Goal: Task Accomplishment & Management: Complete application form

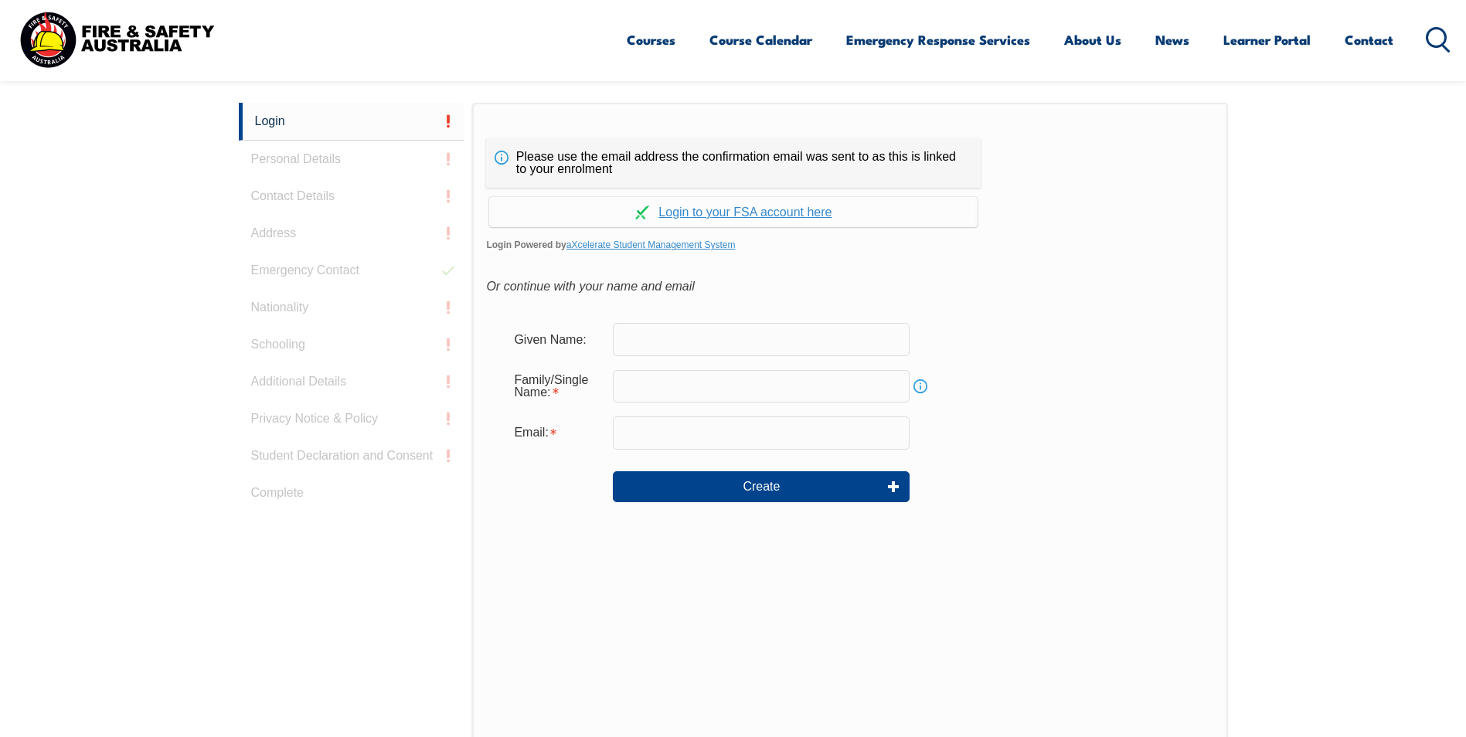
scroll to position [412, 0]
click at [639, 335] on input "text" at bounding box center [761, 338] width 297 height 32
type input "[PERSON_NAME]"
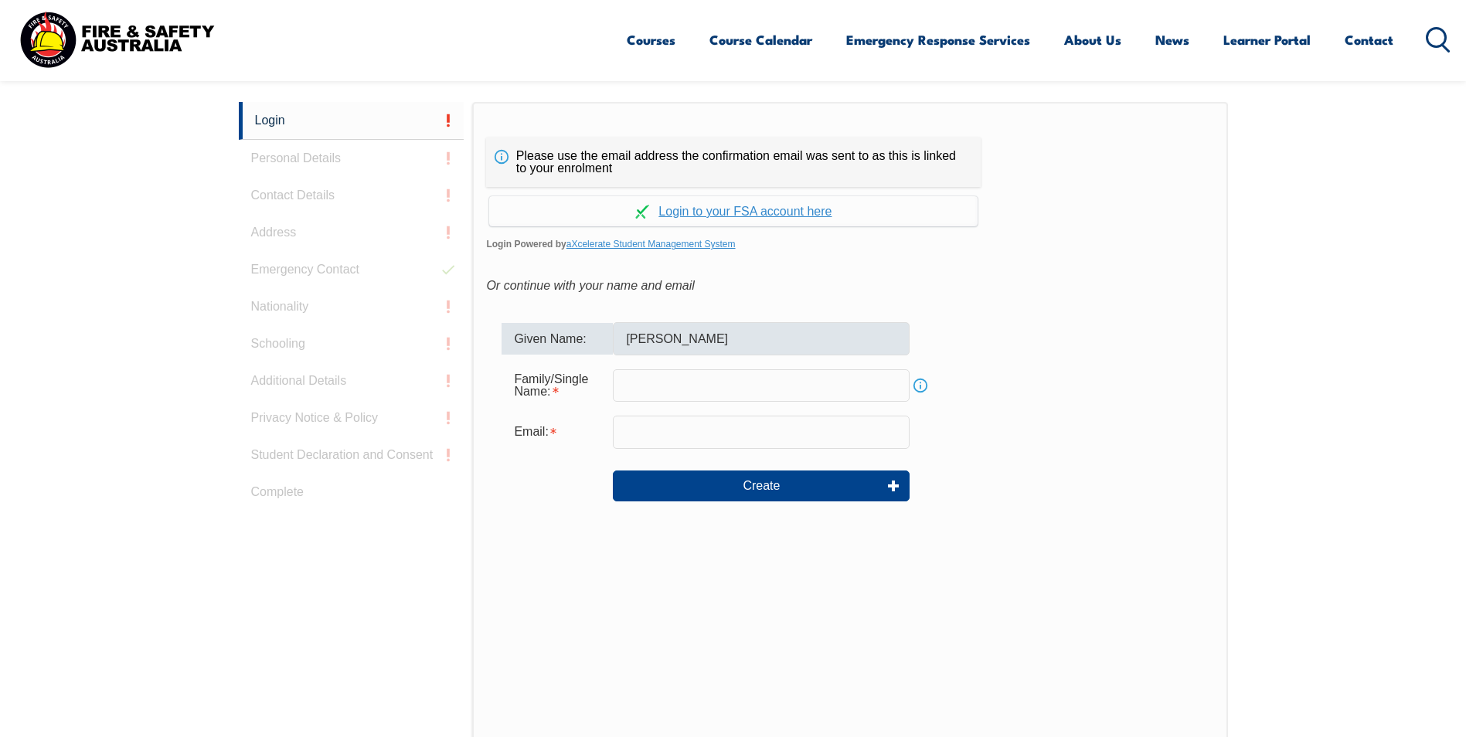
type input "[PERSON_NAME]"
type input "[PERSON_NAME][EMAIL_ADDRESS][PERSON_NAME][DOMAIN_NAME]"
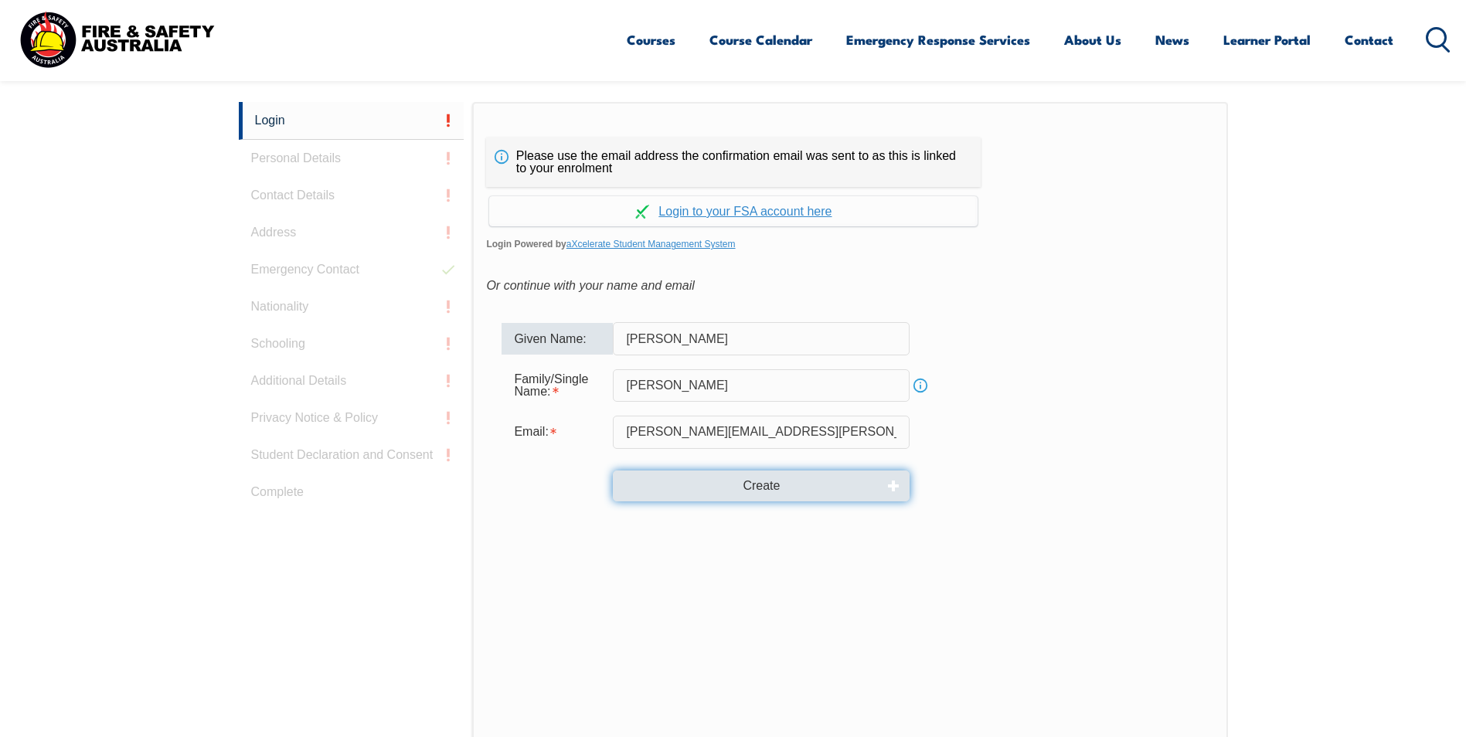
click at [765, 485] on button "Create" at bounding box center [761, 486] width 297 height 31
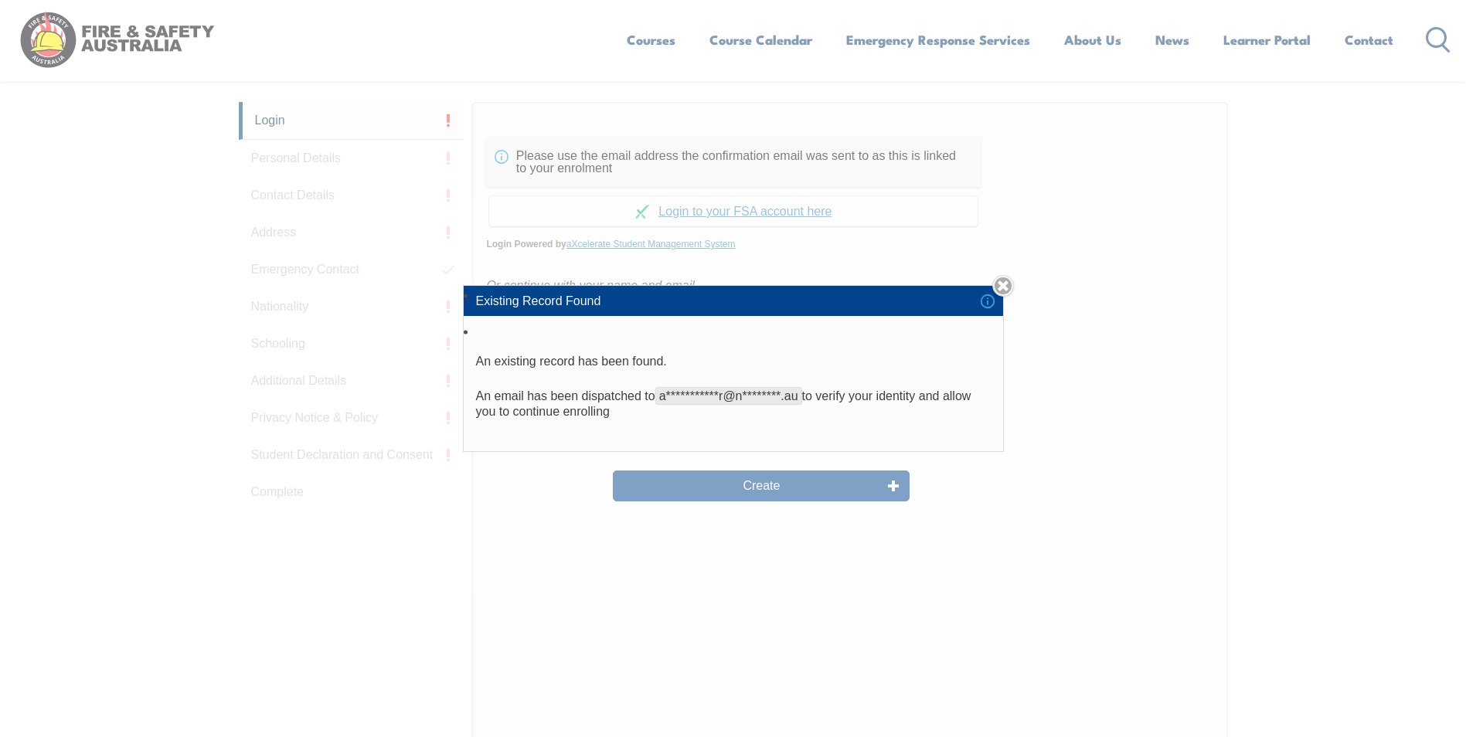
click at [770, 485] on div "**********" at bounding box center [733, 368] width 1466 height 737
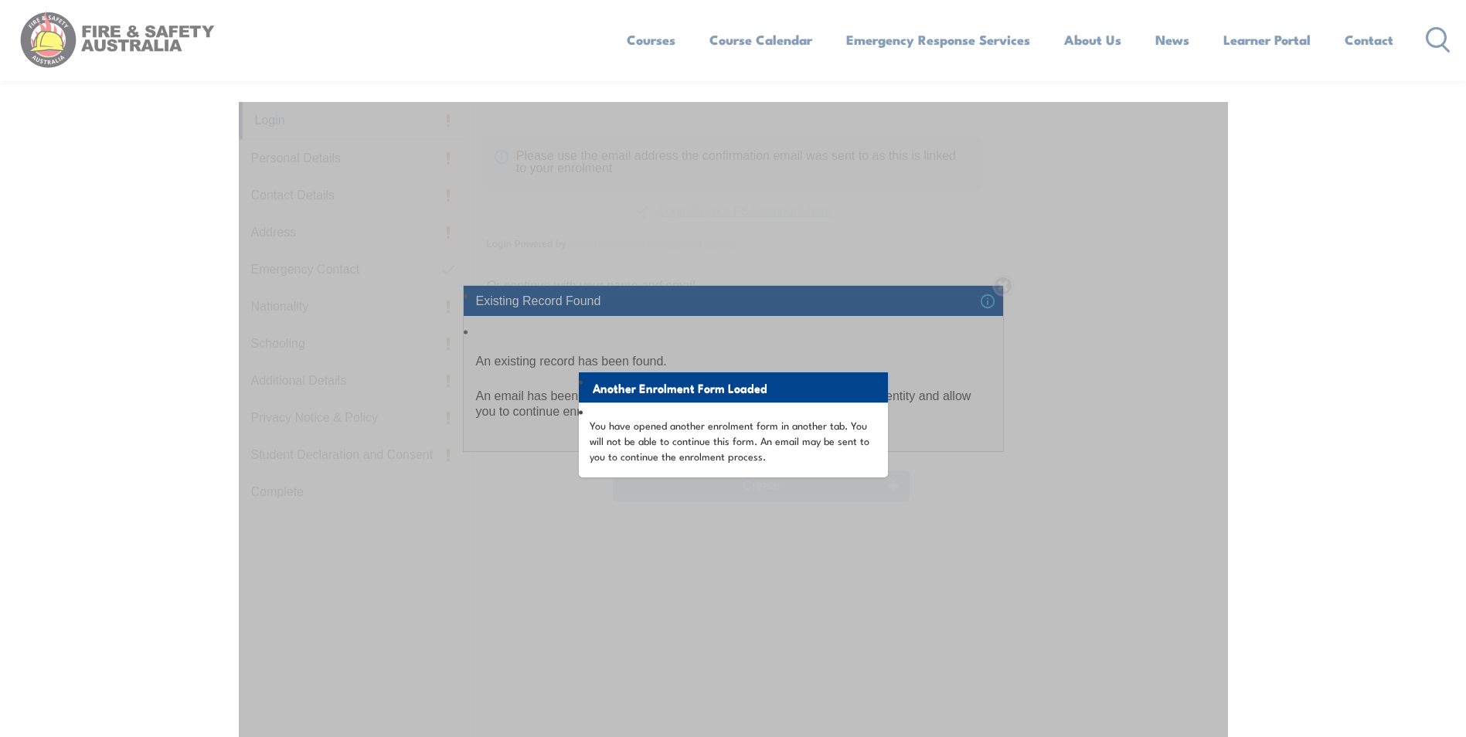
click at [1010, 283] on div "Another Enrolment Form Loaded You have opened another enrolment form in another…" at bounding box center [733, 488] width 989 height 772
click at [651, 437] on p "You have opened another enrolment form in another tab. You will not be able to …" at bounding box center [734, 440] width 288 height 46
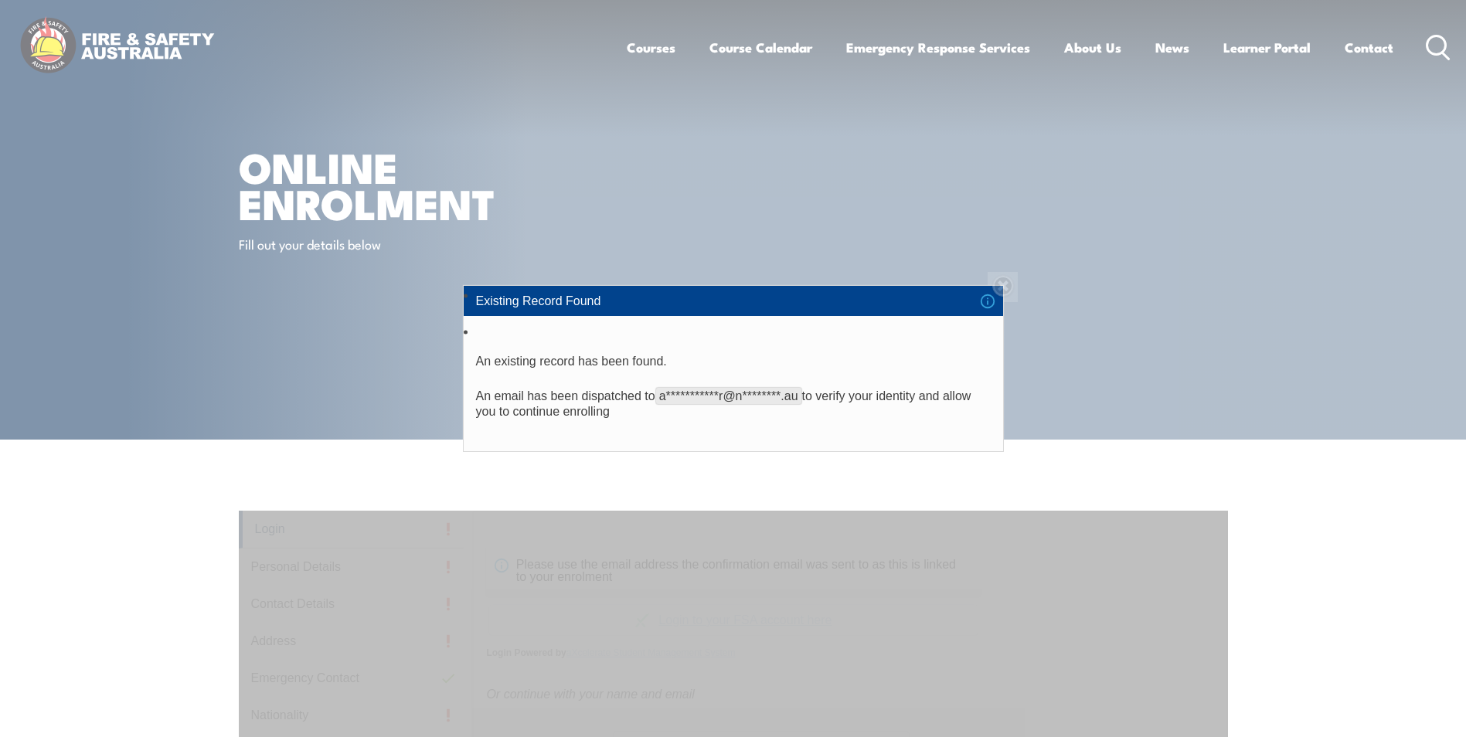
scroll to position [0, 0]
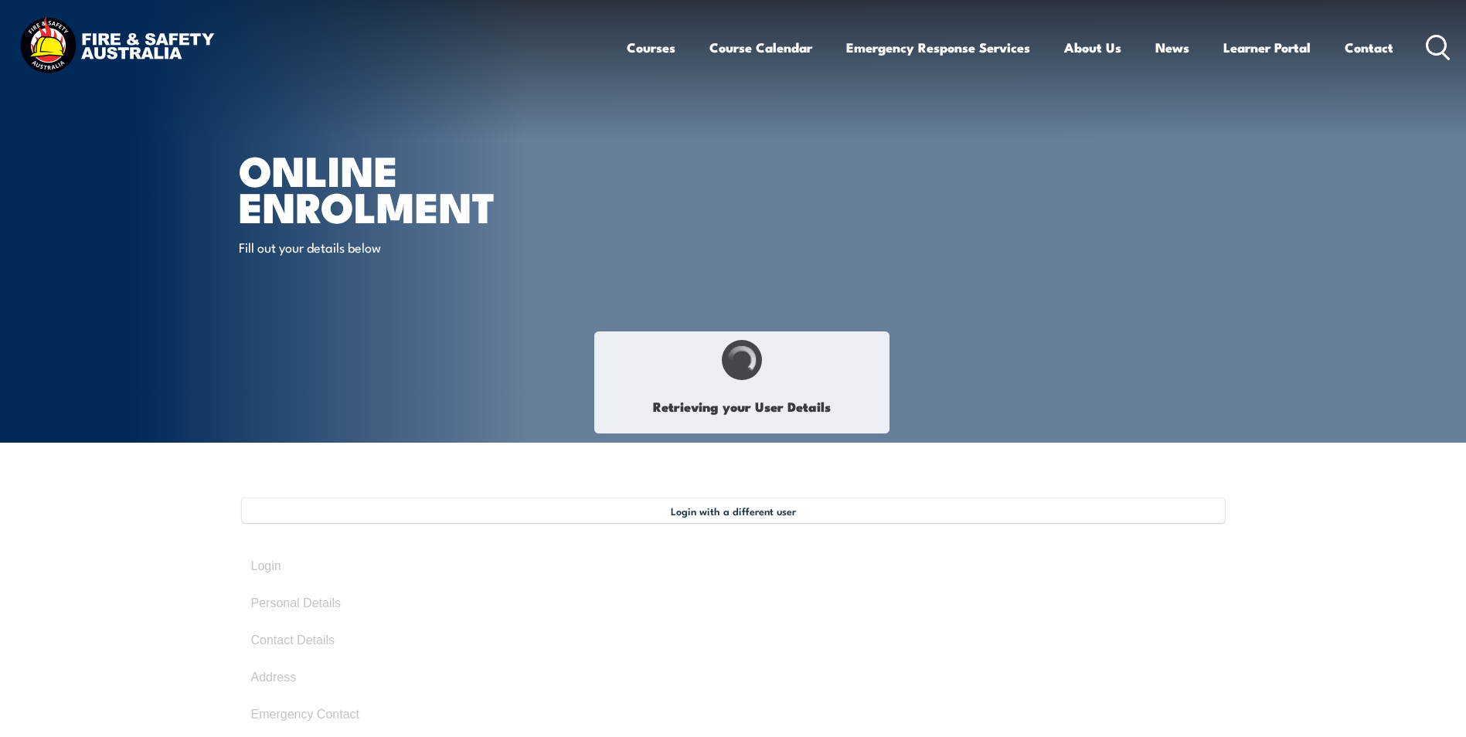
type input "[PERSON_NAME]"
type input "June 7, 1974"
type input "9MQQA3YMRE"
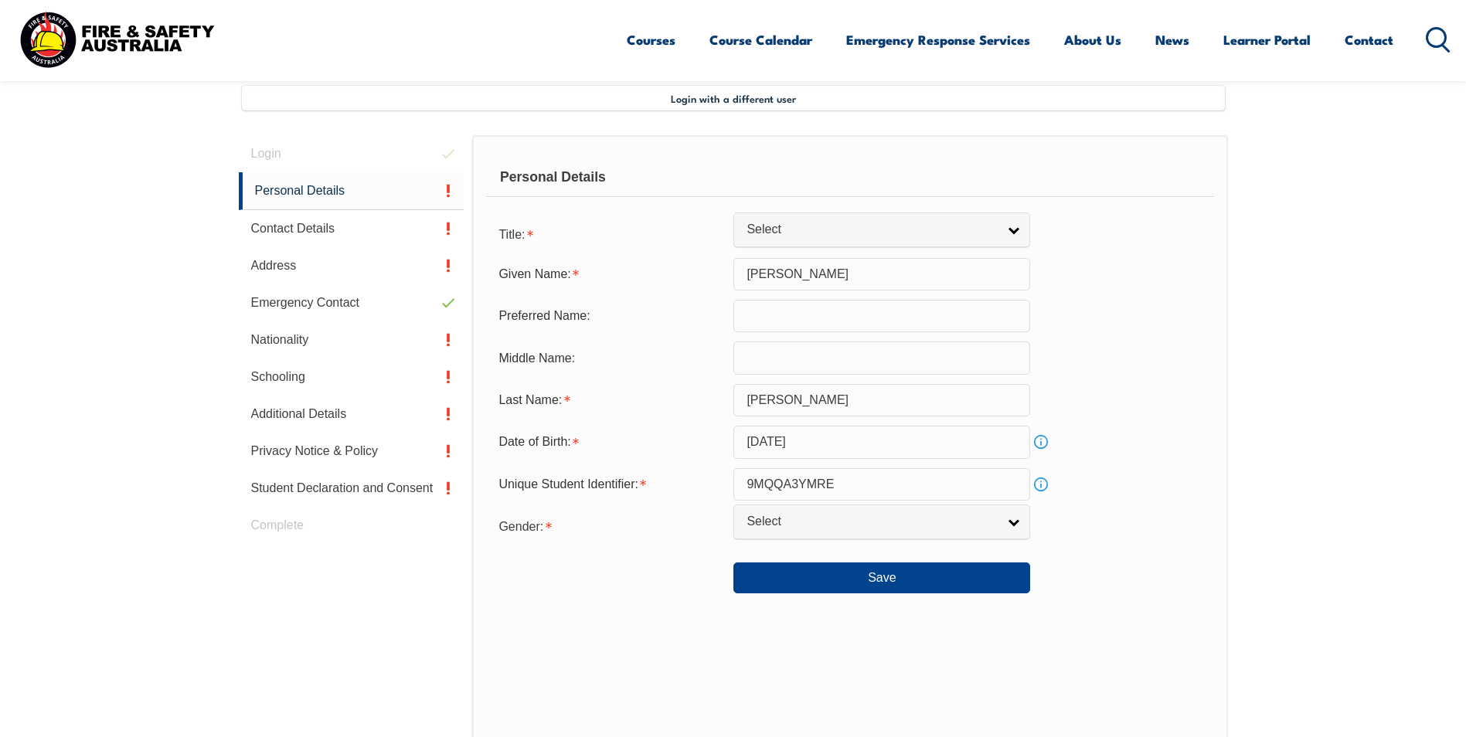
scroll to position [421, 0]
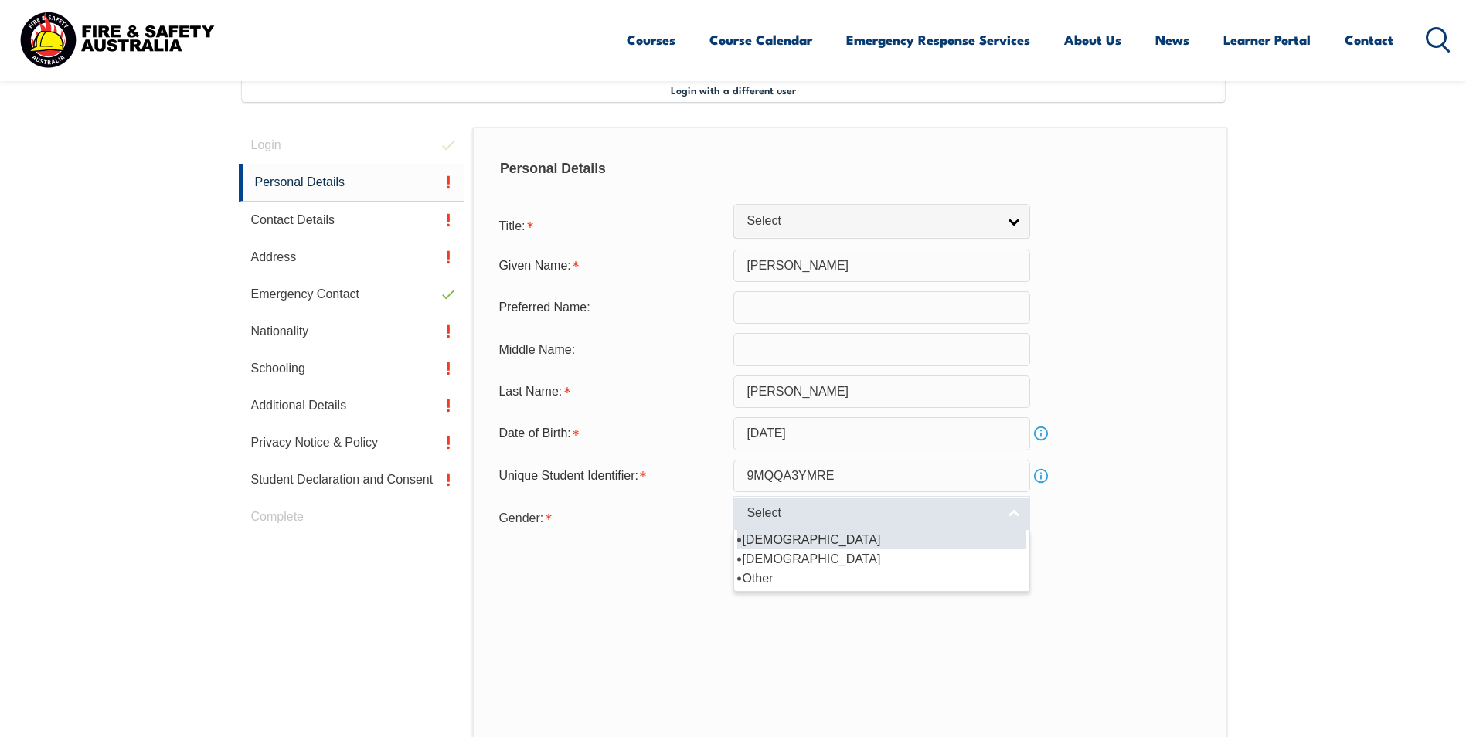
click at [1011, 512] on link "Select" at bounding box center [881, 513] width 297 height 35
click at [761, 544] on li "[DEMOGRAPHIC_DATA]" at bounding box center [881, 539] width 289 height 19
select select "M"
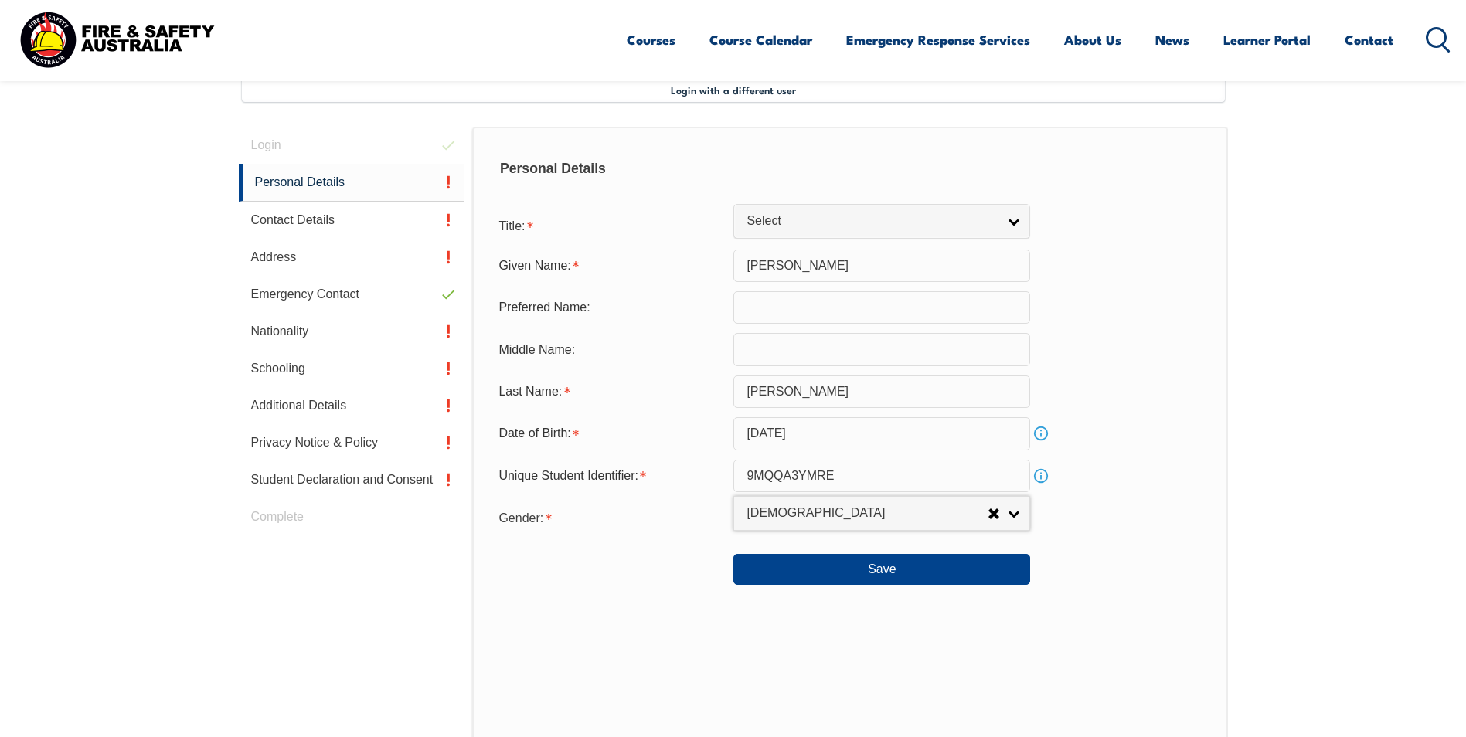
click at [778, 361] on input "text" at bounding box center [881, 349] width 297 height 32
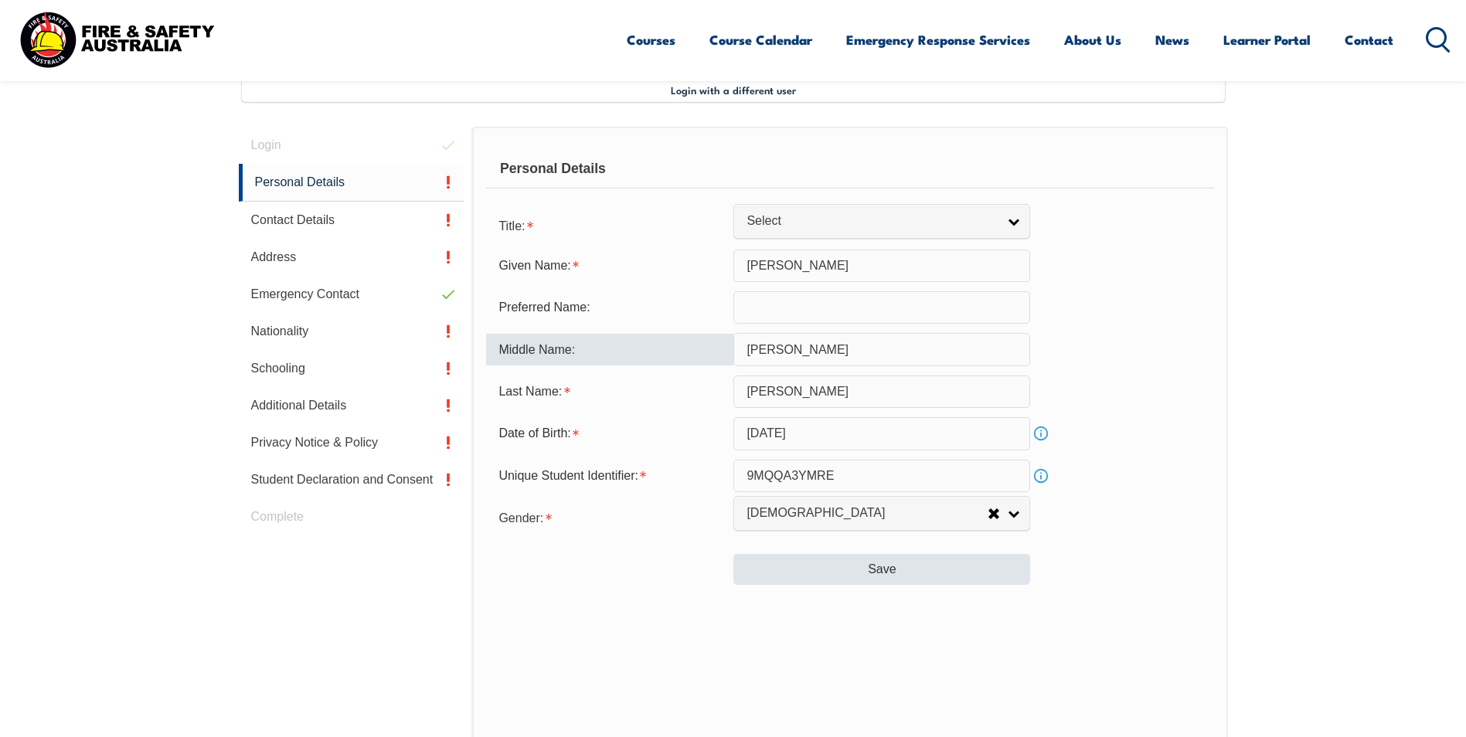
type input "Richard"
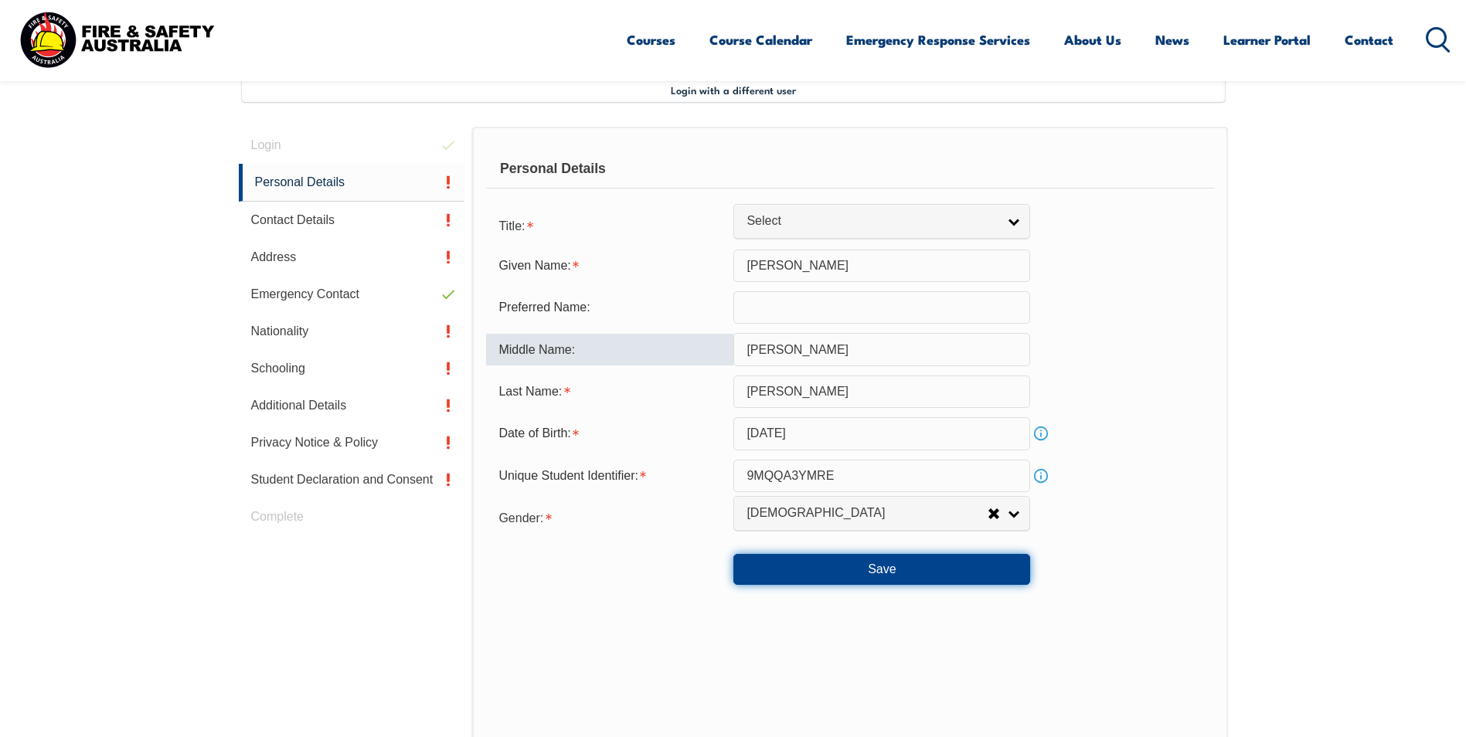
click at [887, 567] on button "Save" at bounding box center [881, 569] width 297 height 31
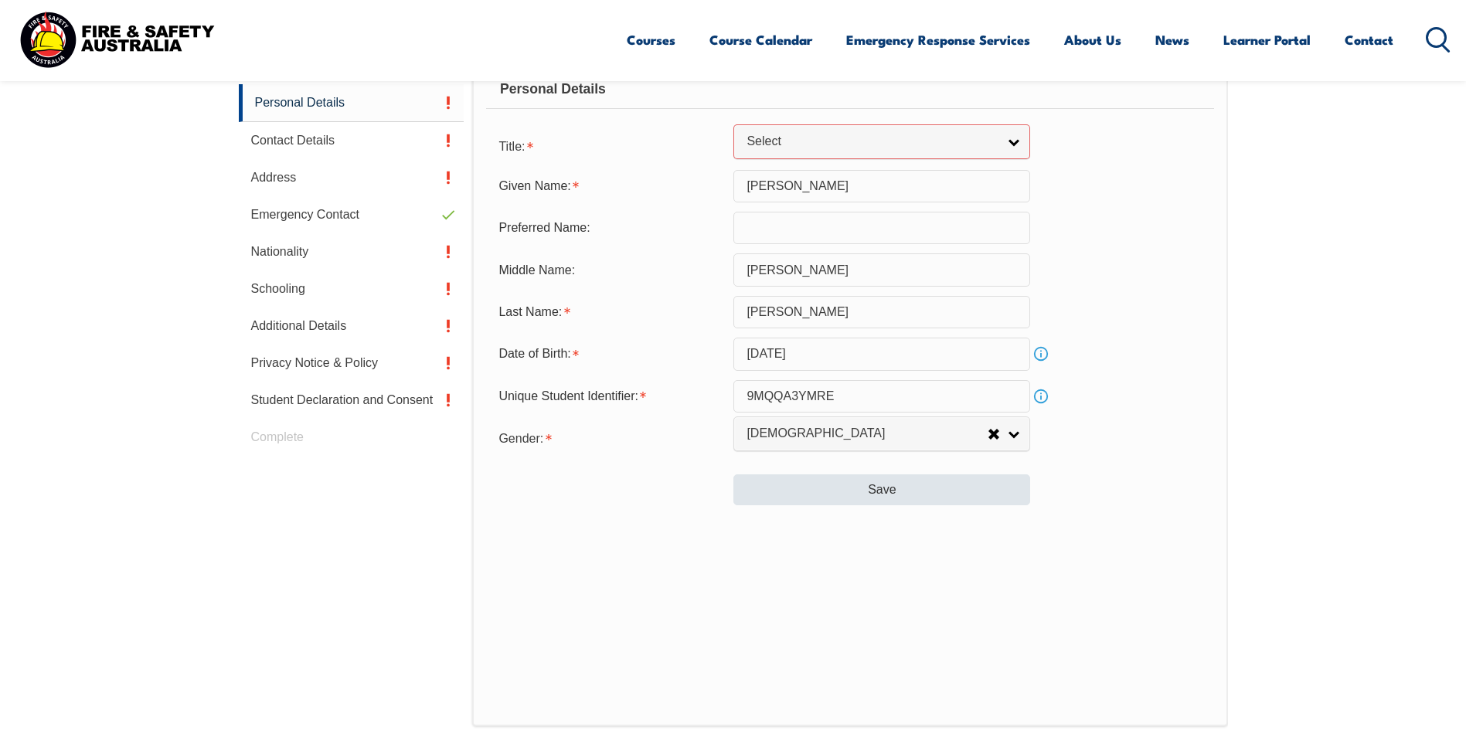
scroll to position [546, 0]
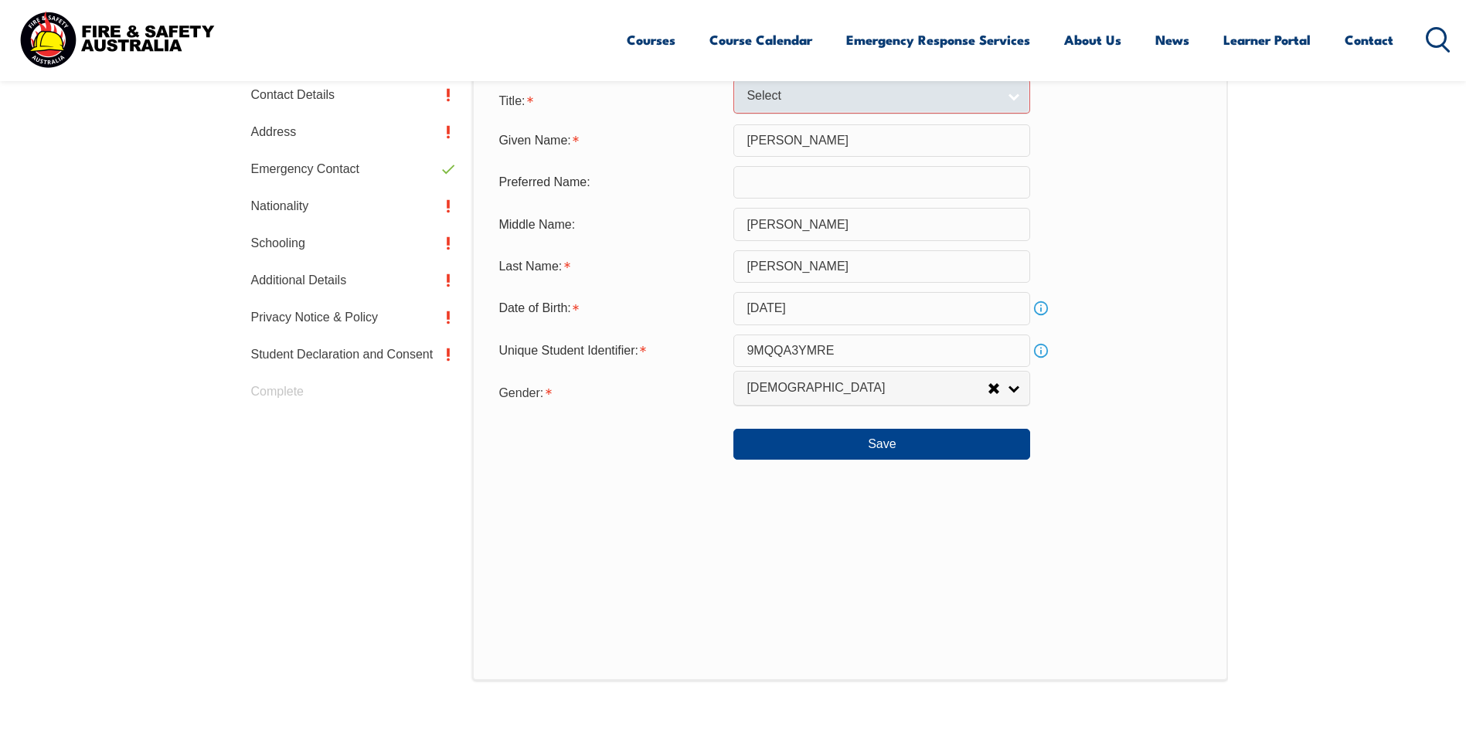
click at [1015, 91] on link "Select" at bounding box center [881, 96] width 297 height 35
click at [759, 120] on li "Mr" at bounding box center [881, 122] width 289 height 19
select select "Mr"
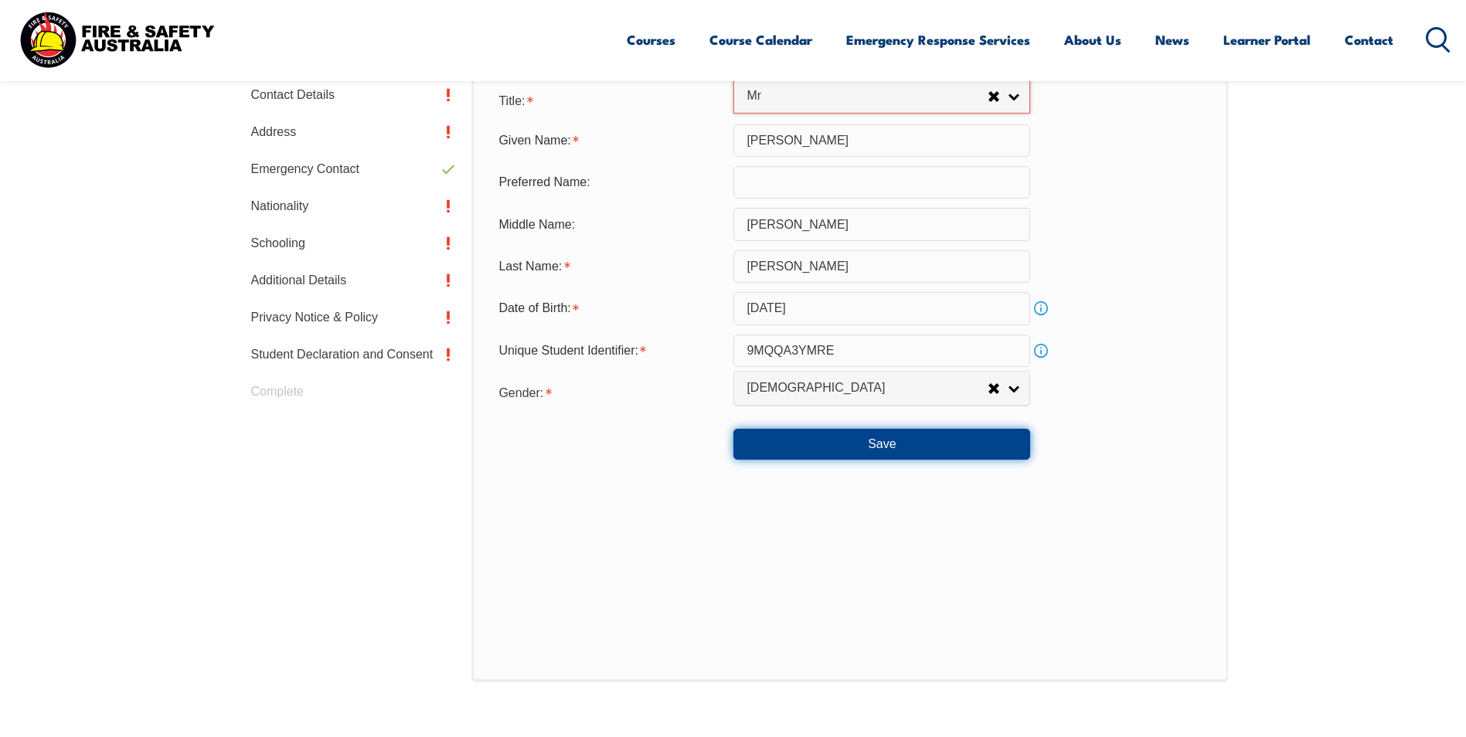
click at [881, 443] on button "Save" at bounding box center [881, 444] width 297 height 31
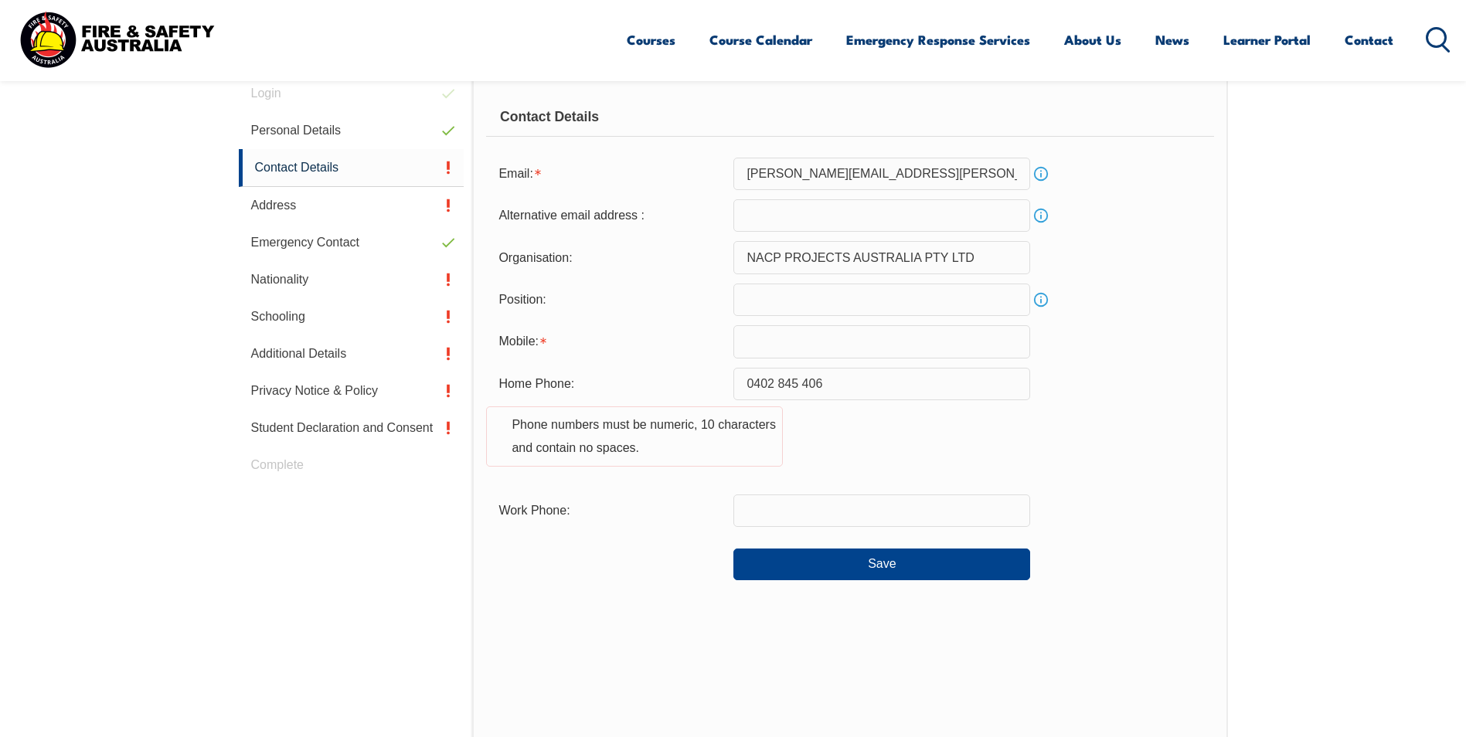
scroll to position [421, 0]
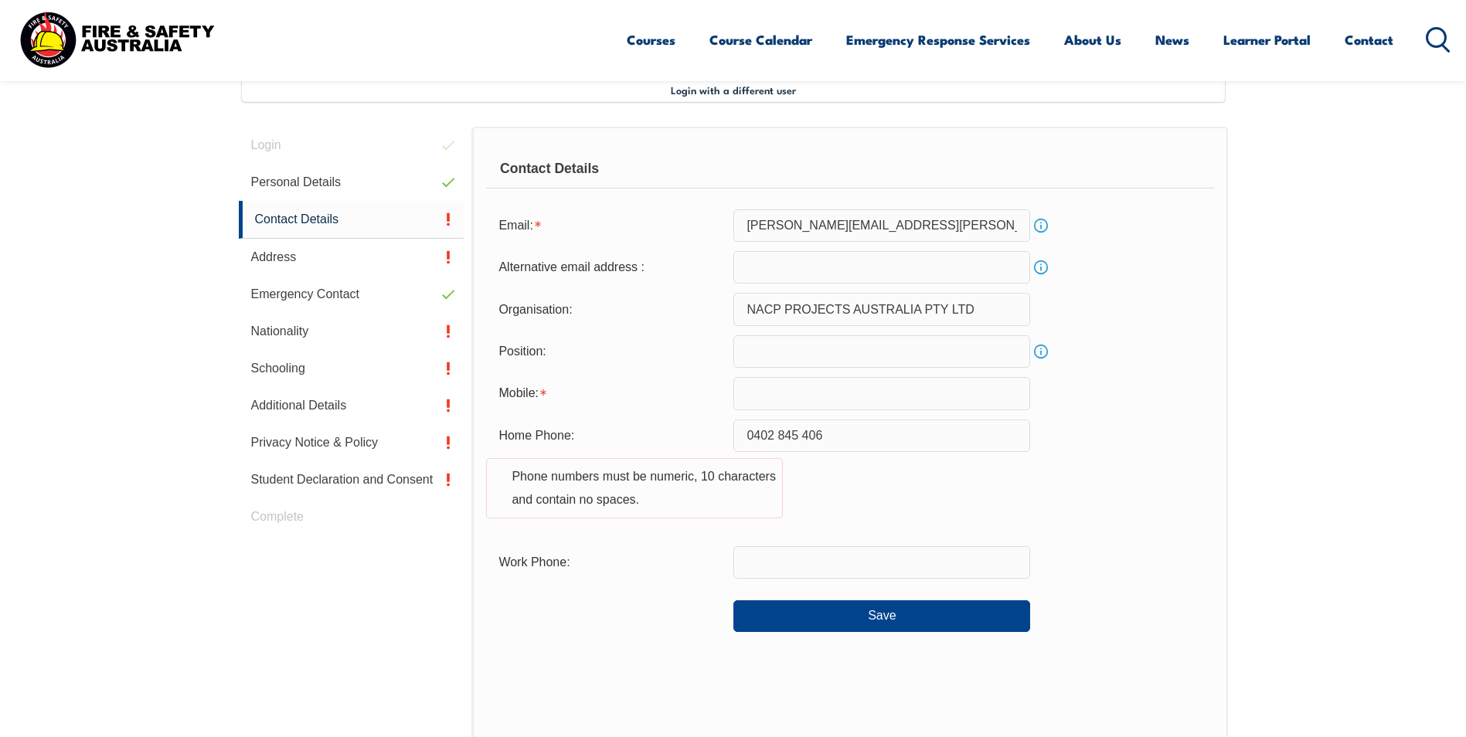
click at [750, 263] on input "email" at bounding box center [881, 267] width 297 height 32
type input "comeranthony@gmail.com"
drag, startPoint x: 748, startPoint y: 434, endPoint x: 831, endPoint y: 438, distance: 82.8
click at [831, 438] on input "0402 845 406" at bounding box center [881, 436] width 297 height 32
click at [759, 396] on input "text" at bounding box center [881, 393] width 297 height 32
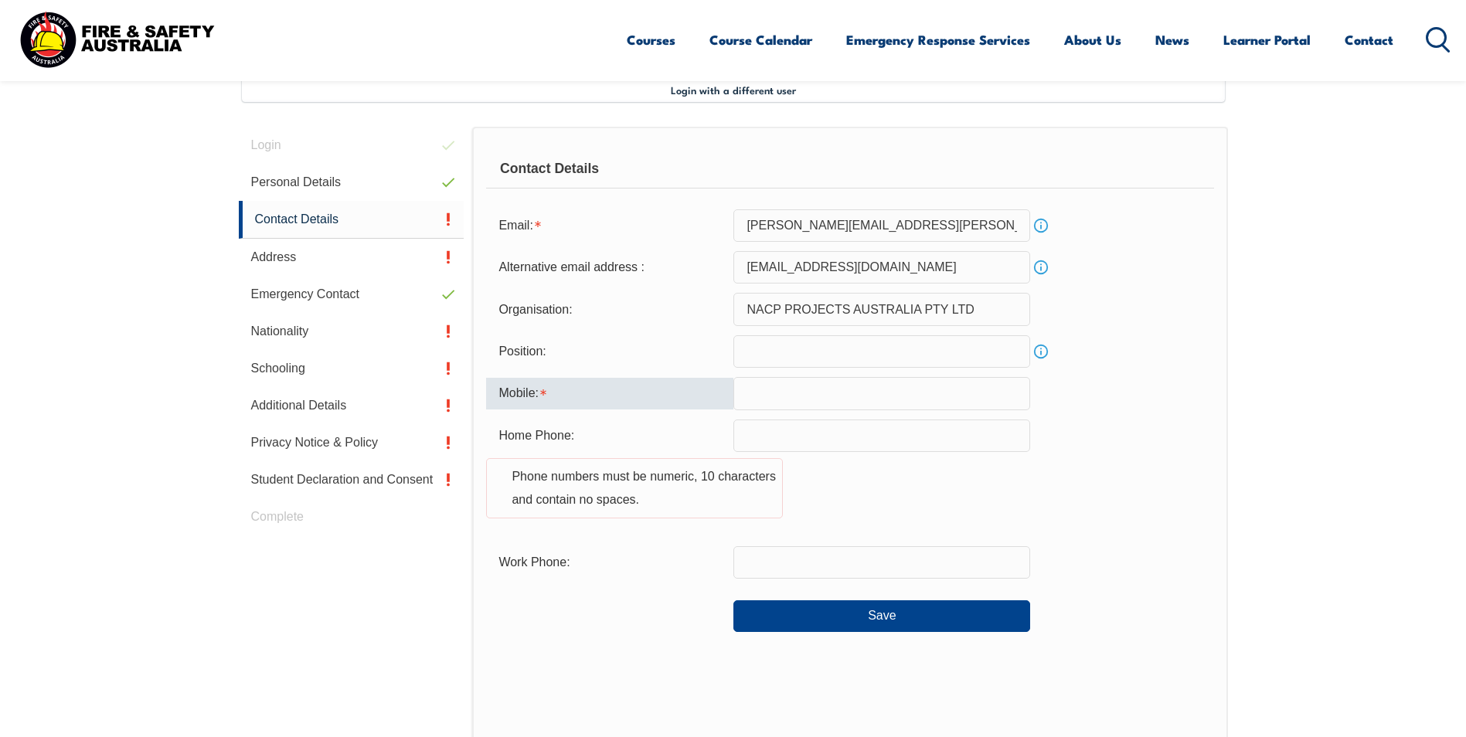
paste input "0402 845 4"
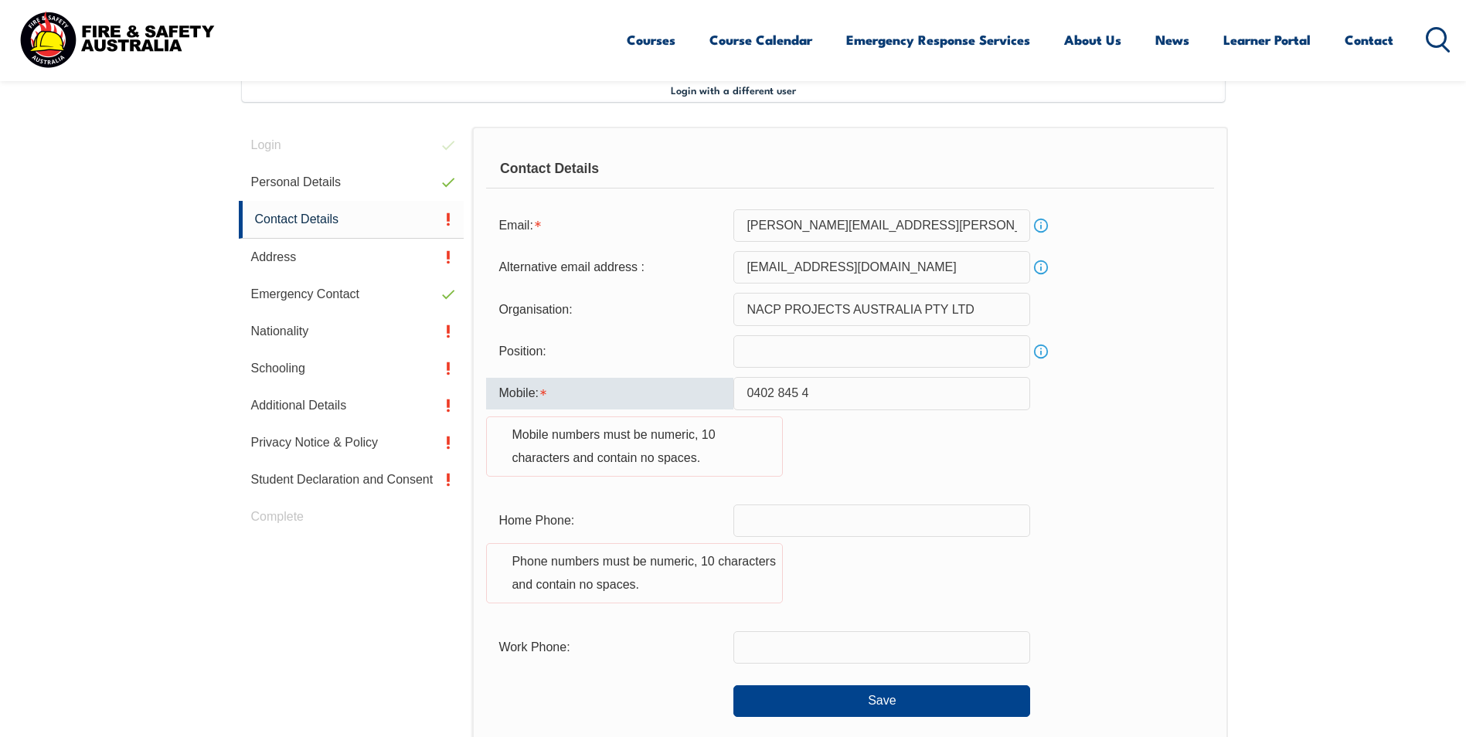
click at [785, 345] on input "text" at bounding box center [881, 351] width 297 height 32
click at [810, 389] on input "0402 845 4" at bounding box center [881, 393] width 297 height 32
type input "0"
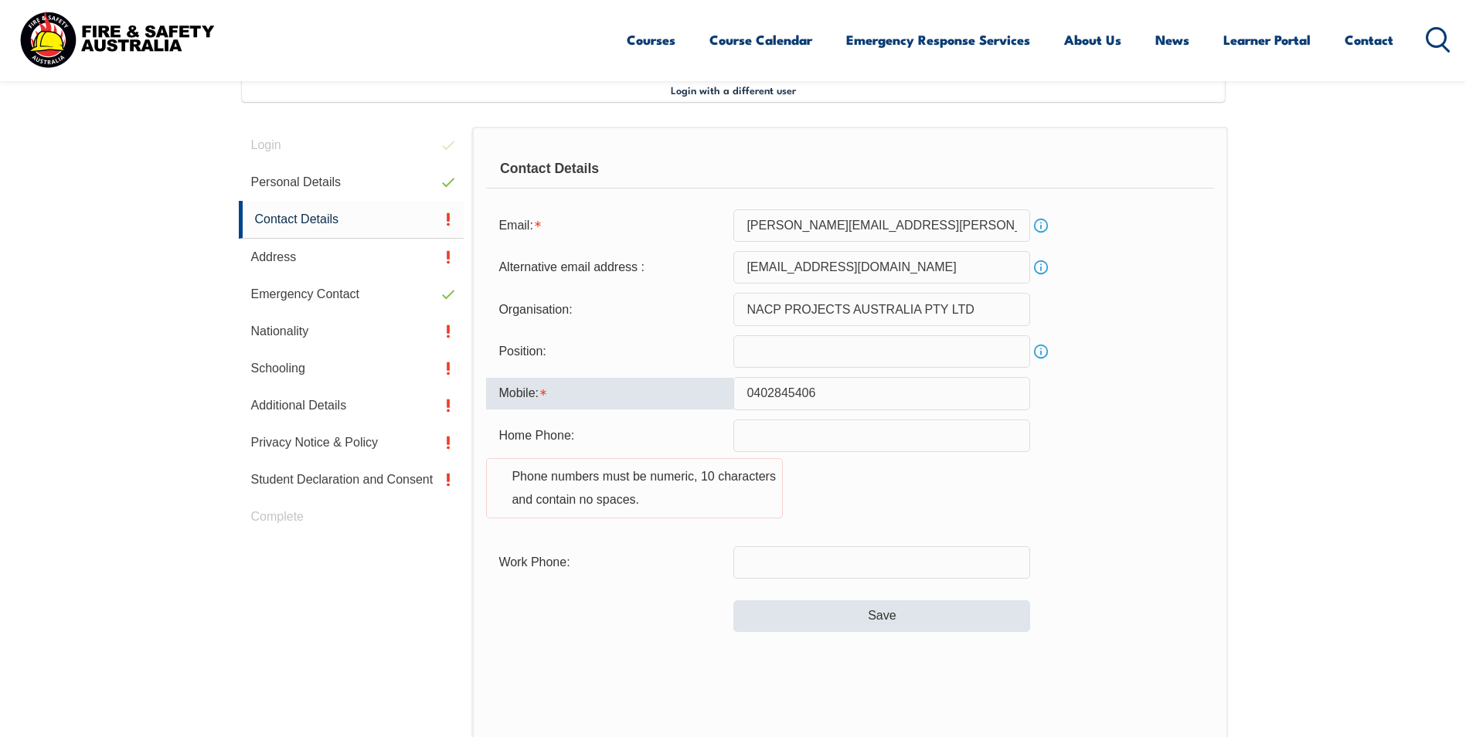
type input "0402845406"
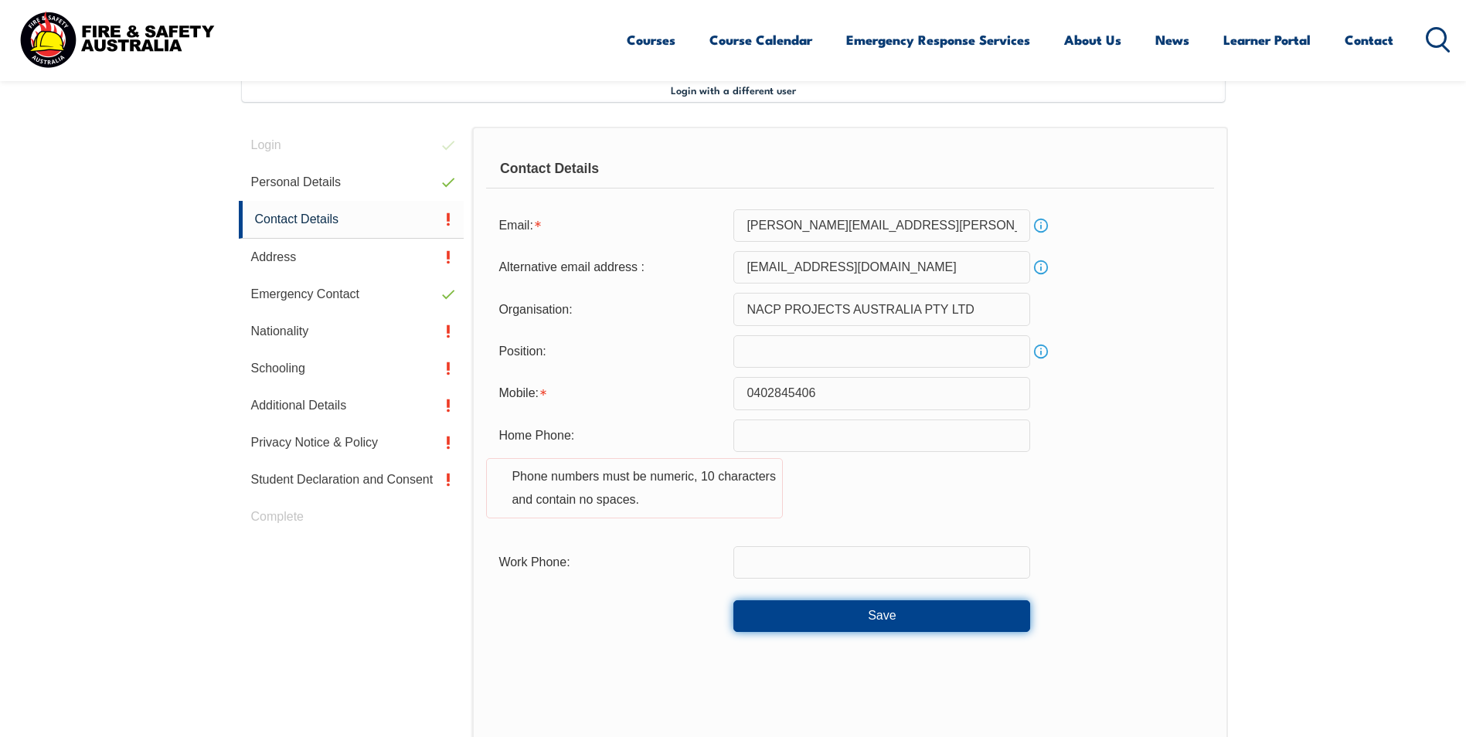
click at [870, 613] on button "Save" at bounding box center [881, 616] width 297 height 31
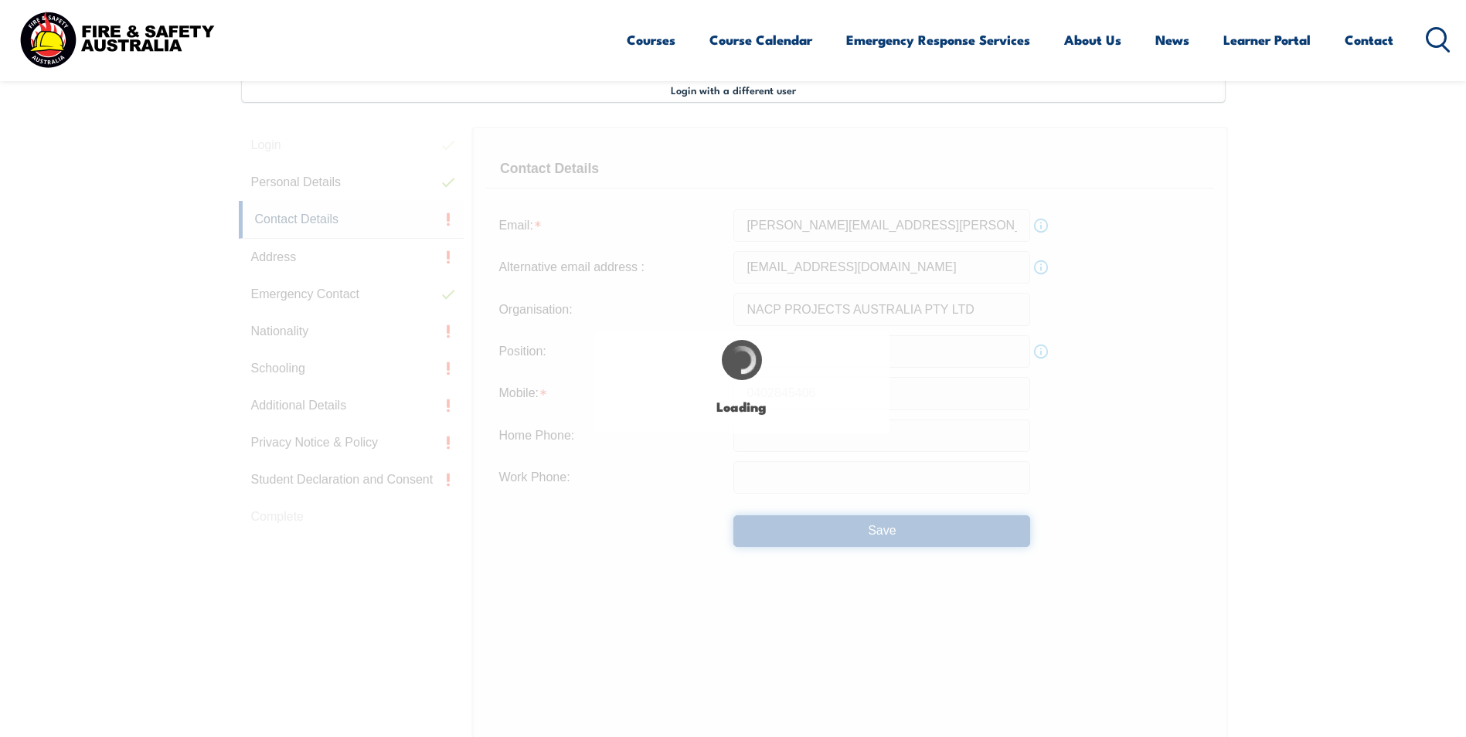
type input "0402 845 406"
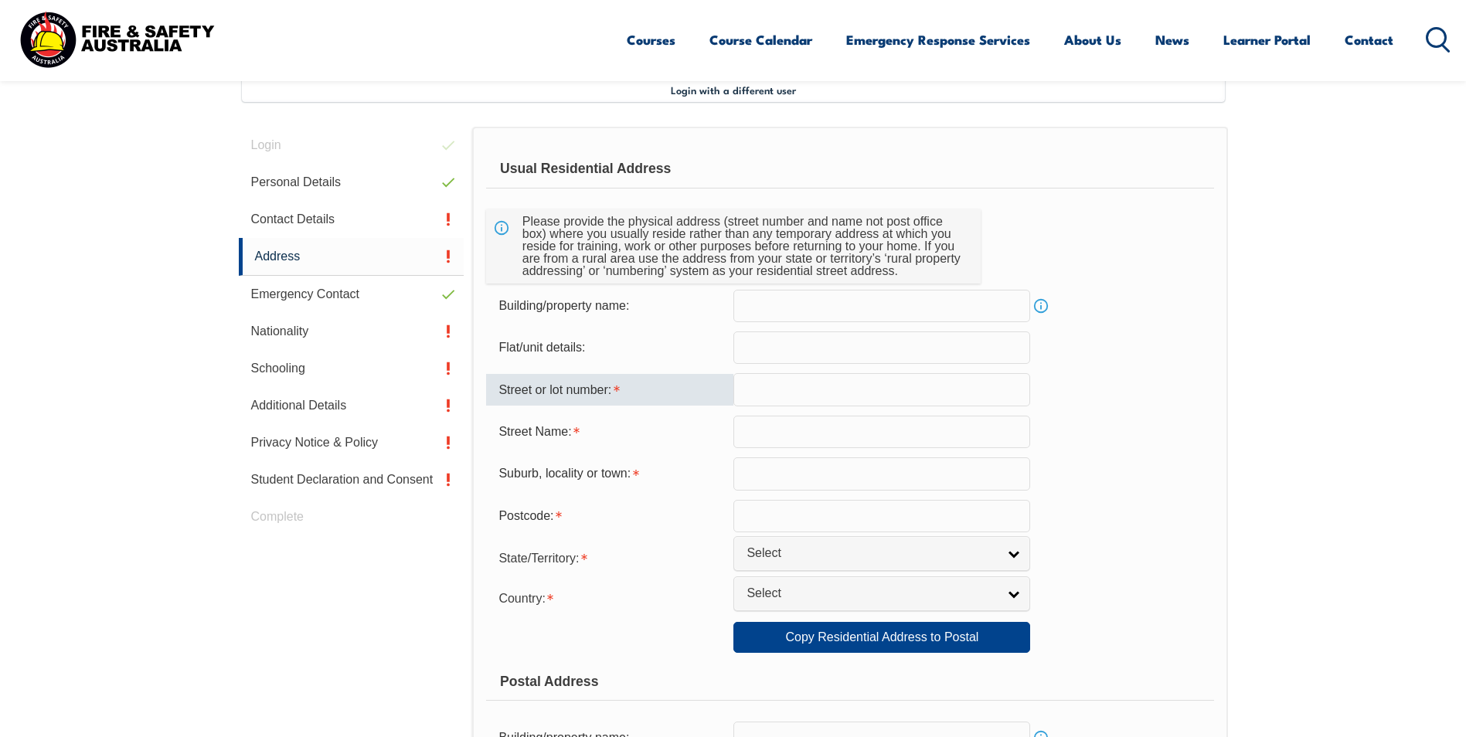
click at [761, 393] on input "text" at bounding box center [881, 389] width 297 height 32
type input "21-23 Cobb Road"
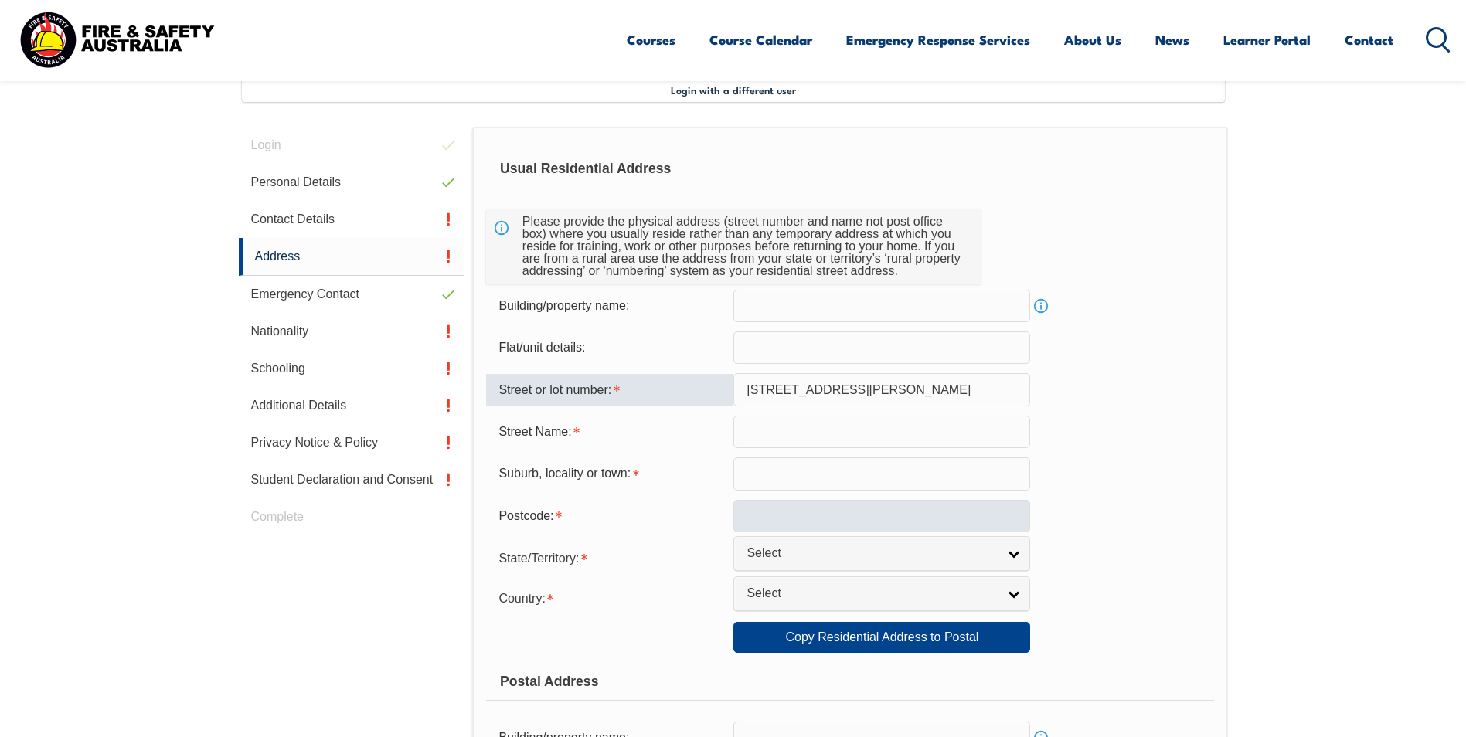
type input "Burpengary East"
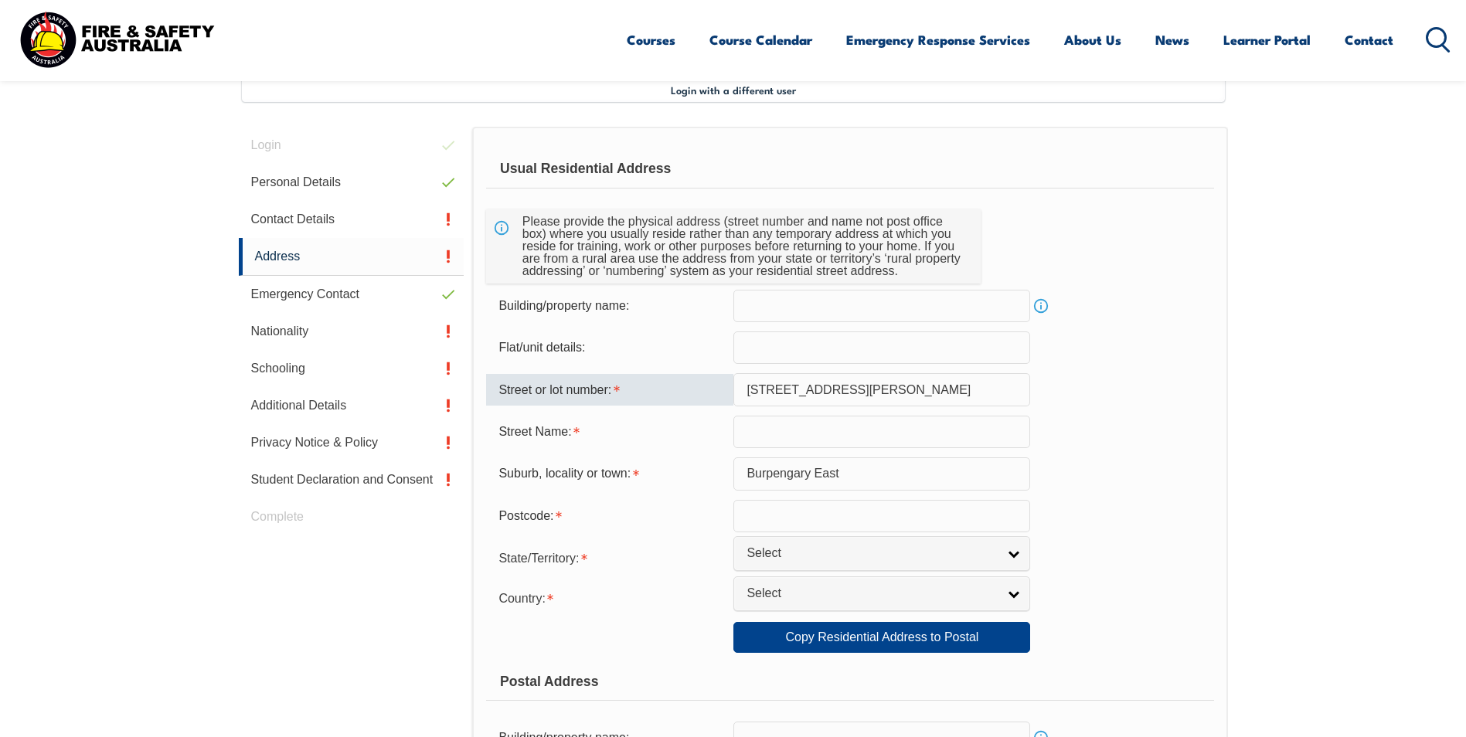
type input "4505"
select select "QLD"
select select "1101"
drag, startPoint x: 783, startPoint y: 390, endPoint x: 851, endPoint y: 388, distance: 68.0
click at [851, 388] on input "21-23 Cobb Road" at bounding box center [881, 389] width 297 height 32
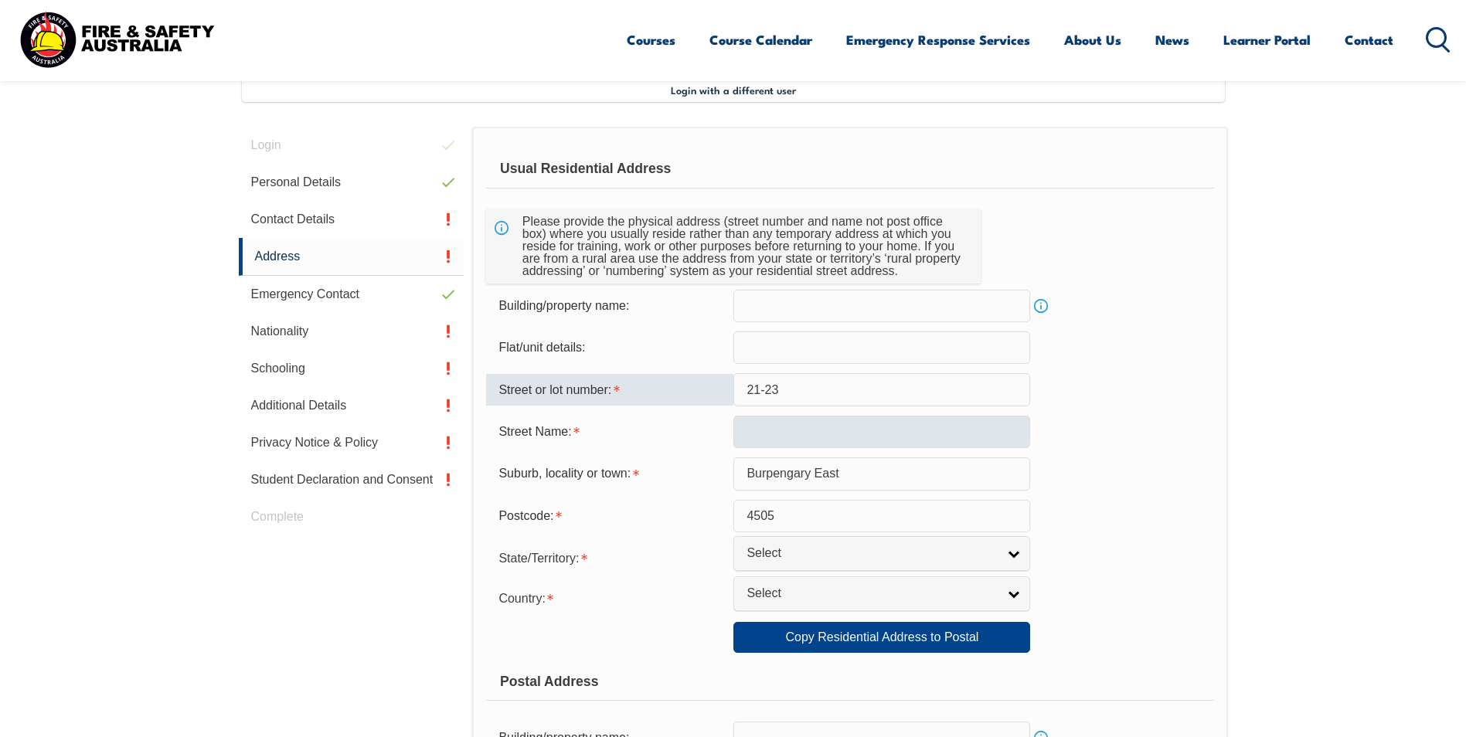
type input "21-23"
click at [750, 439] on input "text" at bounding box center [881, 432] width 297 height 32
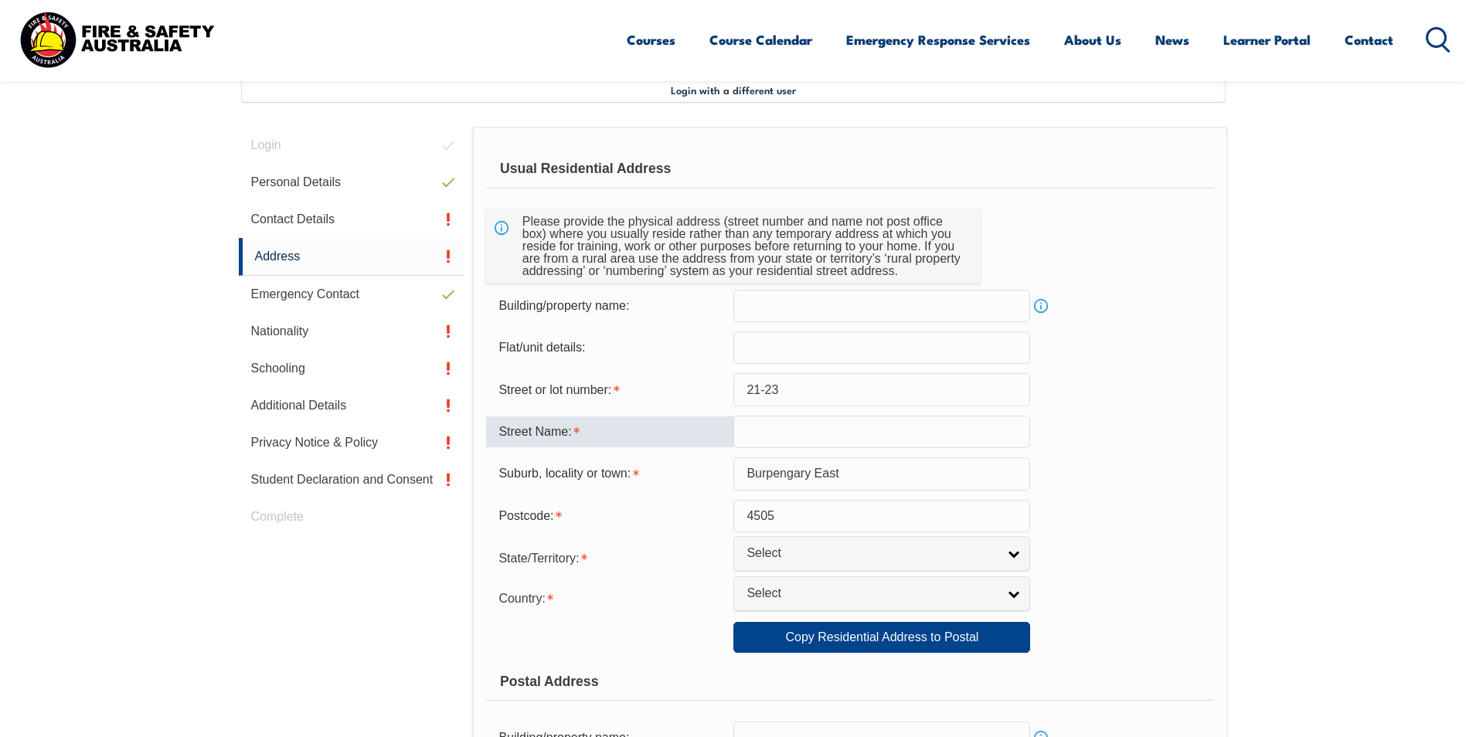
paste input "Cobb Road"
type input "Cobb Road"
click at [1012, 554] on link "Select" at bounding box center [881, 553] width 297 height 35
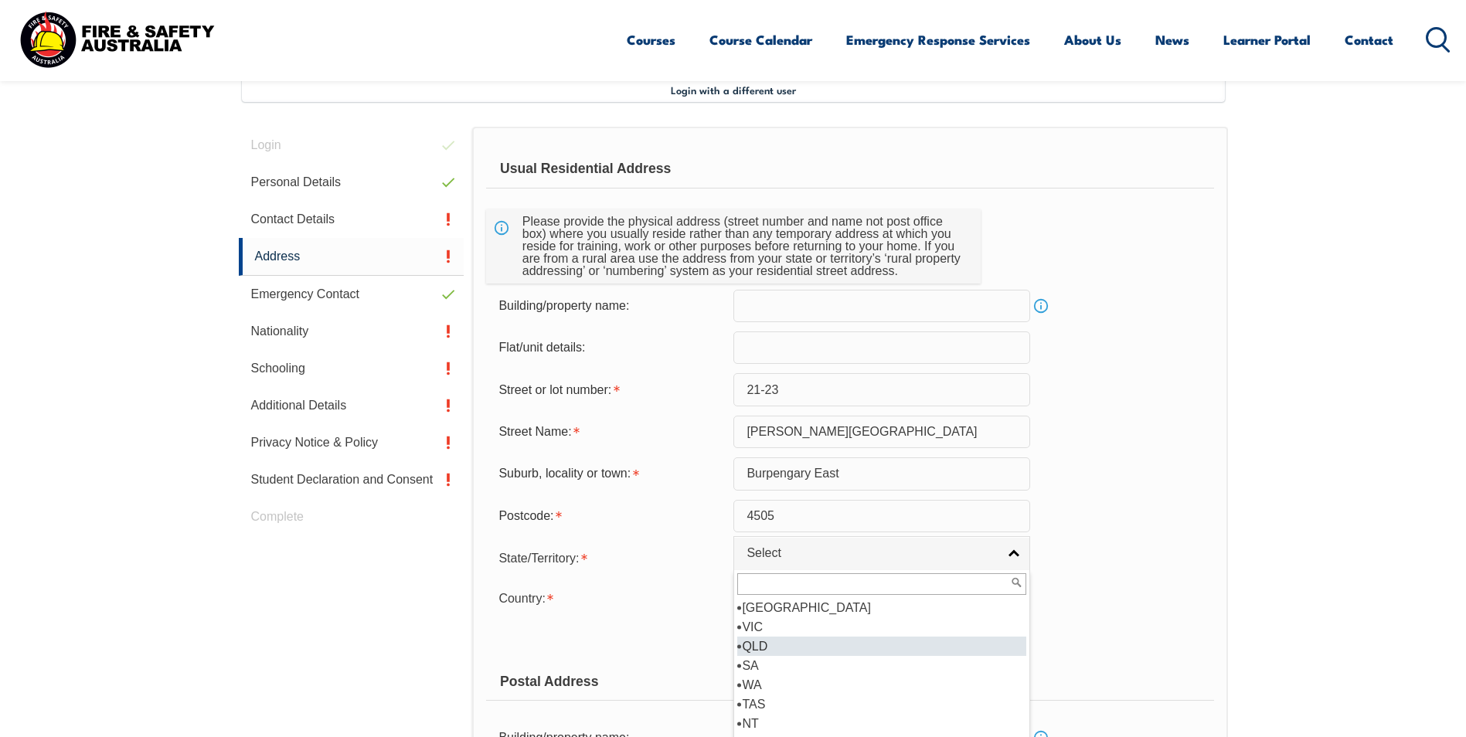
click at [762, 648] on li "QLD" at bounding box center [881, 646] width 289 height 19
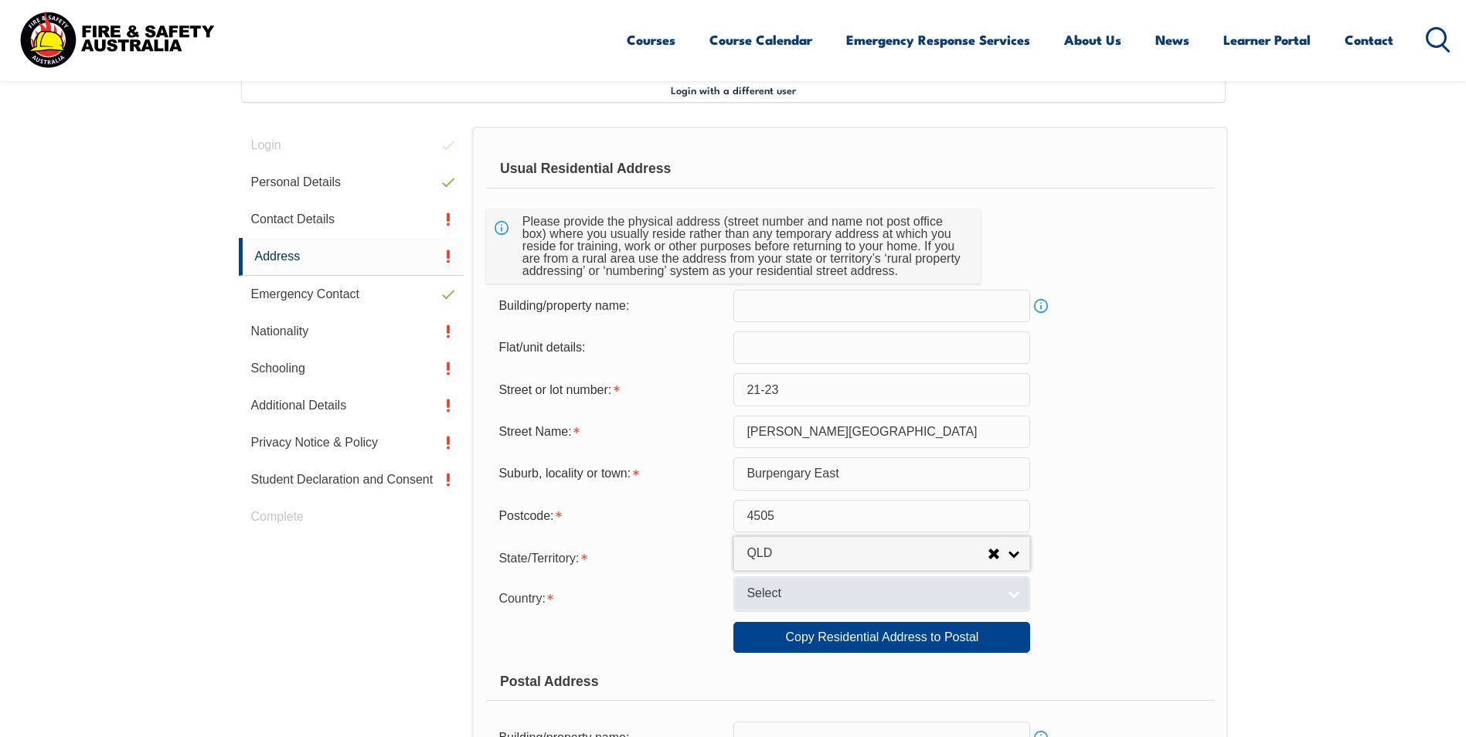
click at [1016, 592] on link "Select" at bounding box center [881, 594] width 297 height 35
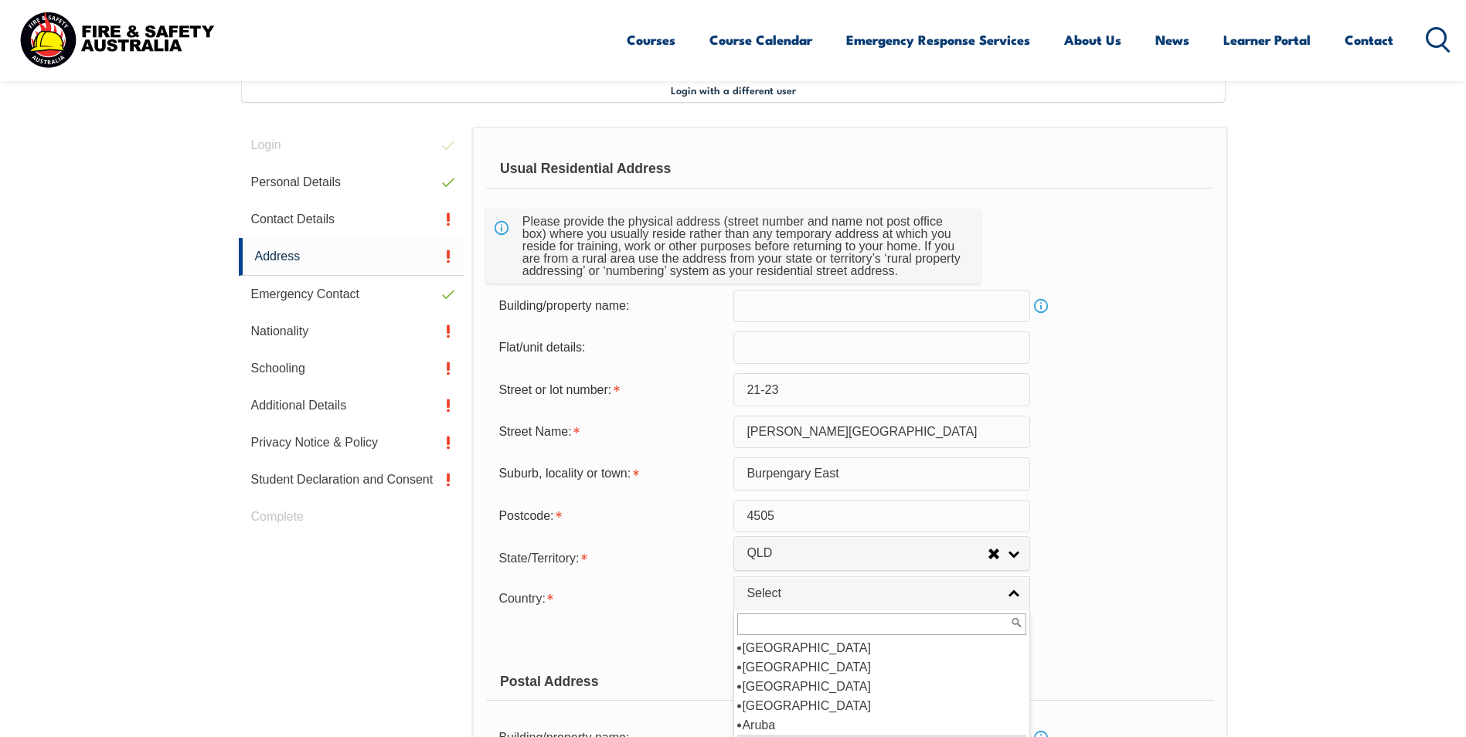
scroll to position [232, 0]
click at [769, 668] on li "[GEOGRAPHIC_DATA]" at bounding box center [881, 667] width 289 height 19
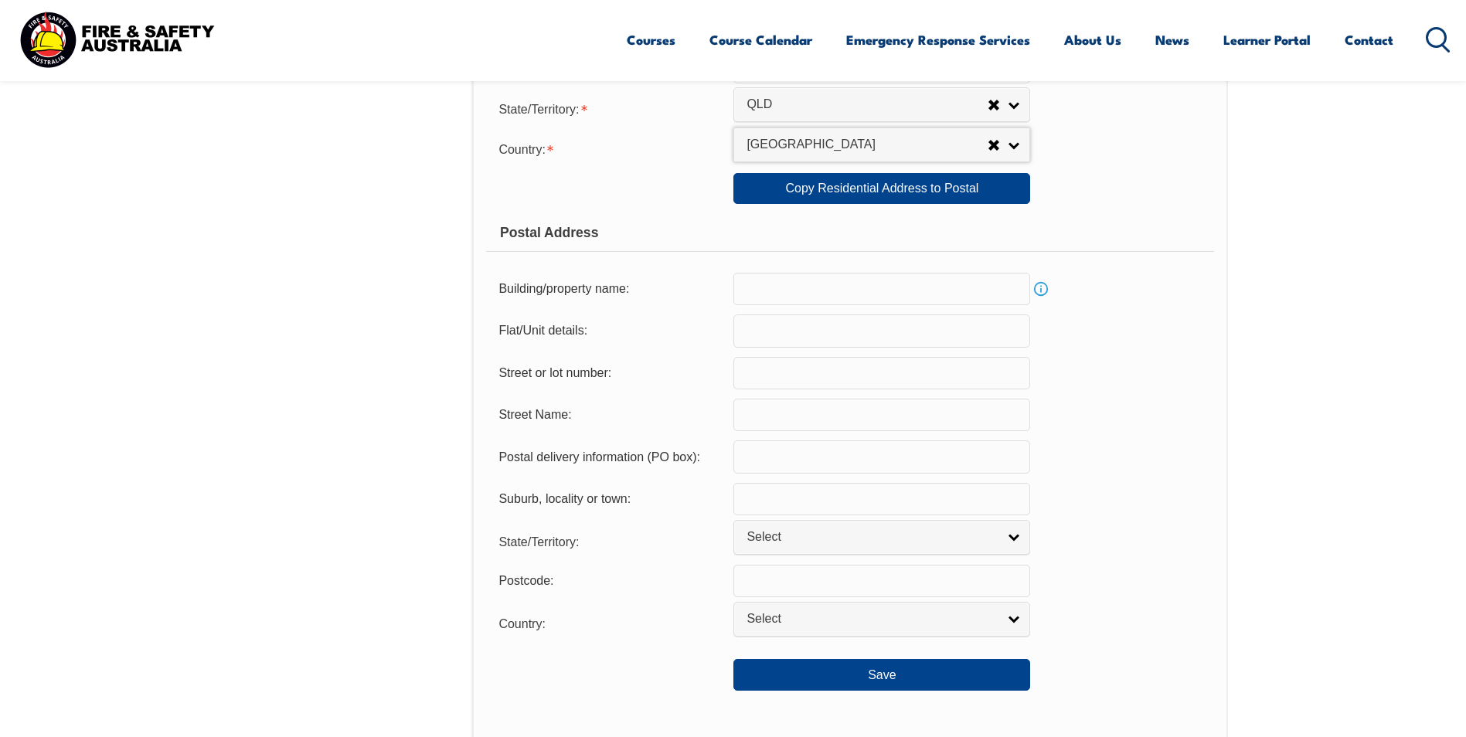
scroll to position [885, 0]
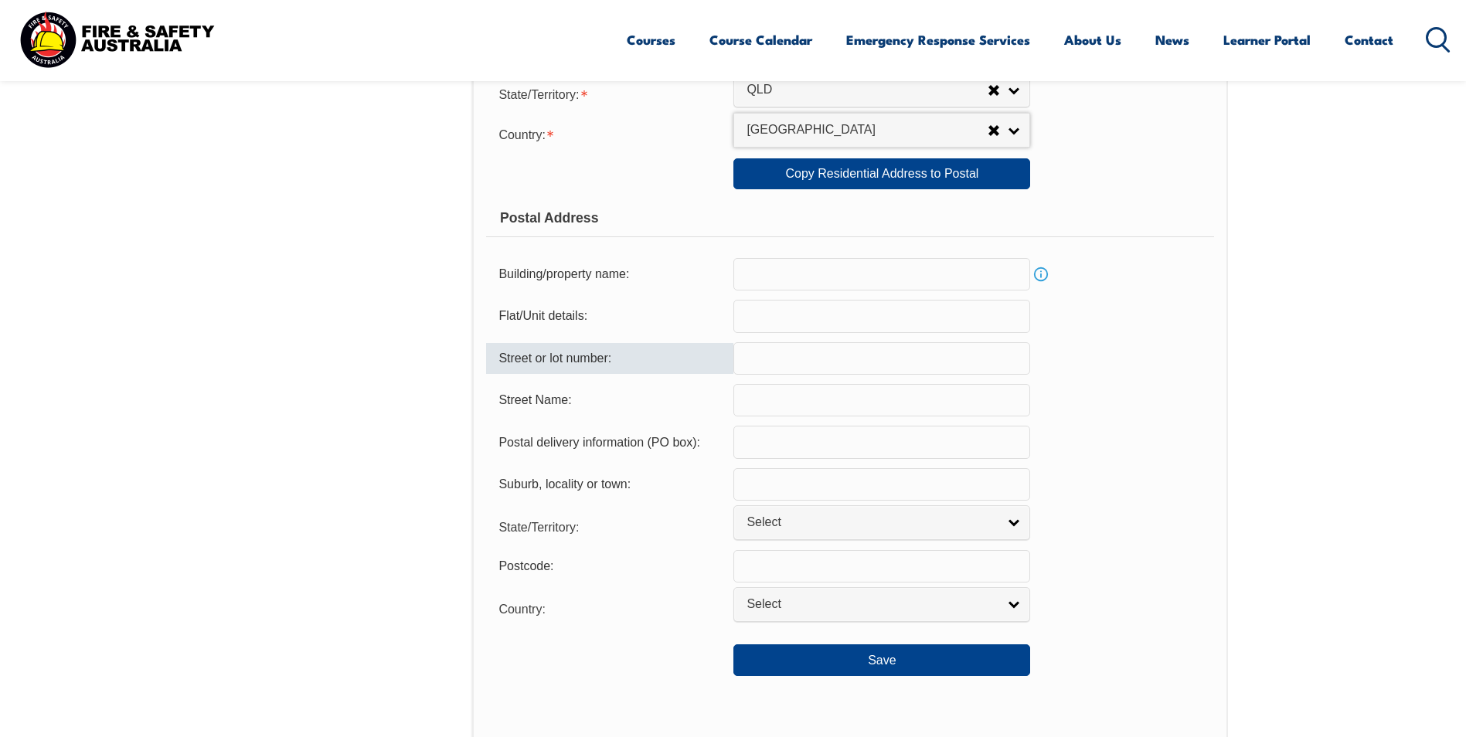
click at [754, 357] on input "text" at bounding box center [881, 358] width 297 height 32
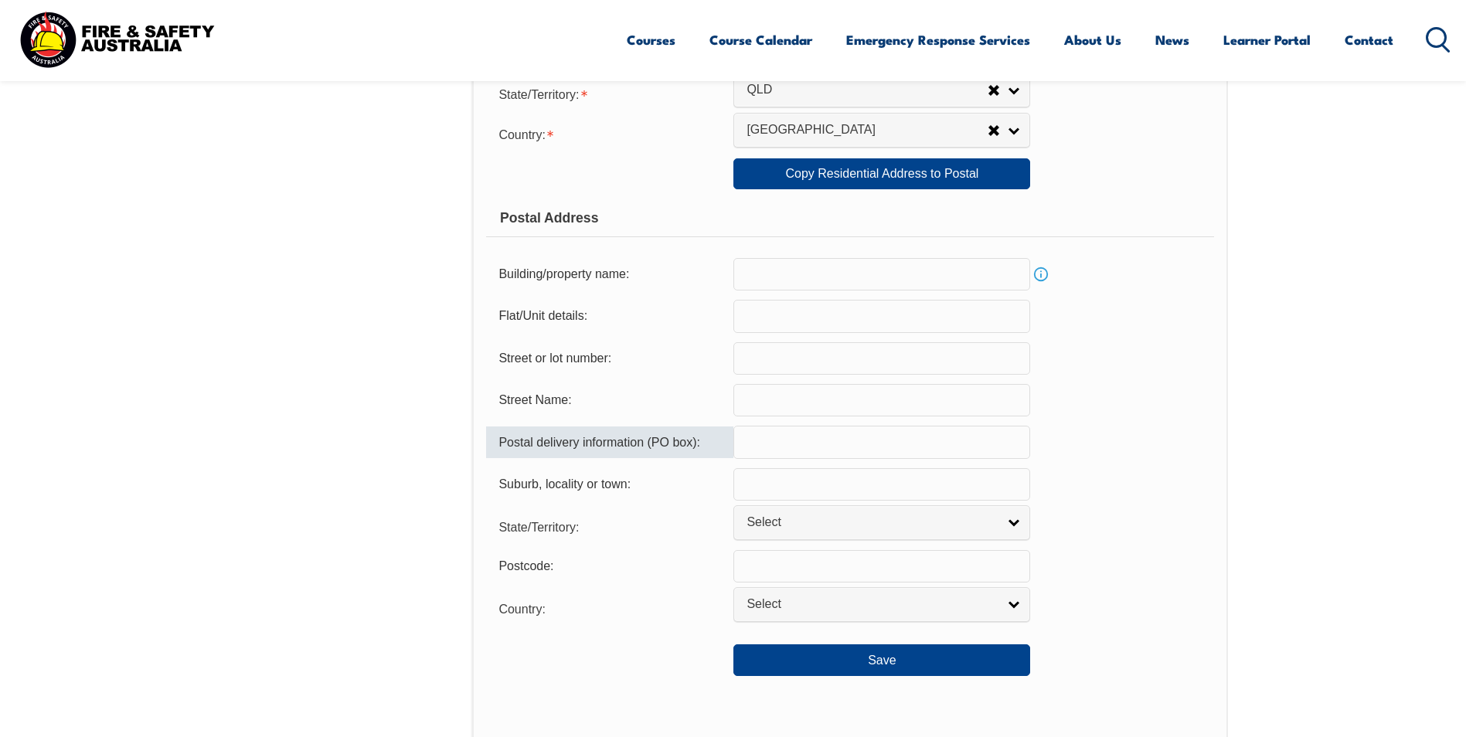
click at [749, 451] on input "text" at bounding box center [881, 442] width 297 height 32
type input "253"
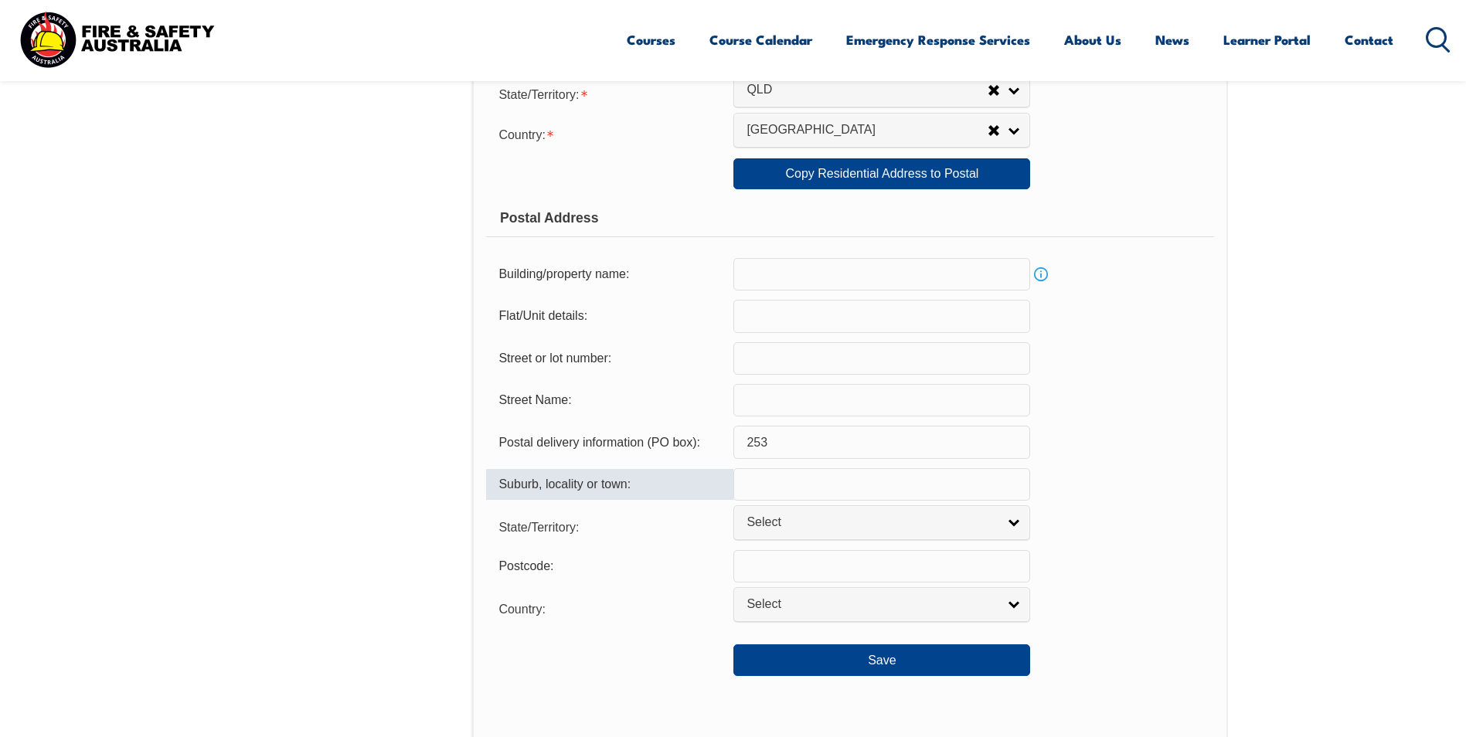
drag, startPoint x: 749, startPoint y: 483, endPoint x: 758, endPoint y: 483, distance: 9.3
click at [749, 483] on input "text" at bounding box center [881, 484] width 297 height 32
type input "Burpengary"
click at [754, 506] on link "Select" at bounding box center [881, 522] width 297 height 35
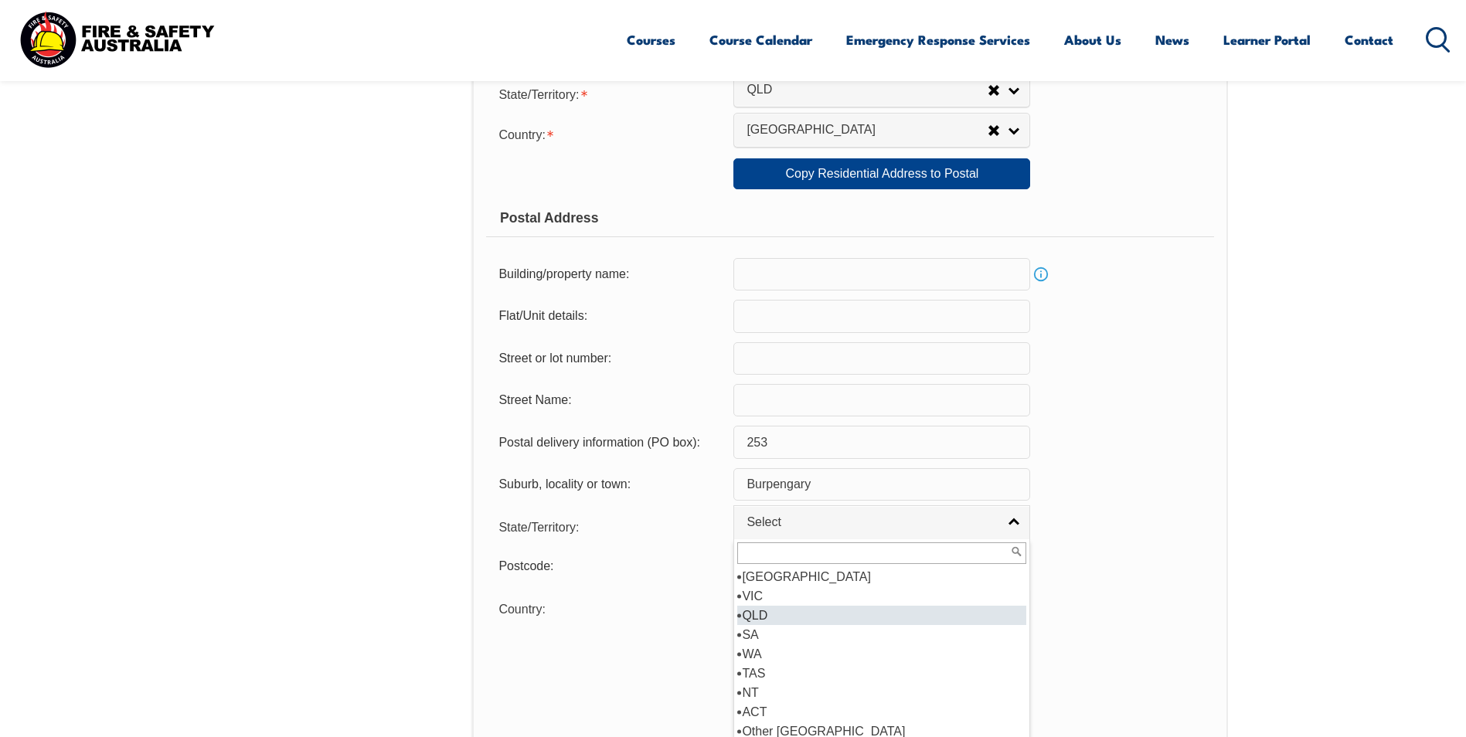
click at [761, 615] on li "QLD" at bounding box center [881, 615] width 289 height 19
select select "QLD"
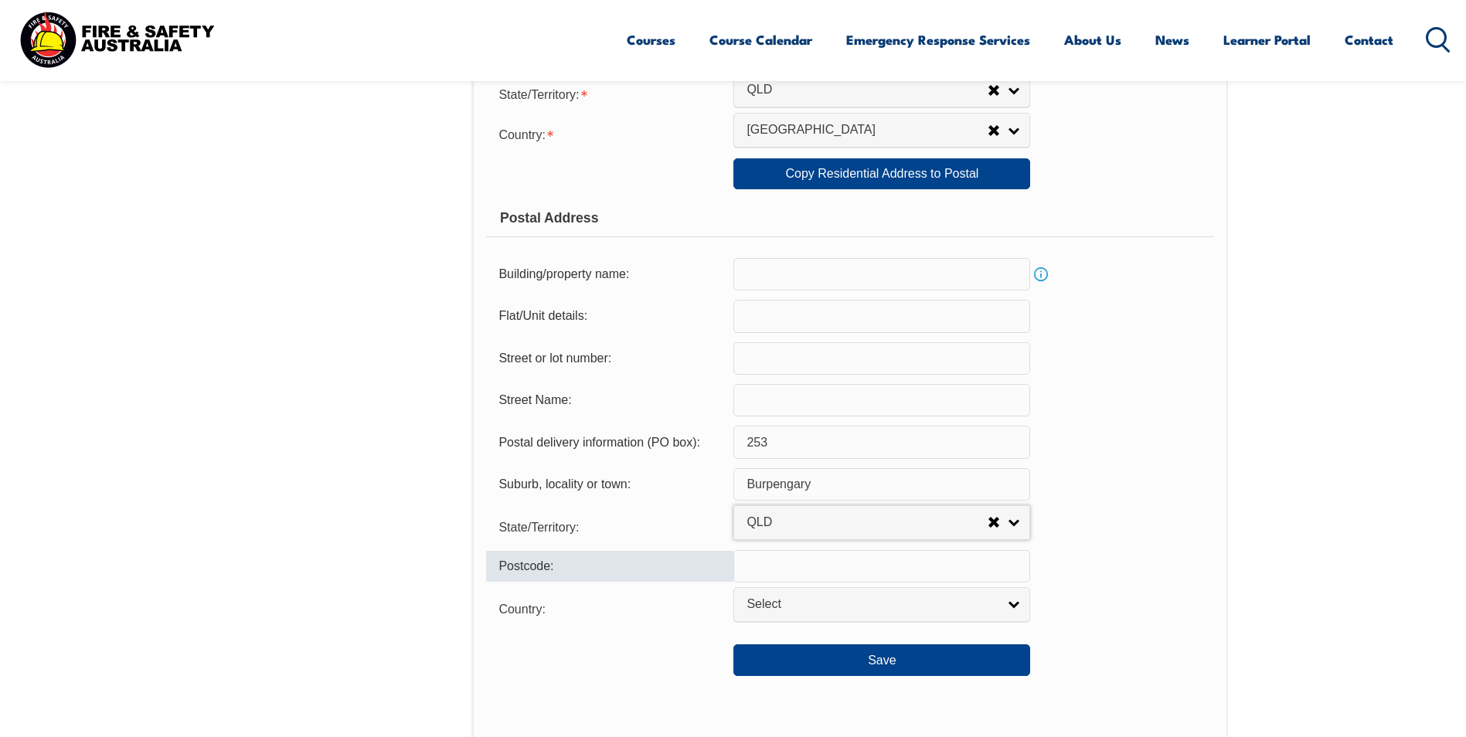
click at [748, 564] on input "text" at bounding box center [881, 566] width 297 height 32
type input "4505"
select select "1101"
click at [1016, 607] on link "Select" at bounding box center [881, 604] width 297 height 35
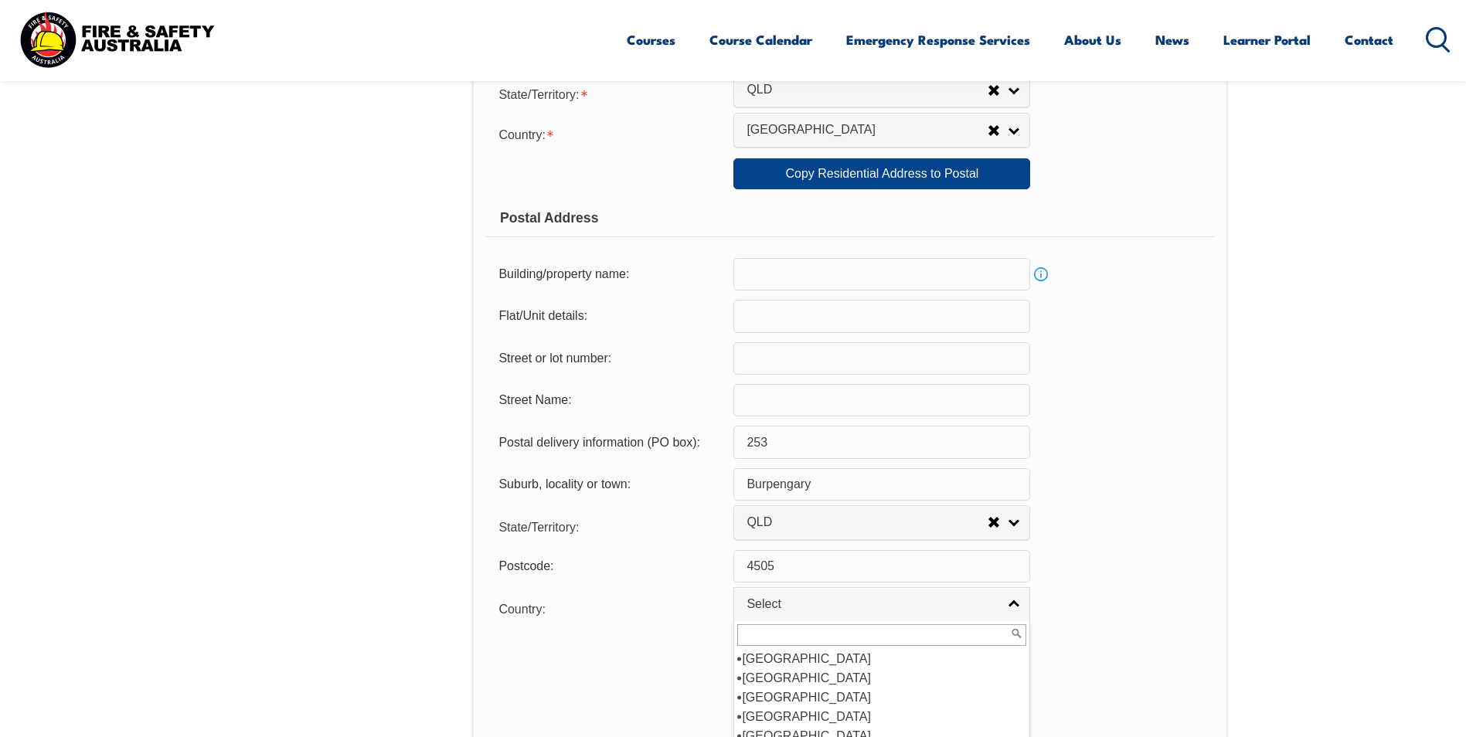
scroll to position [232, 0]
click at [778, 676] on li "[GEOGRAPHIC_DATA]" at bounding box center [881, 678] width 289 height 19
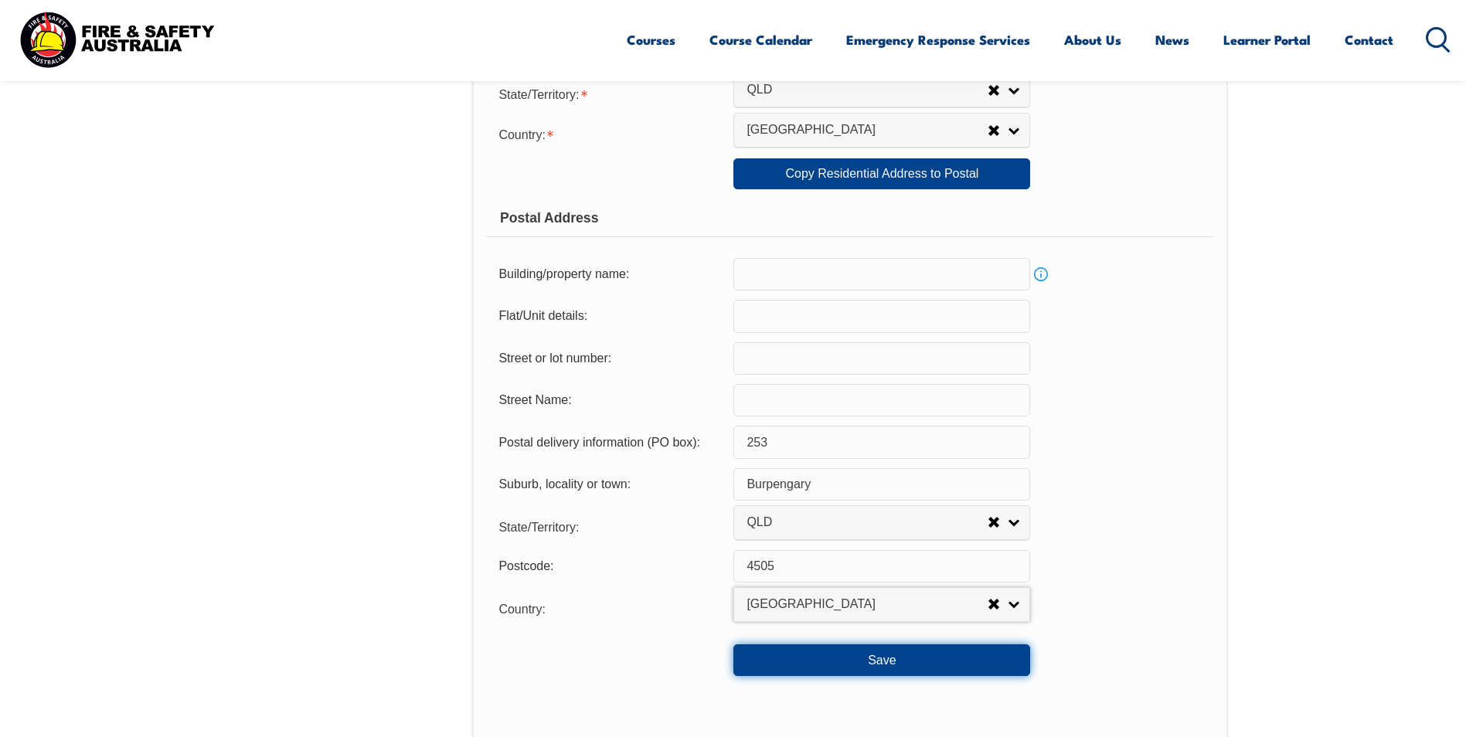
click at [881, 662] on button "Save" at bounding box center [881, 660] width 297 height 31
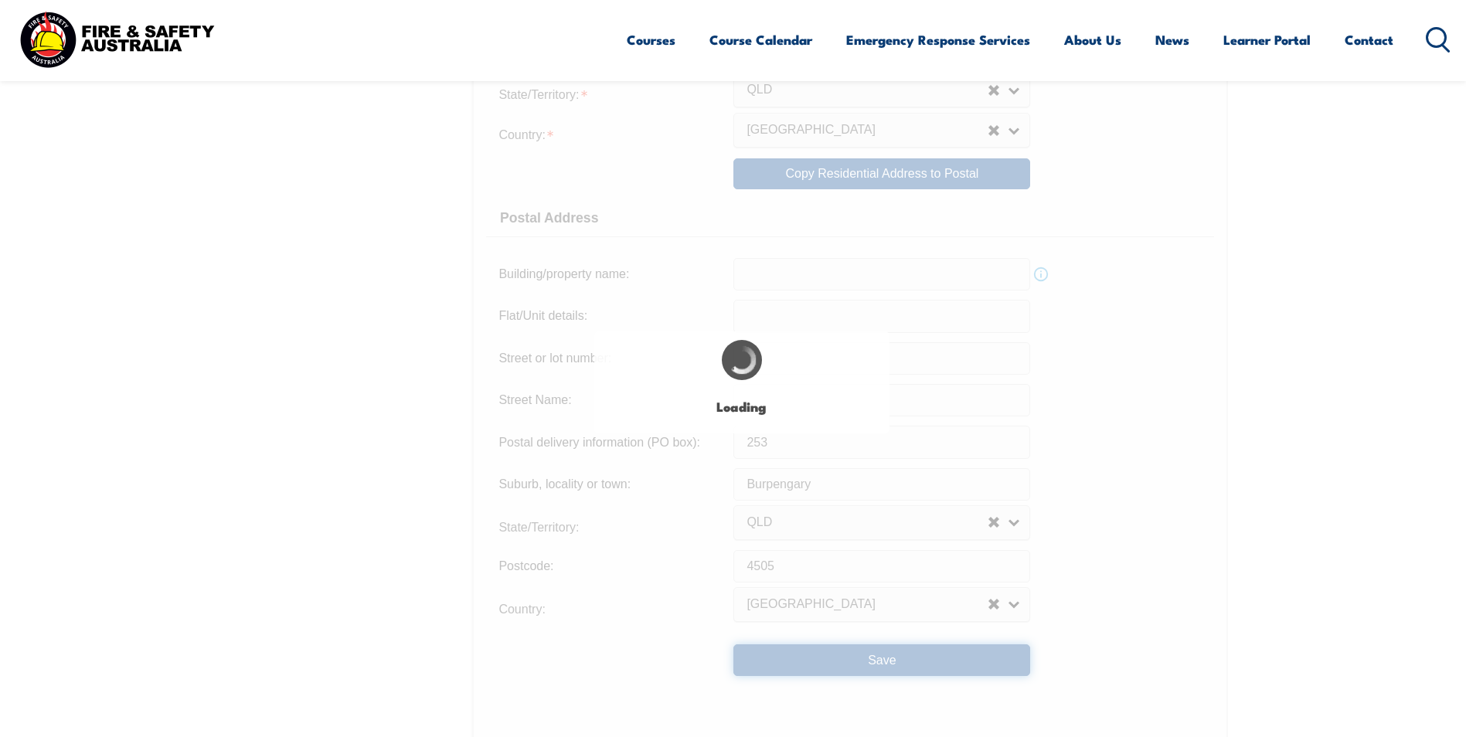
type input "21-23"
type input "Burpengary"
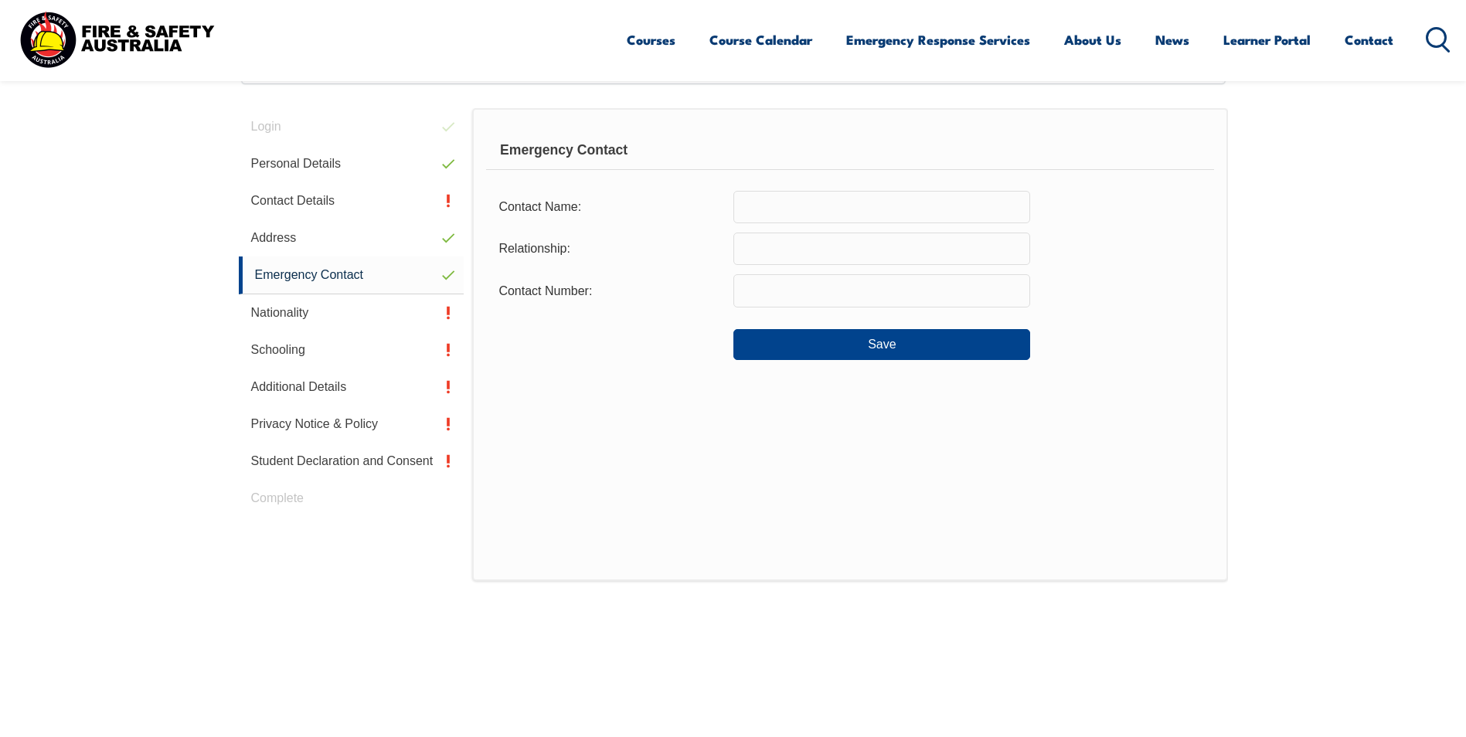
scroll to position [421, 0]
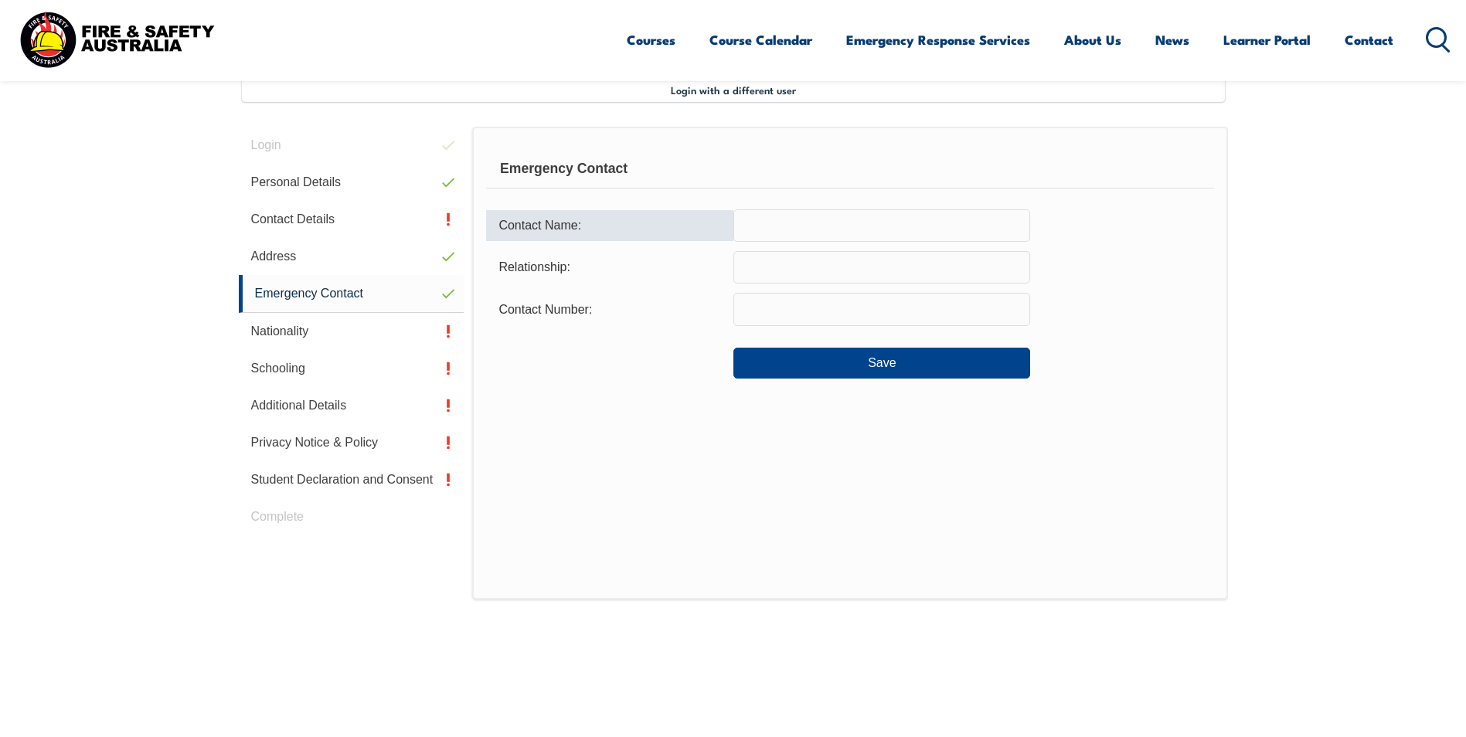
click at [771, 229] on input "text" at bounding box center [881, 225] width 297 height 32
type input "Madelaine Comer"
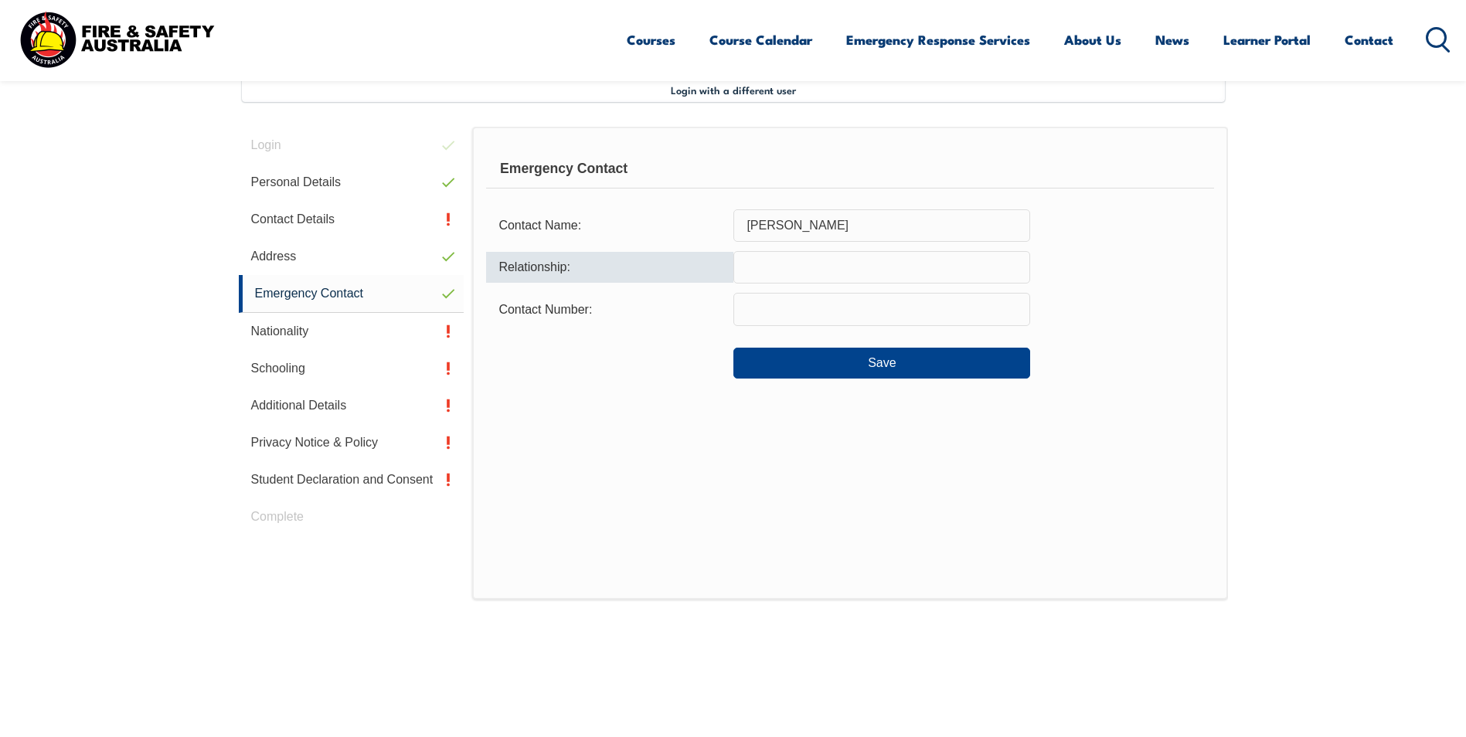
click at [768, 271] on input "text" at bounding box center [881, 267] width 297 height 32
type input "Wife"
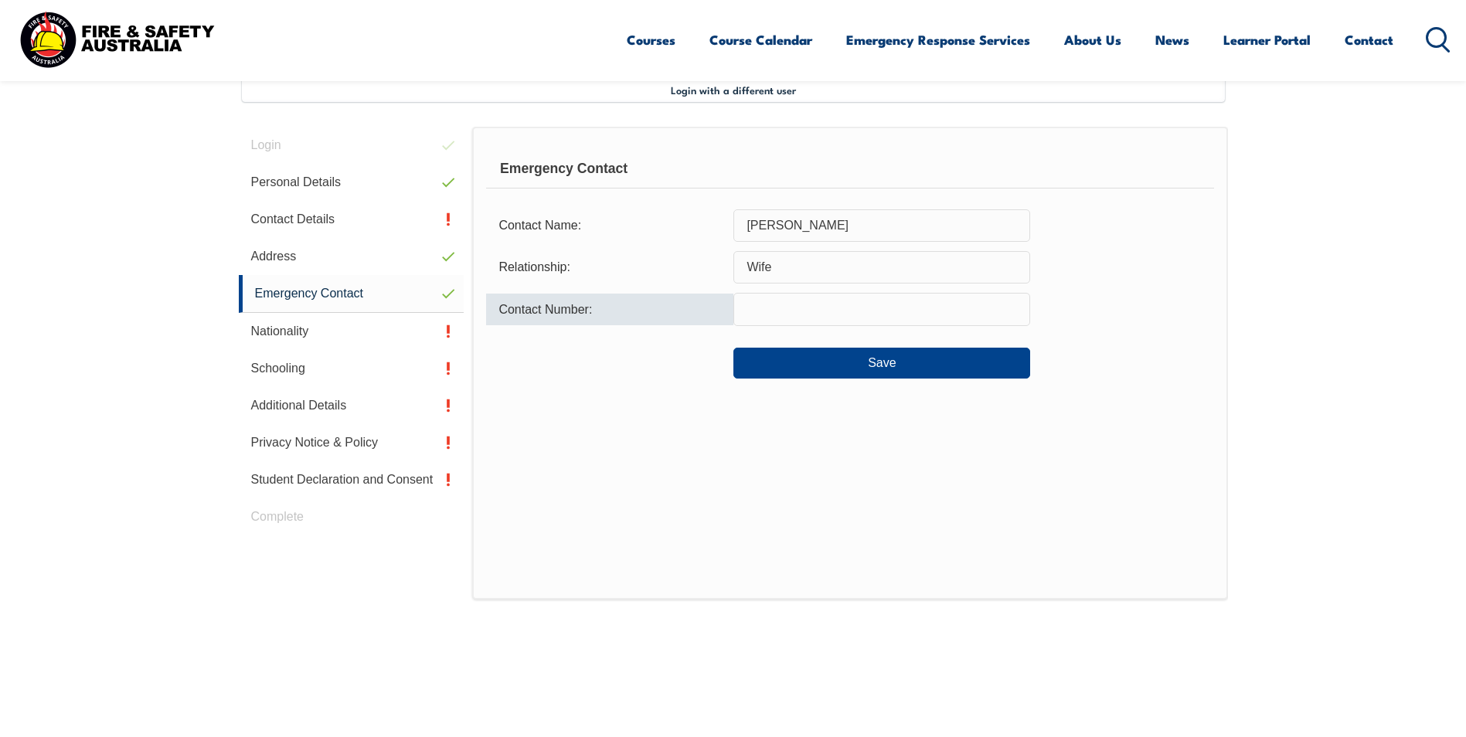
click at [764, 311] on input "text" at bounding box center [881, 309] width 297 height 32
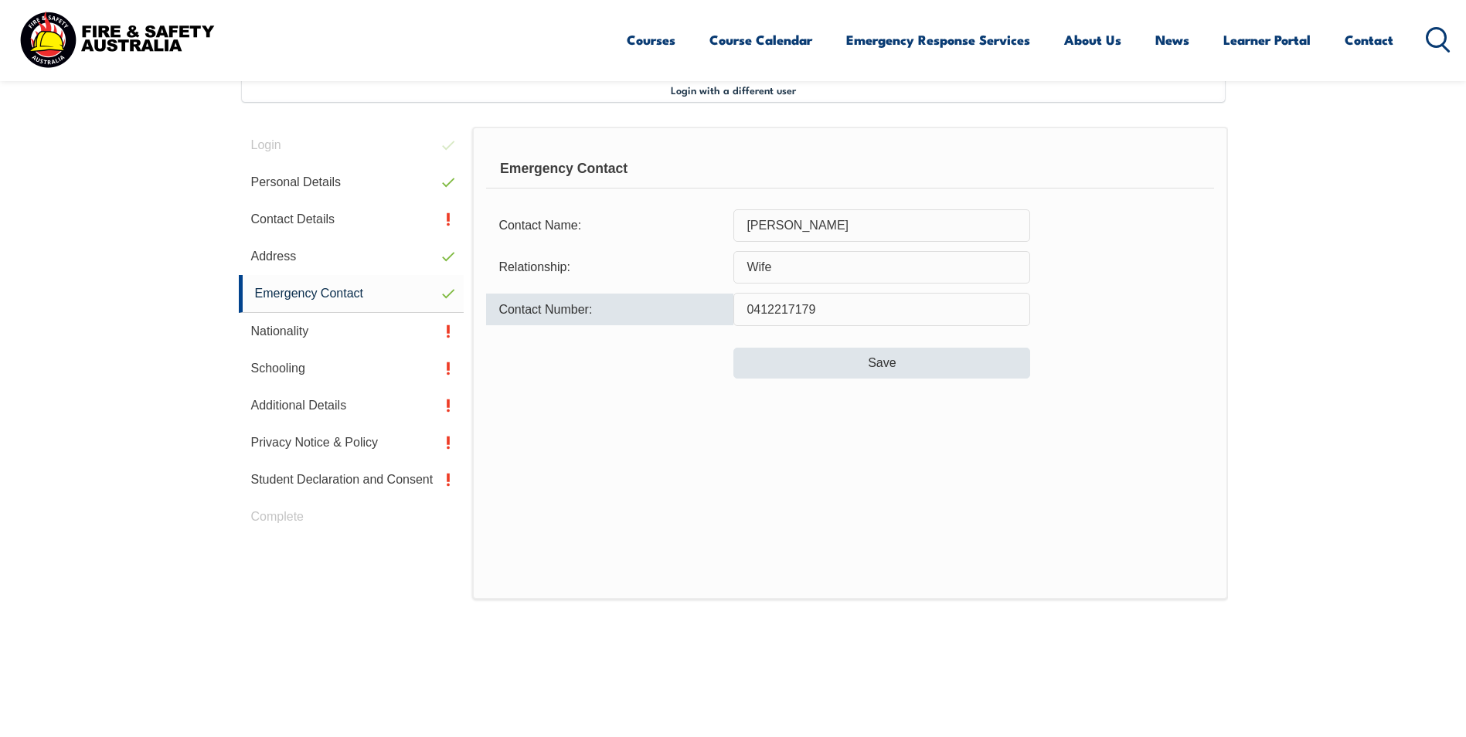
type input "0412217179"
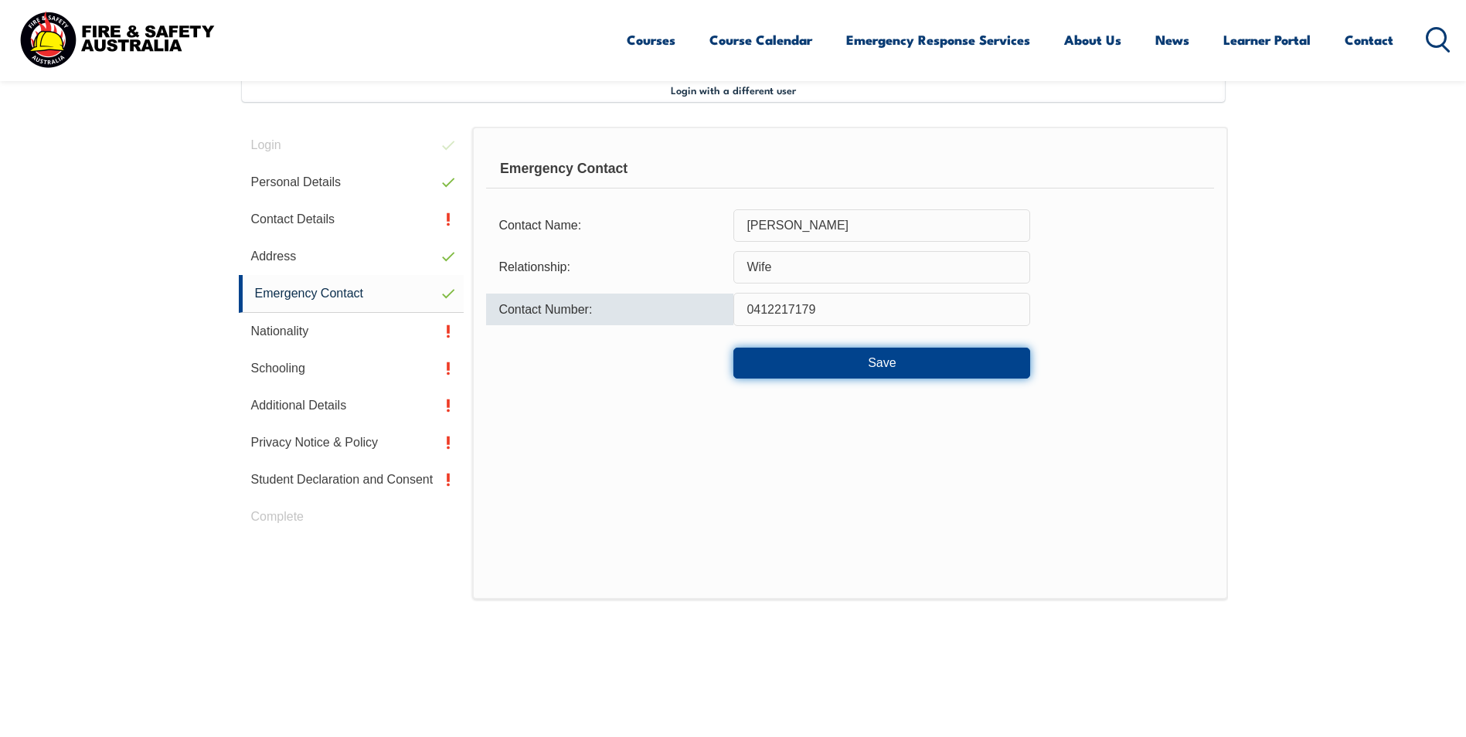
click at [887, 352] on button "Save" at bounding box center [881, 363] width 297 height 31
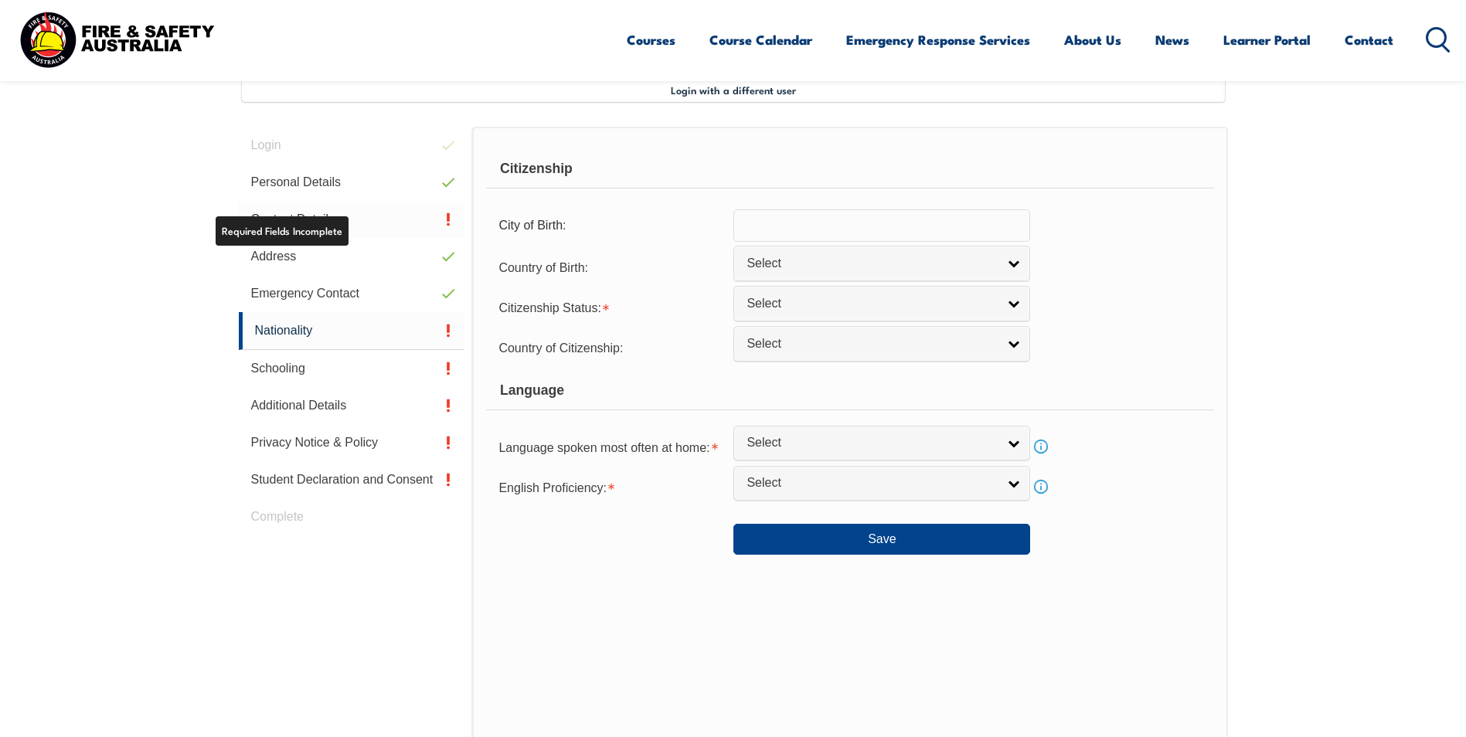
click at [335, 221] on link "Contact Details" at bounding box center [352, 219] width 226 height 37
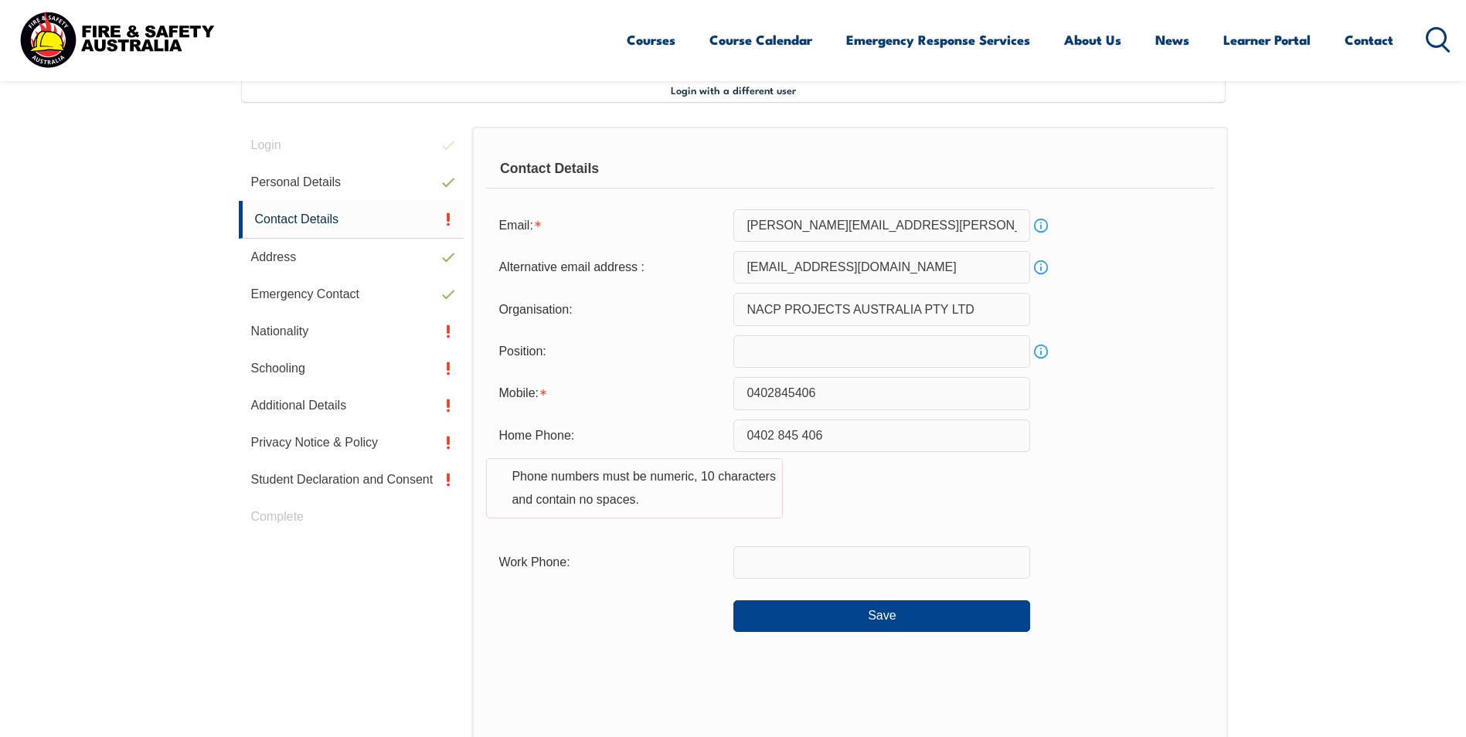
click at [761, 342] on input "text" at bounding box center [881, 351] width 297 height 32
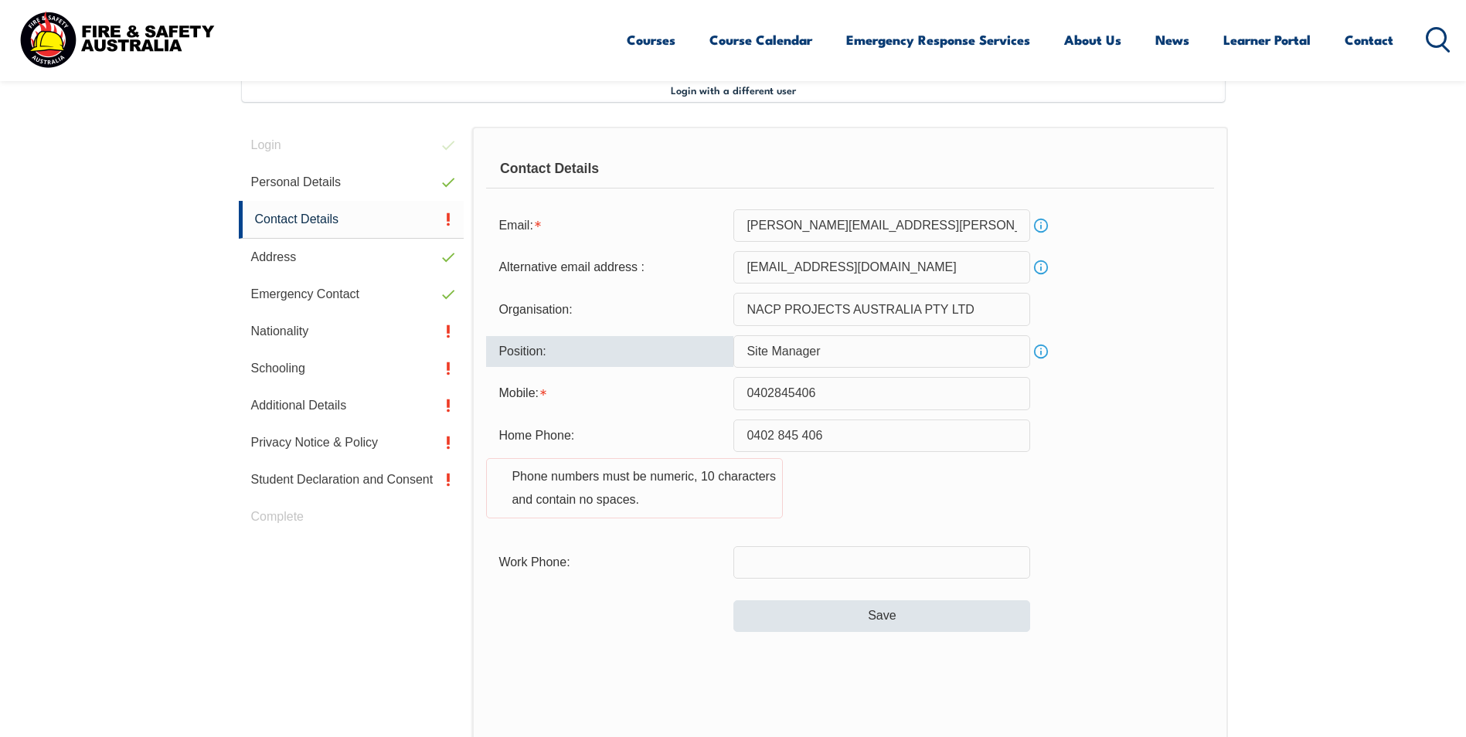
type input "Site Manager"
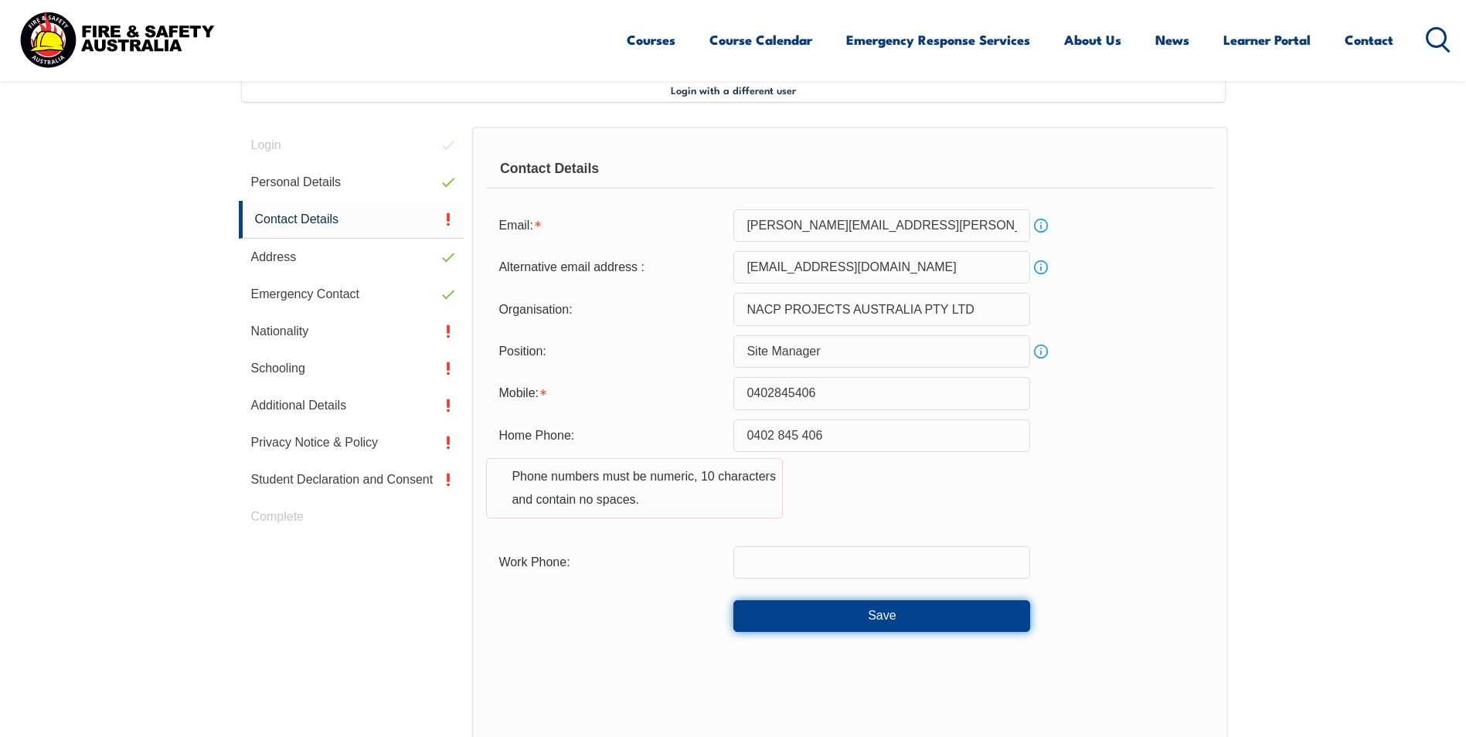
click at [863, 614] on button "Save" at bounding box center [881, 616] width 297 height 31
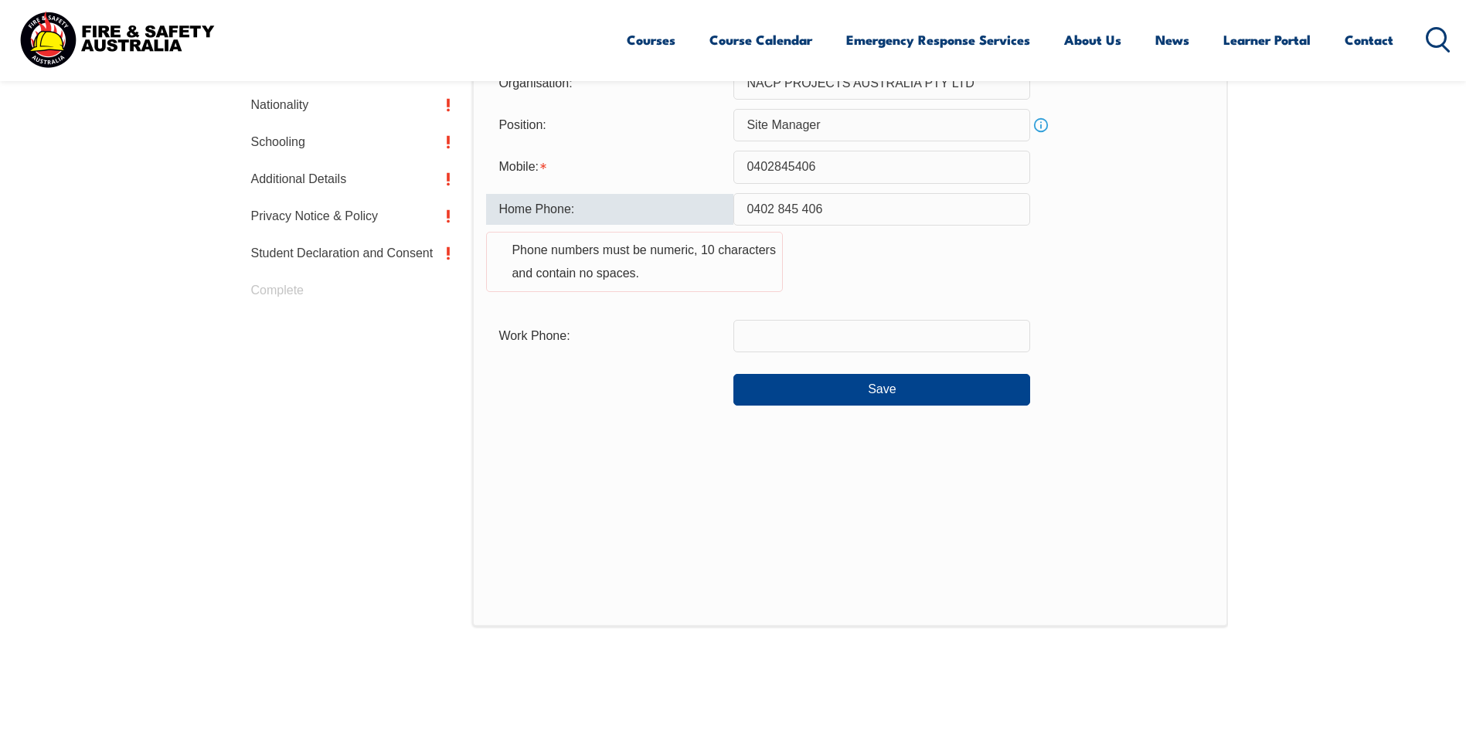
scroll to position [609, 0]
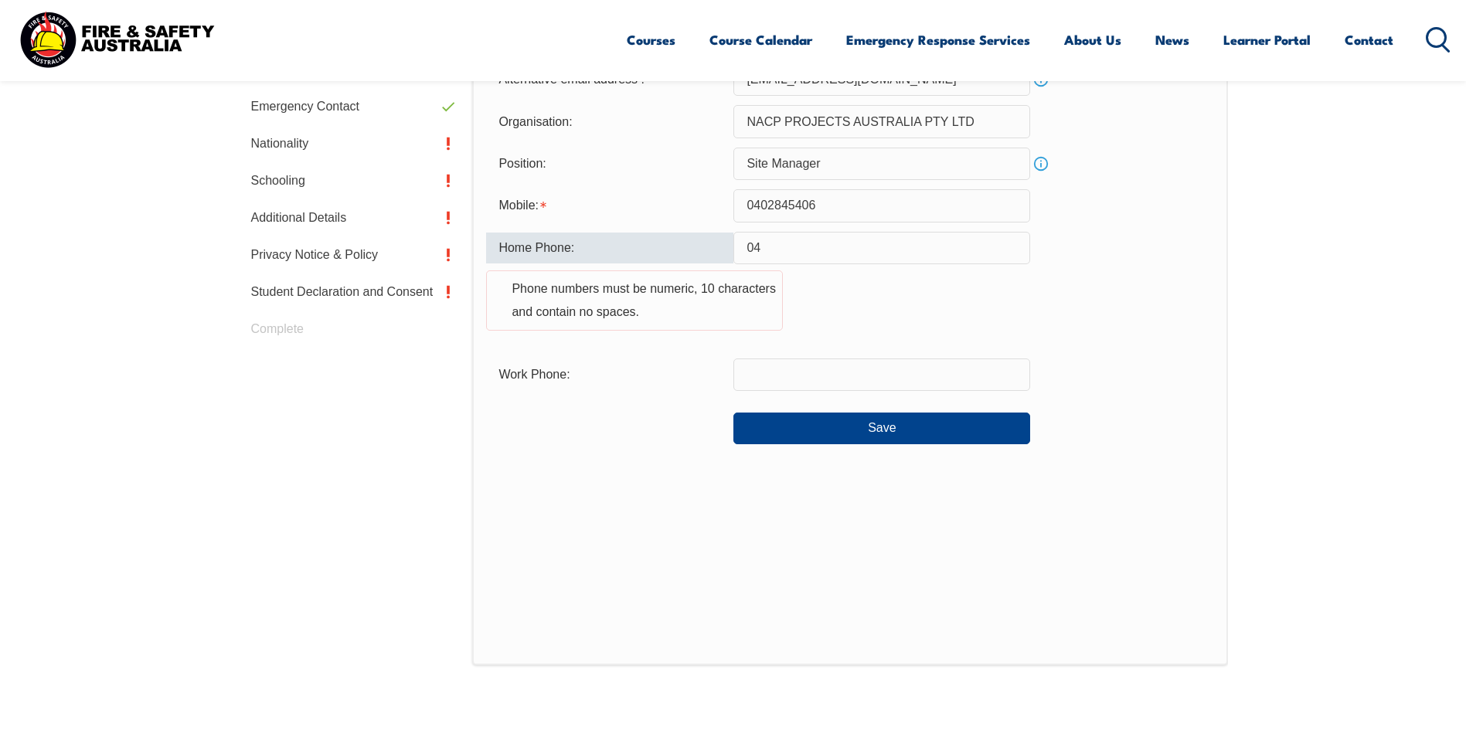
type input "0"
click at [886, 434] on button "Save" at bounding box center [881, 428] width 297 height 31
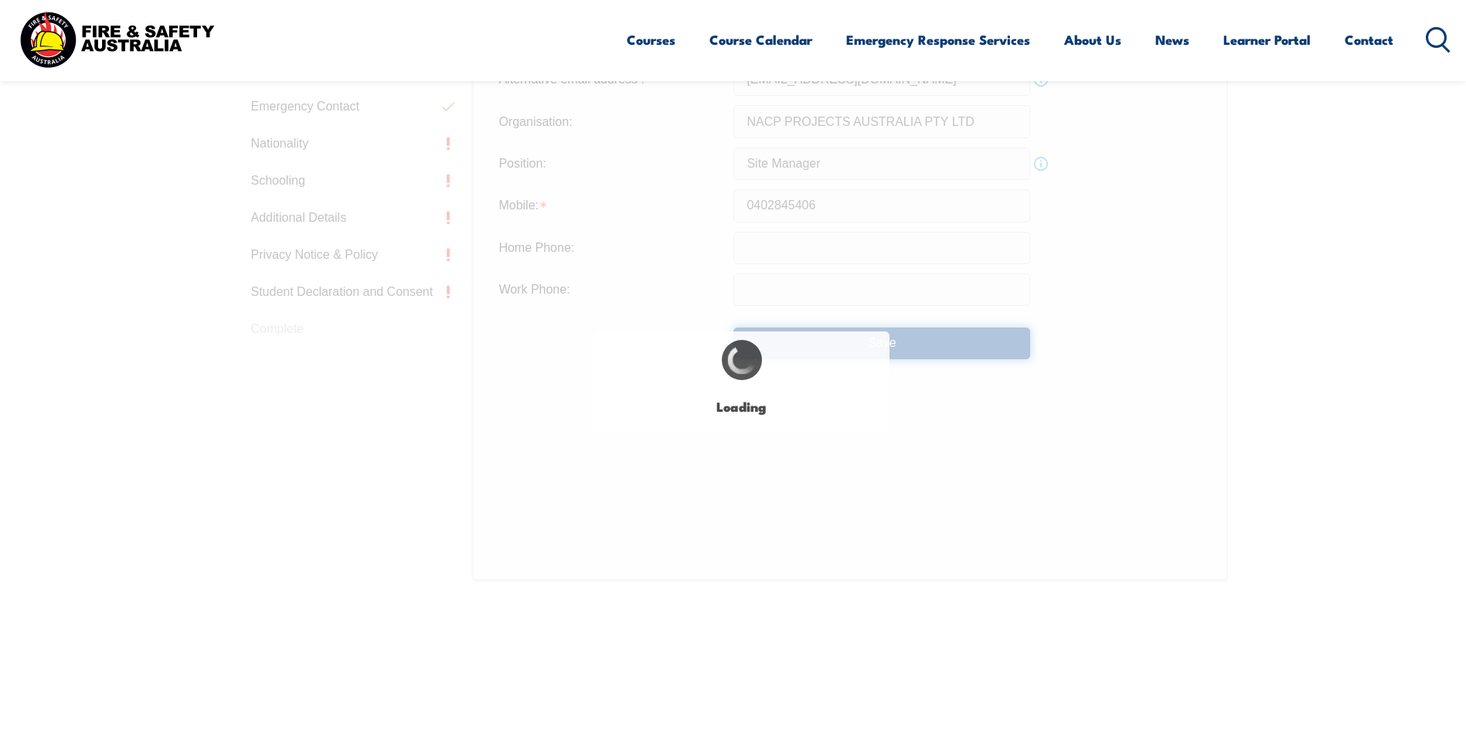
type input "0402 845 406"
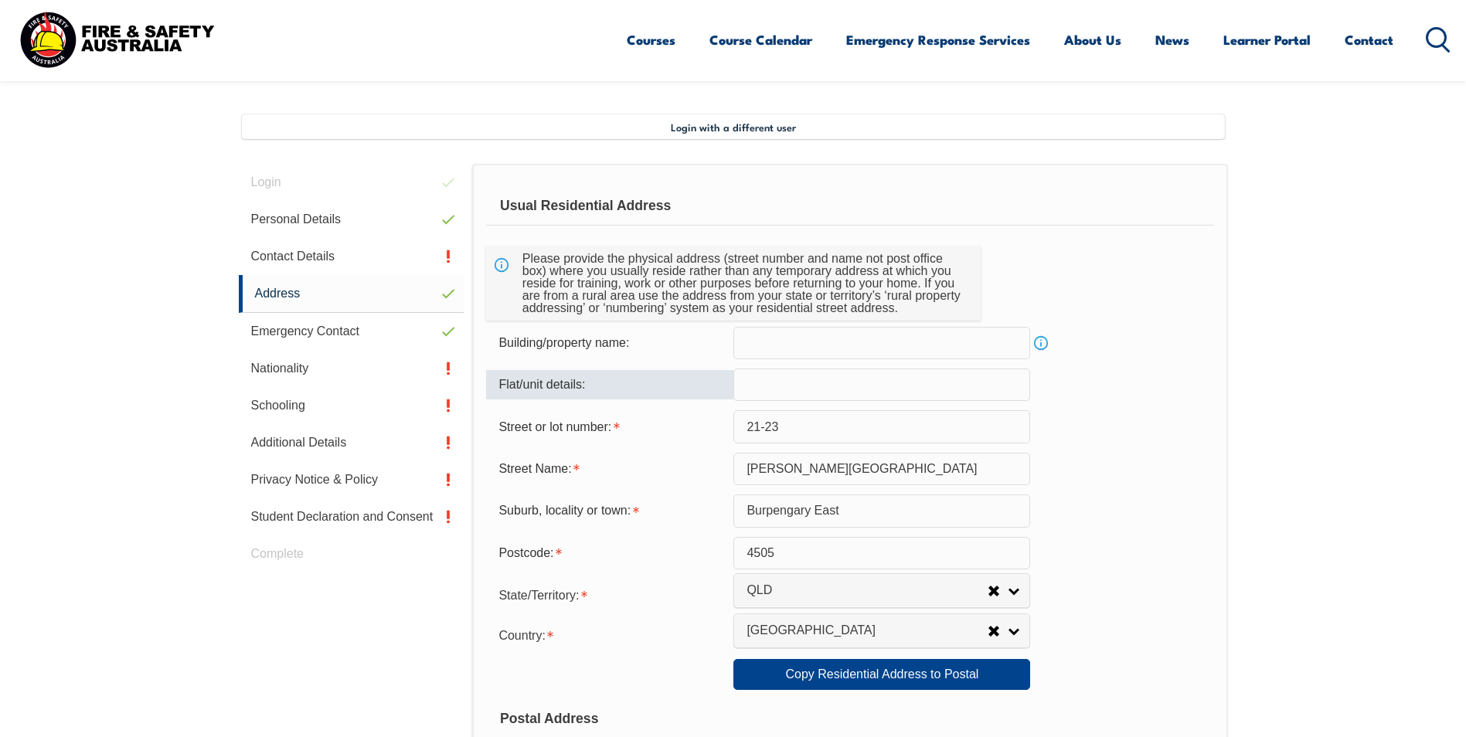
scroll to position [421, 0]
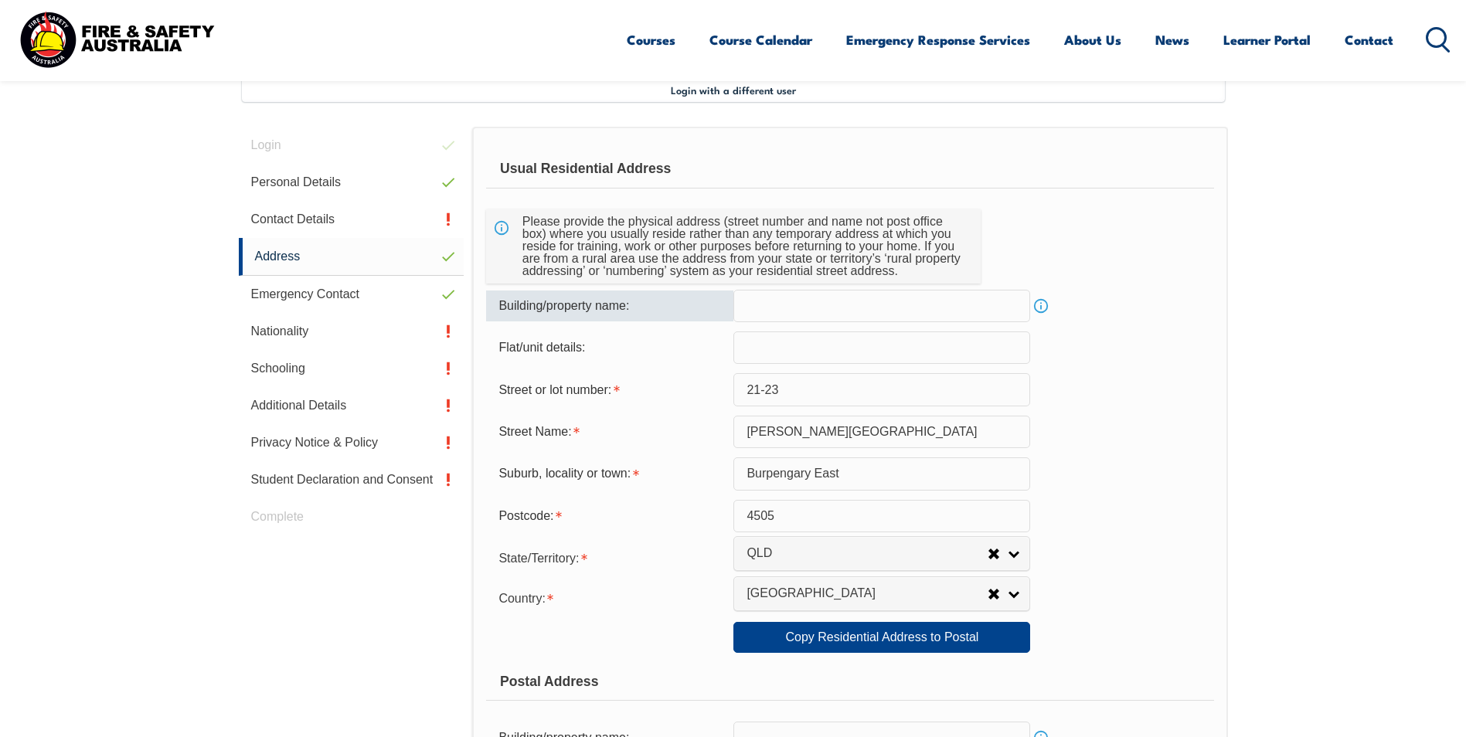
click at [760, 314] on input "text" at bounding box center [881, 306] width 297 height 32
type input "."
click at [693, 379] on div "Street or lot number:" at bounding box center [609, 389] width 247 height 29
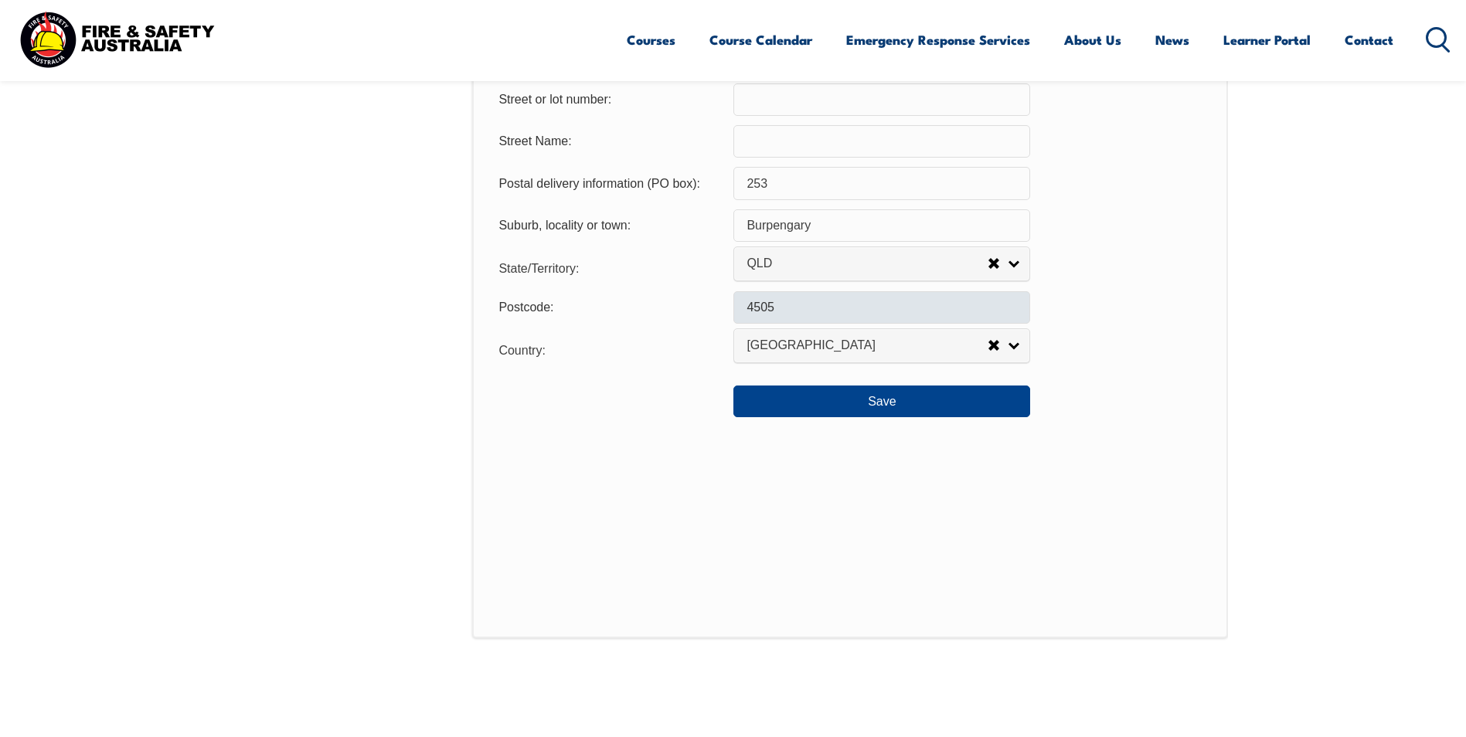
scroll to position [1194, 0]
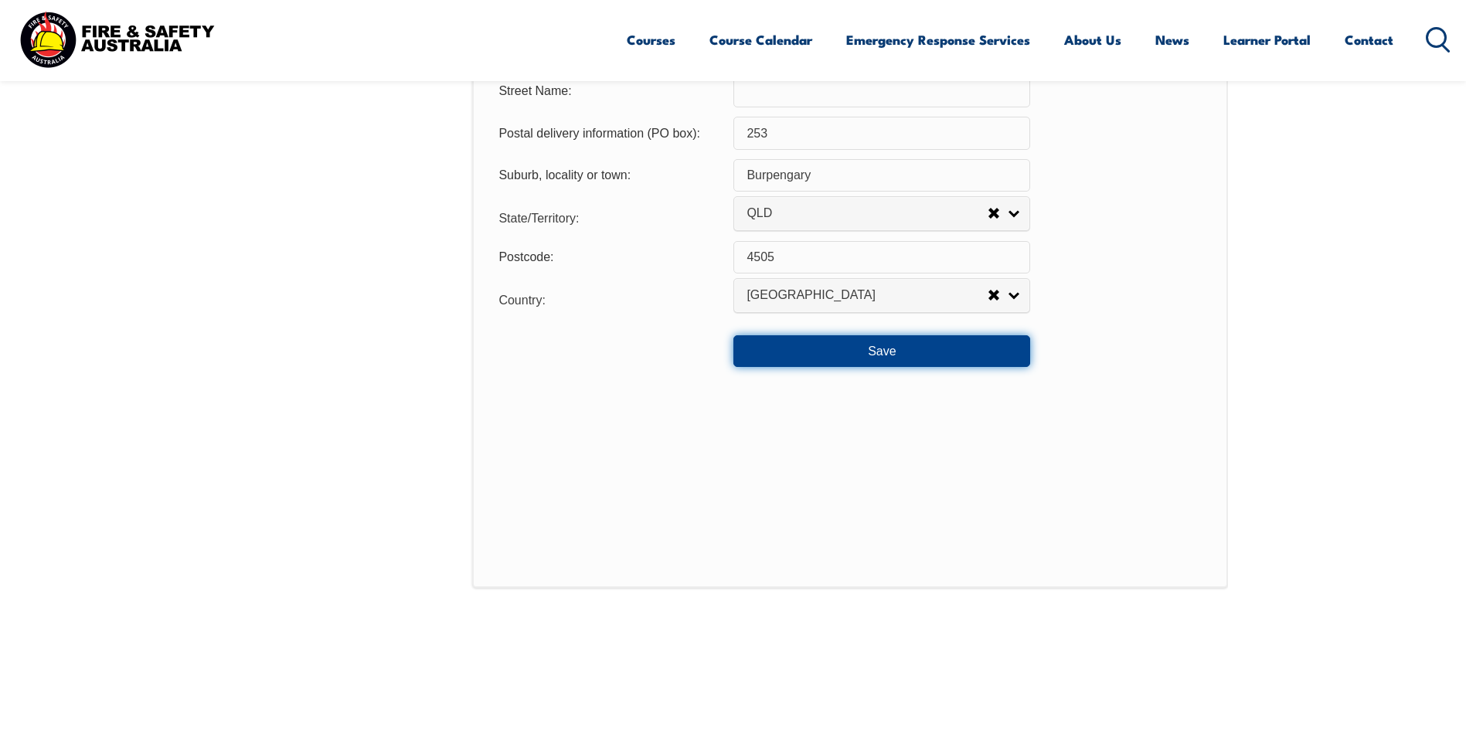
click at [867, 345] on button "Save" at bounding box center [881, 350] width 297 height 31
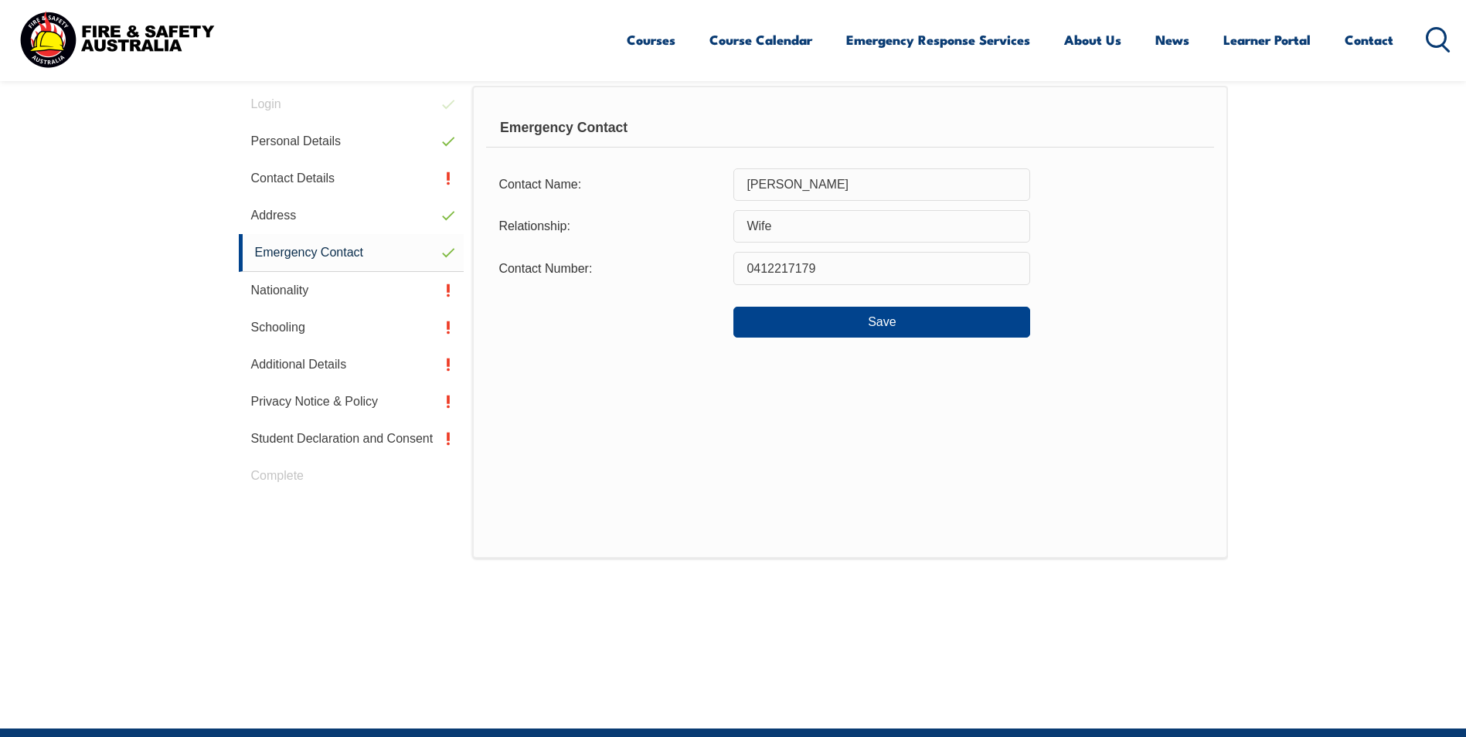
scroll to position [421, 0]
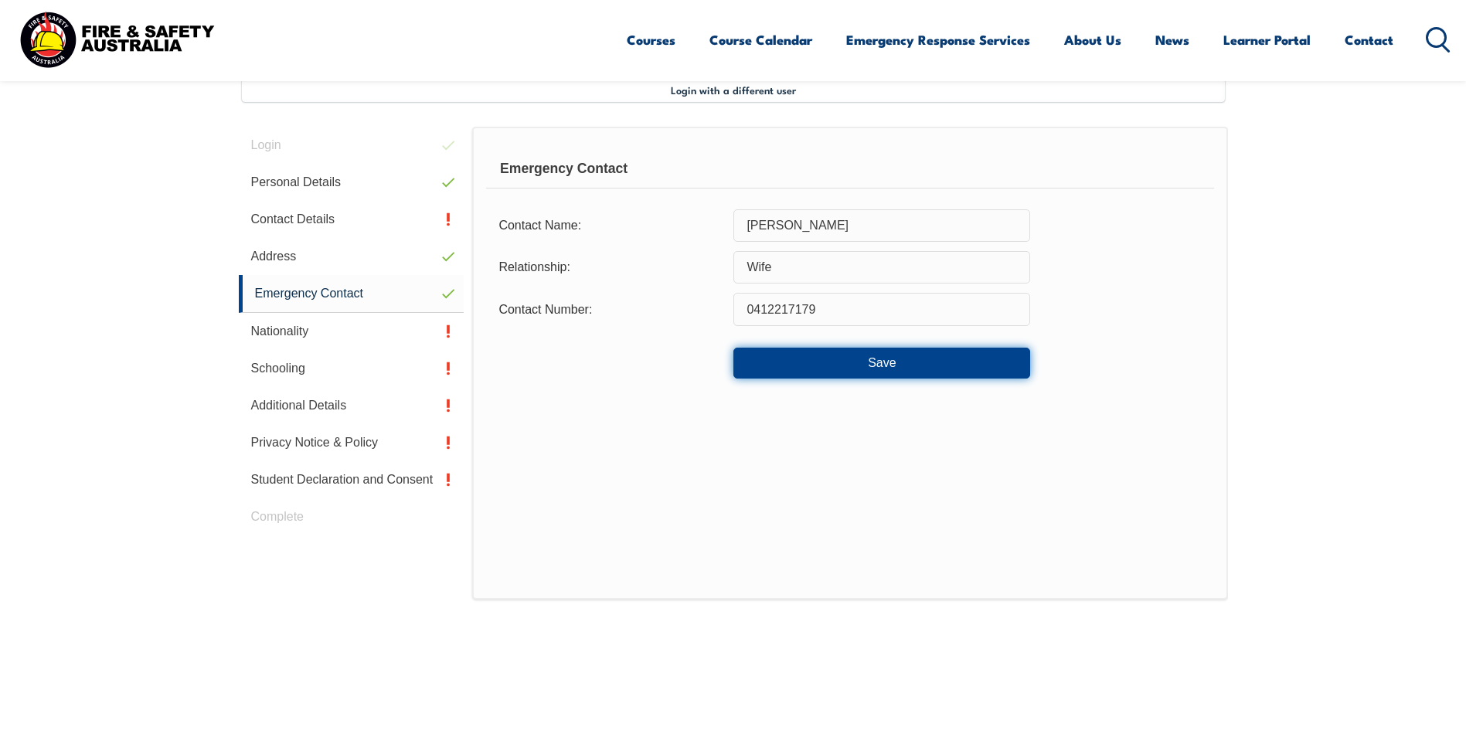
click at [874, 357] on button "Save" at bounding box center [881, 363] width 297 height 31
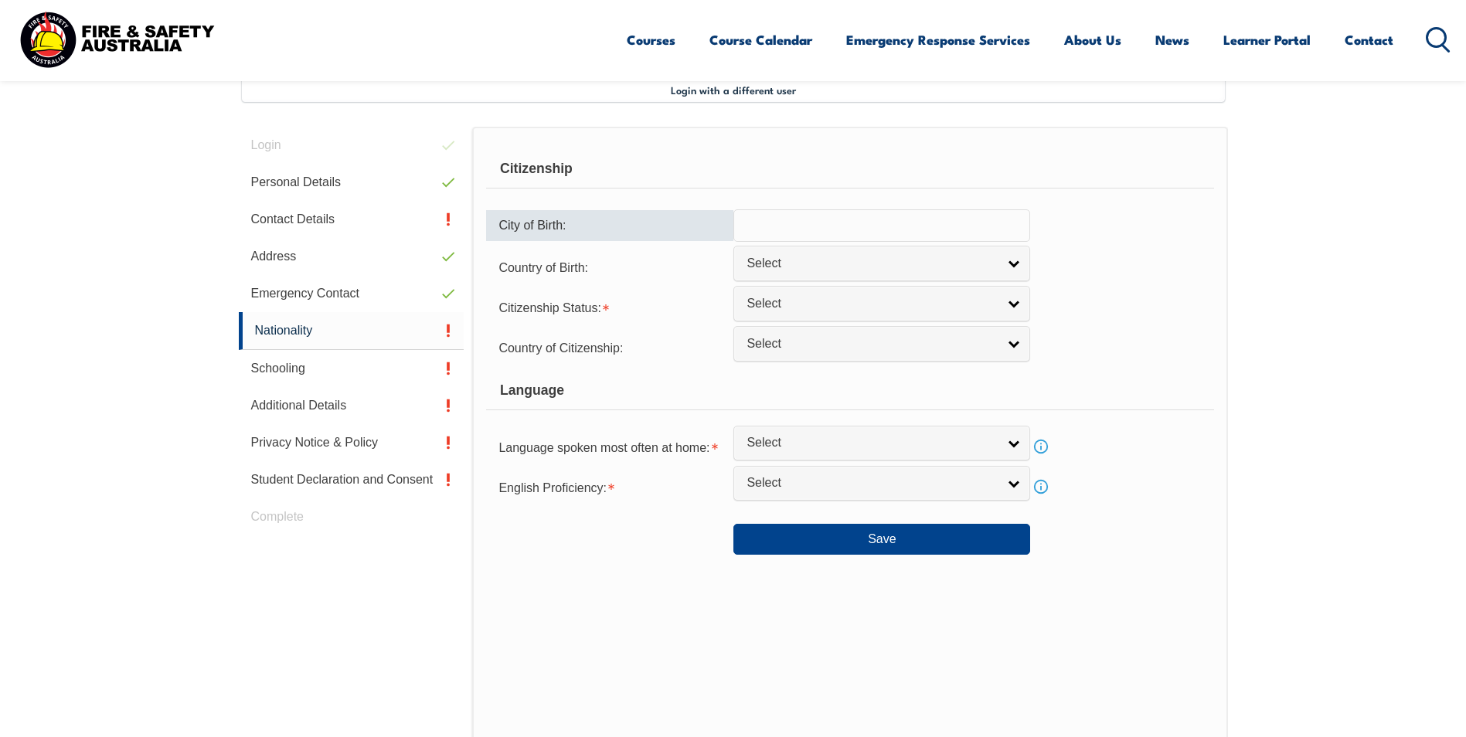
click at [772, 226] on input "text" at bounding box center [881, 225] width 297 height 32
click at [764, 220] on input "text" at bounding box center [881, 225] width 297 height 32
type input "Aucland"
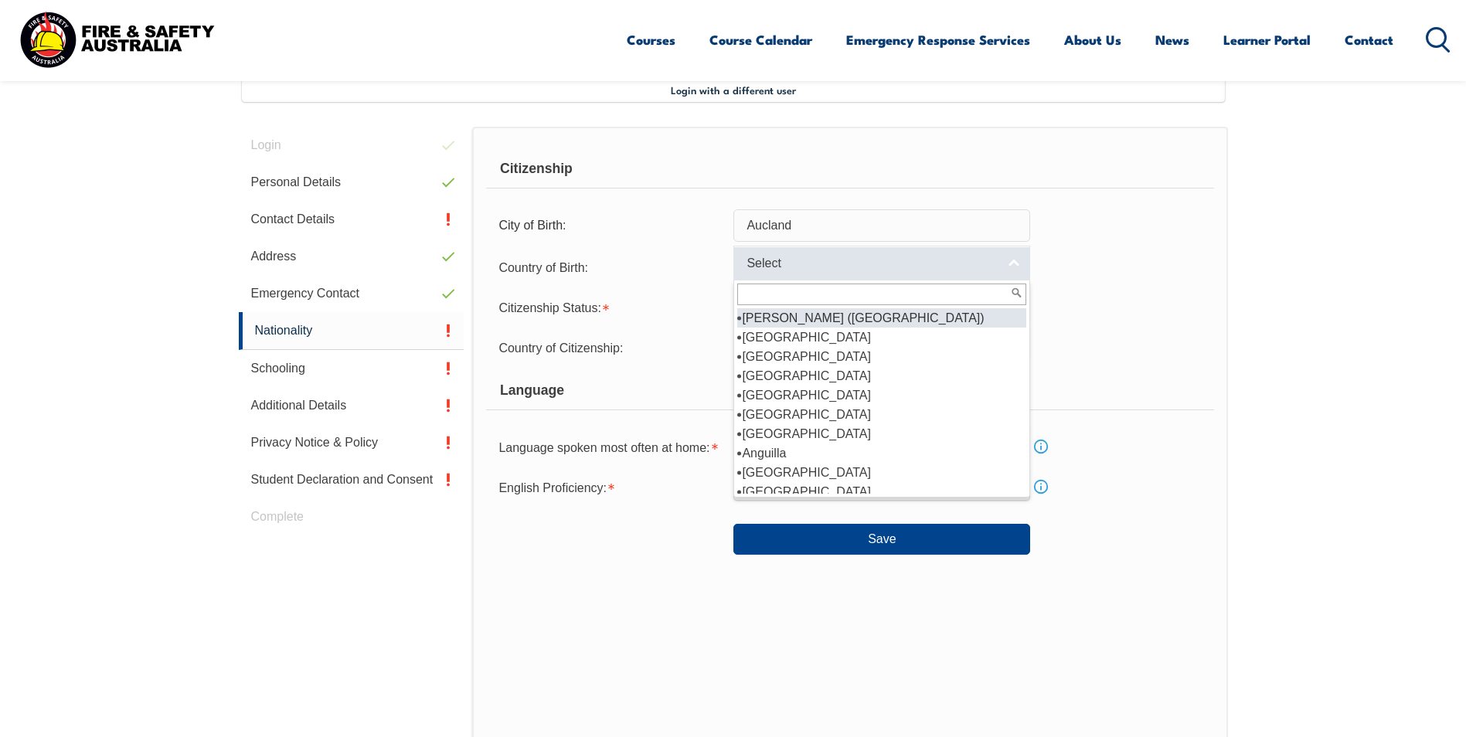
click at [1014, 257] on link "Select" at bounding box center [881, 263] width 297 height 35
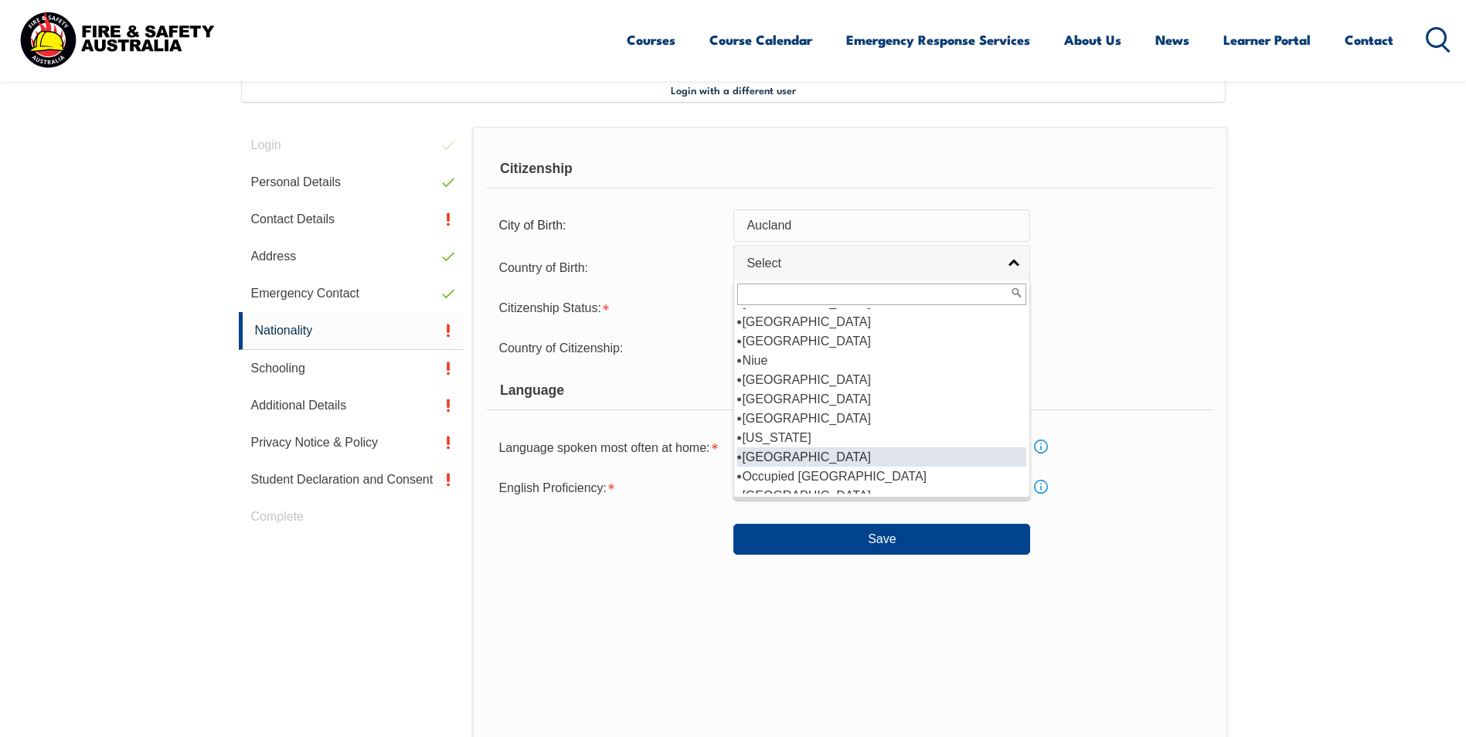
scroll to position [3014, 0]
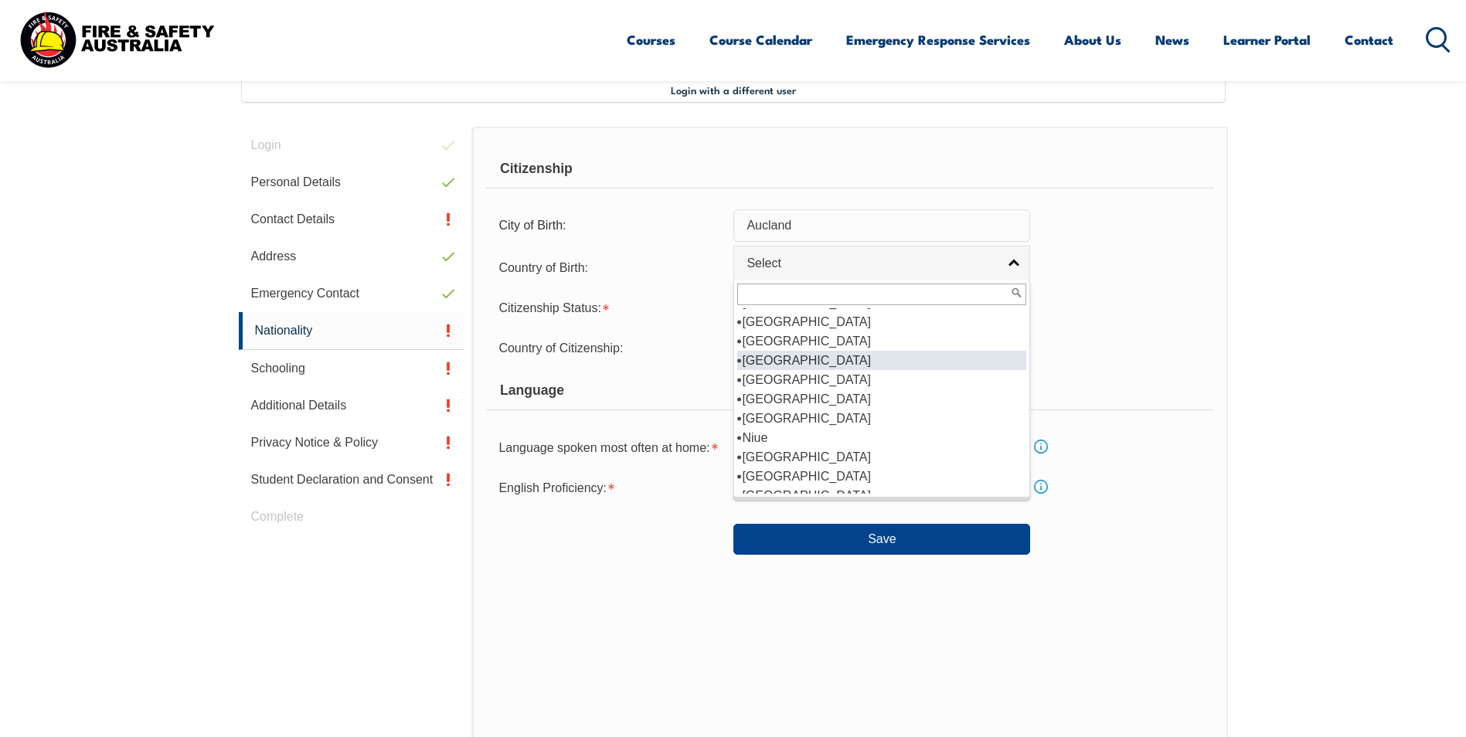
click at [801, 351] on li "[GEOGRAPHIC_DATA]" at bounding box center [881, 360] width 289 height 19
select select "1201"
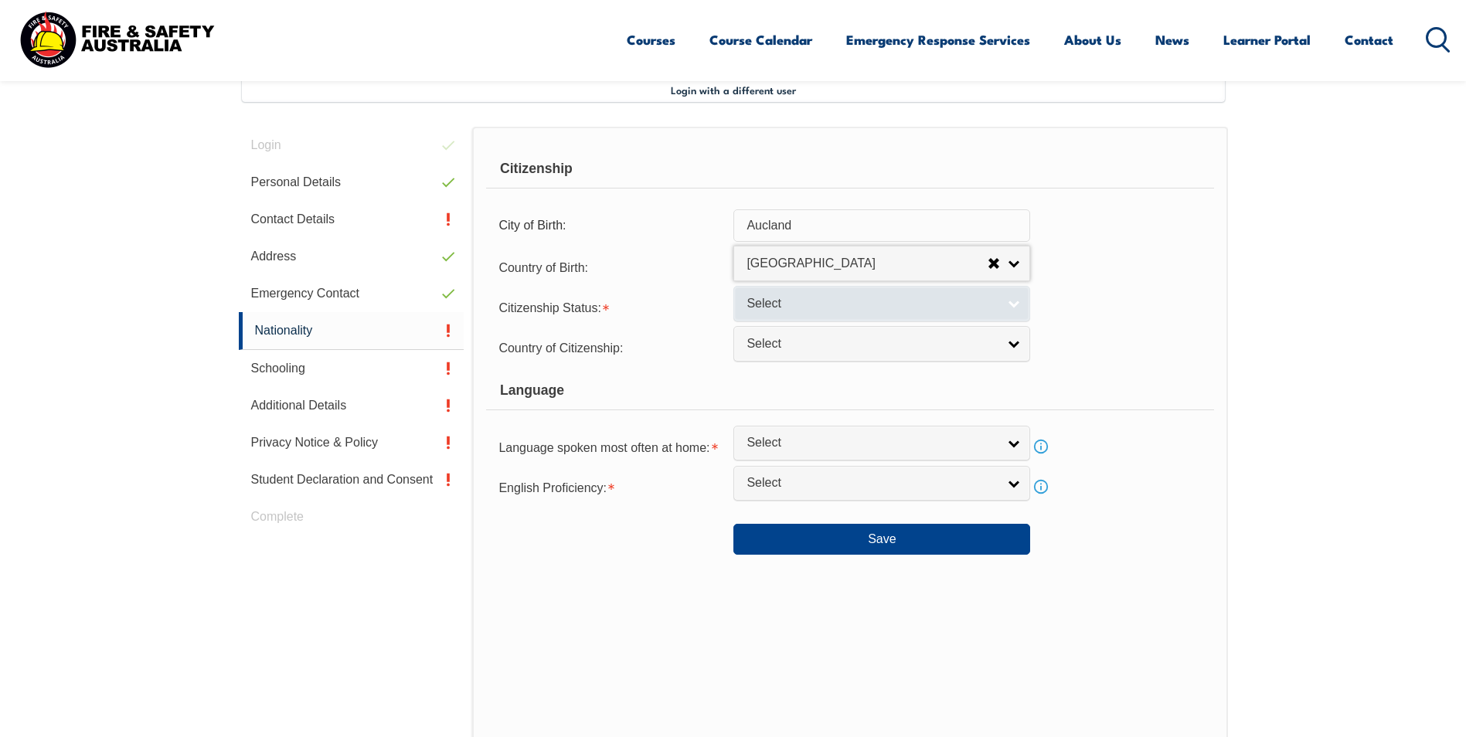
click at [1012, 300] on link "Select" at bounding box center [881, 303] width 297 height 35
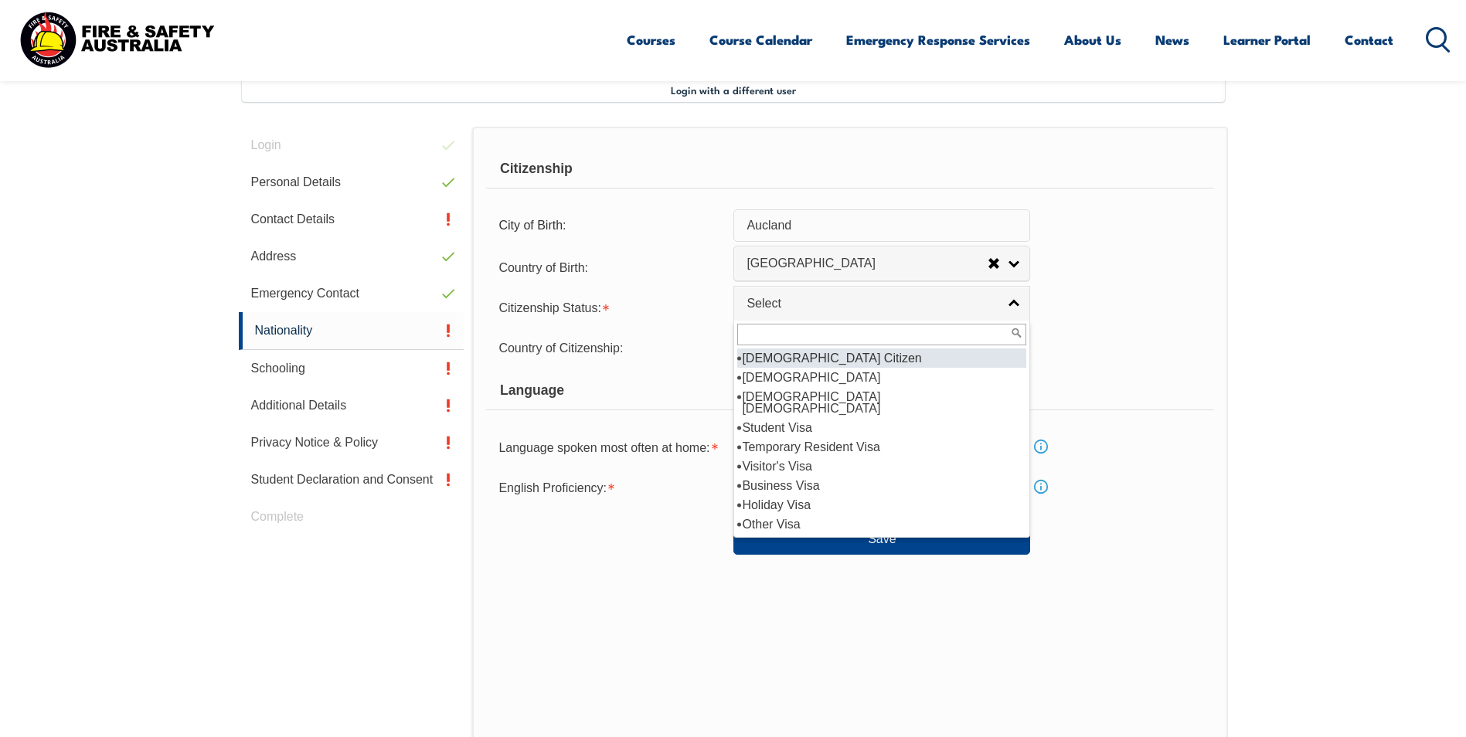
click at [801, 362] on li "[DEMOGRAPHIC_DATA] Citizen" at bounding box center [881, 358] width 289 height 19
select select "1"
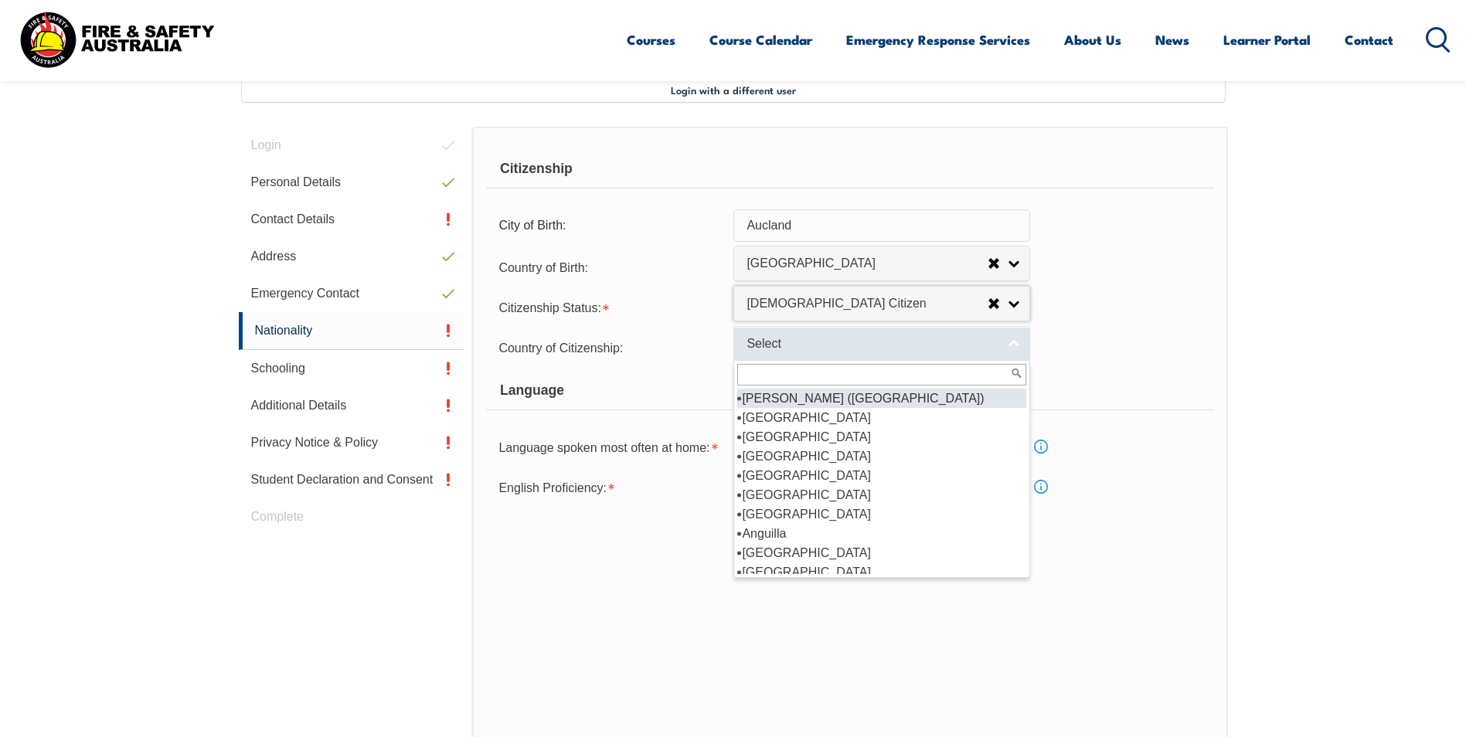
click at [1019, 345] on link "Select" at bounding box center [881, 343] width 297 height 35
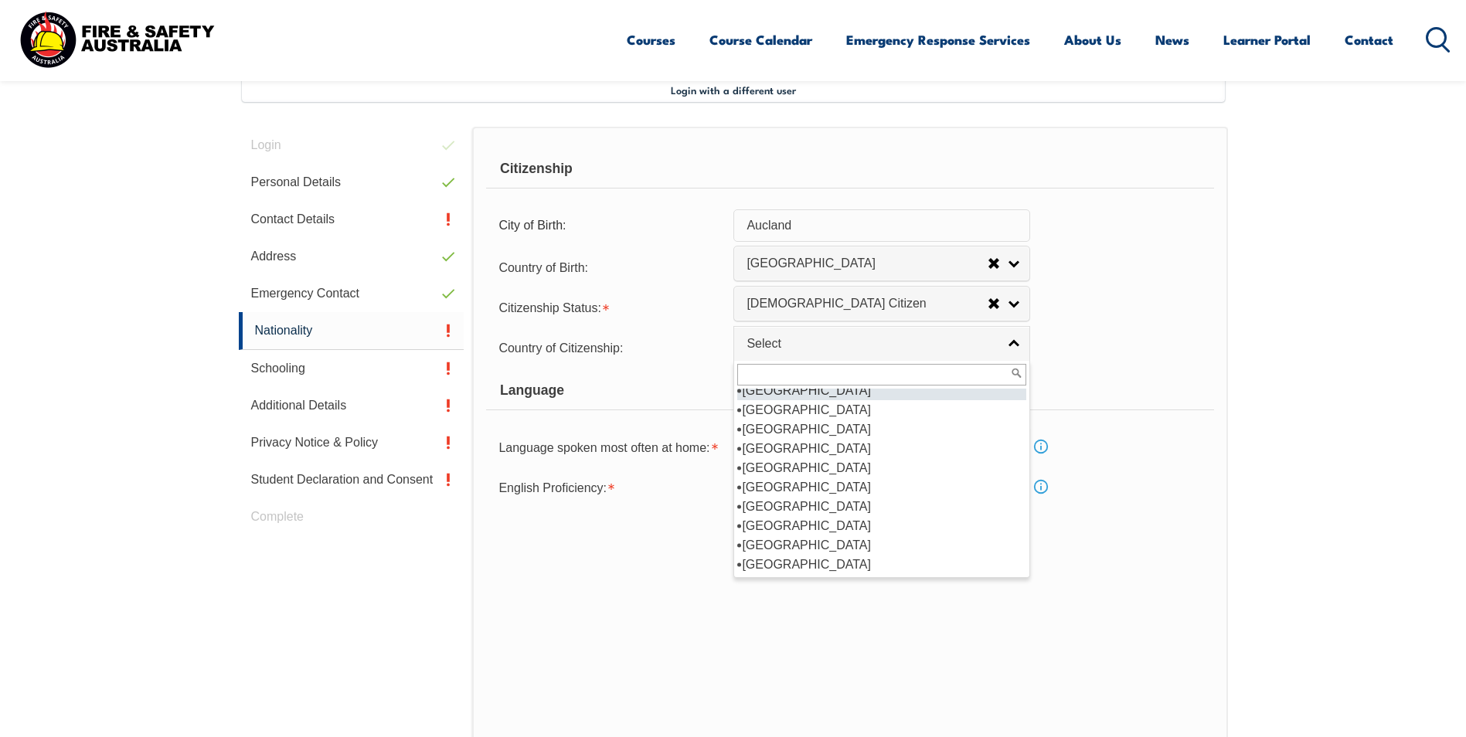
scroll to position [240, 0]
click at [777, 413] on li "[GEOGRAPHIC_DATA]" at bounding box center [881, 409] width 289 height 19
select select "1101"
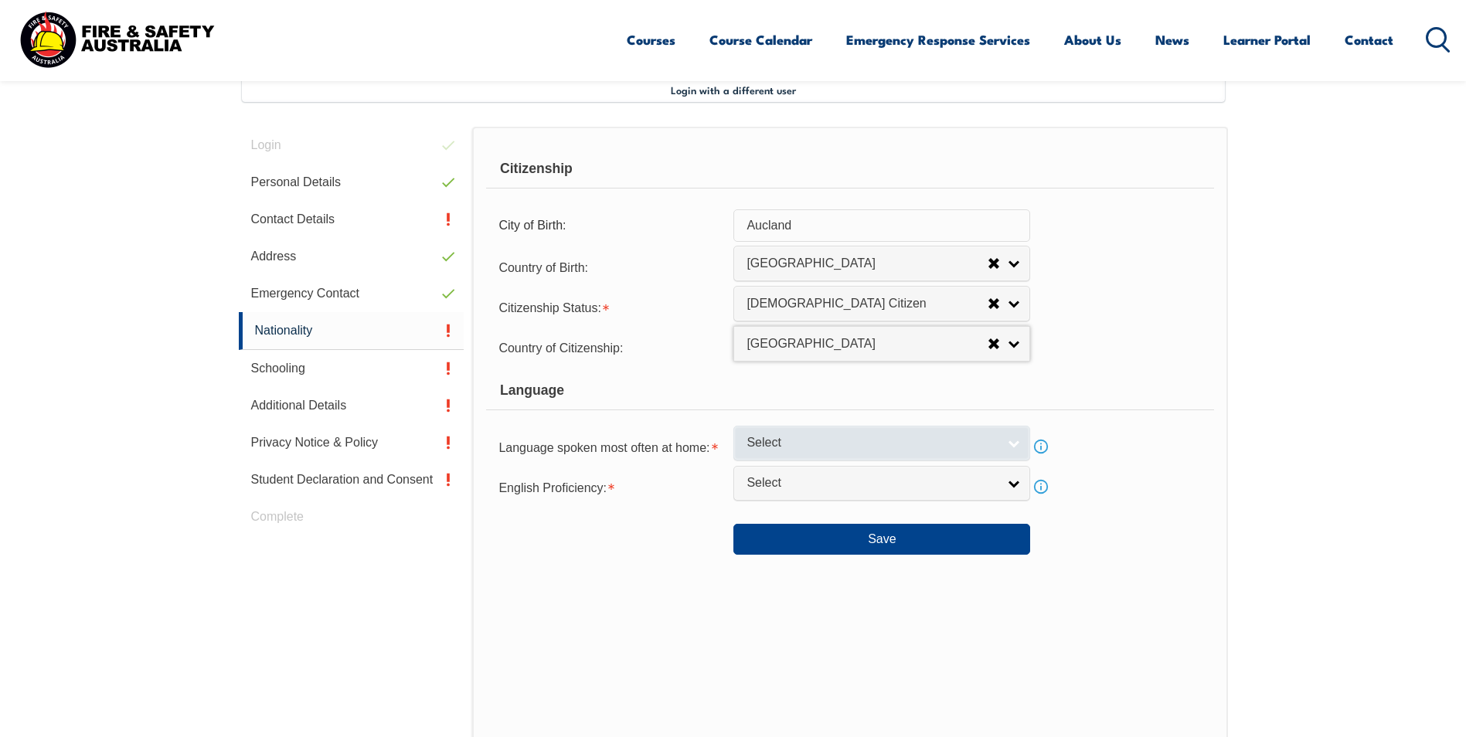
click at [1015, 443] on link "Select" at bounding box center [881, 443] width 297 height 35
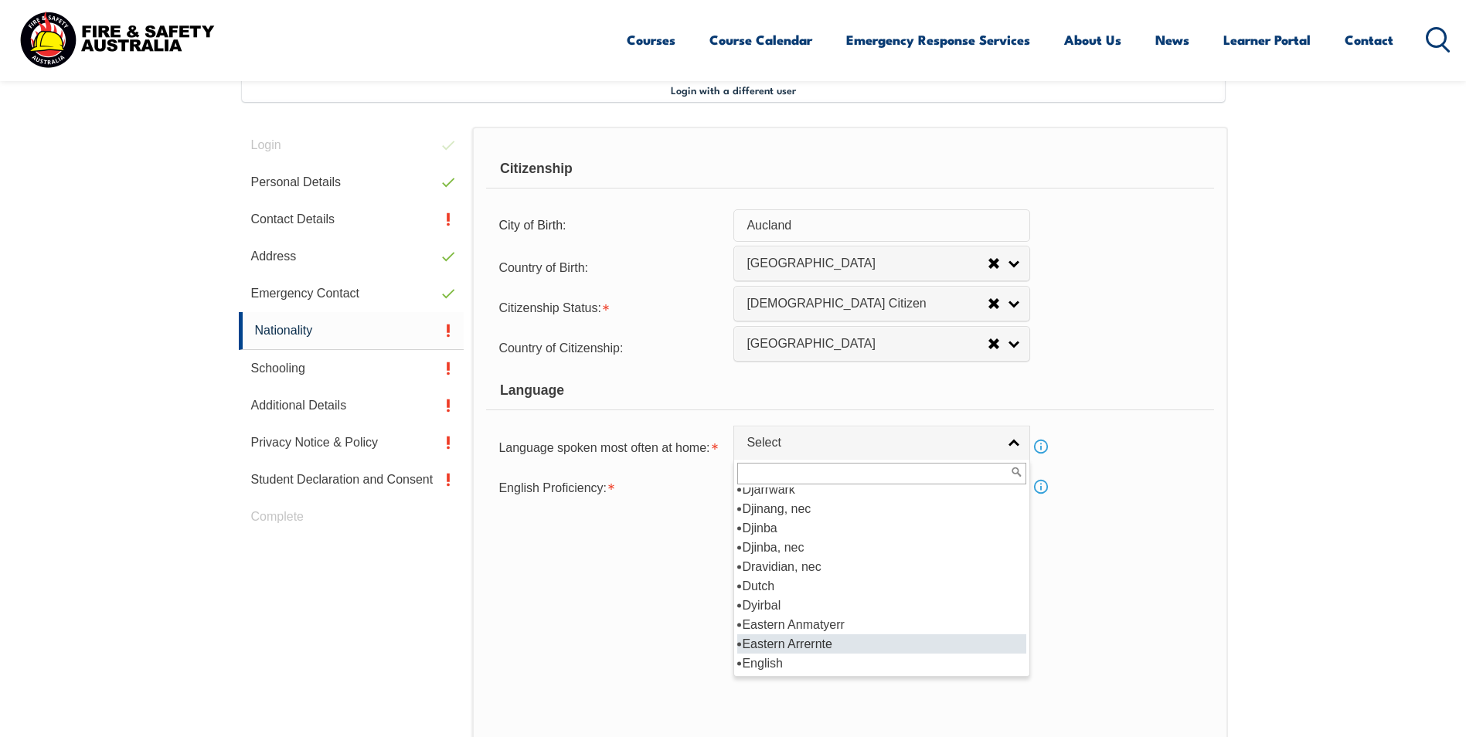
scroll to position [1855, 0]
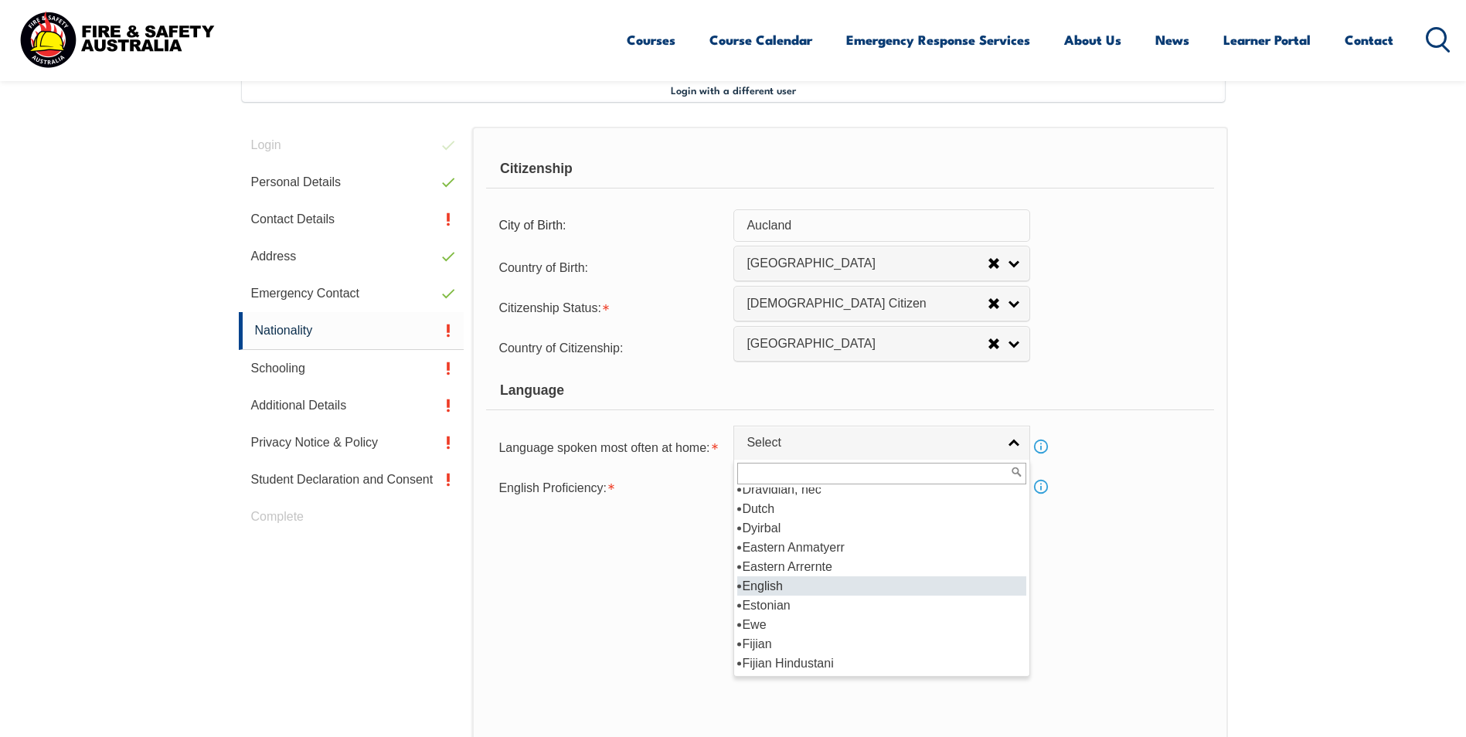
click at [771, 587] on li "English" at bounding box center [881, 586] width 289 height 19
select select "1201"
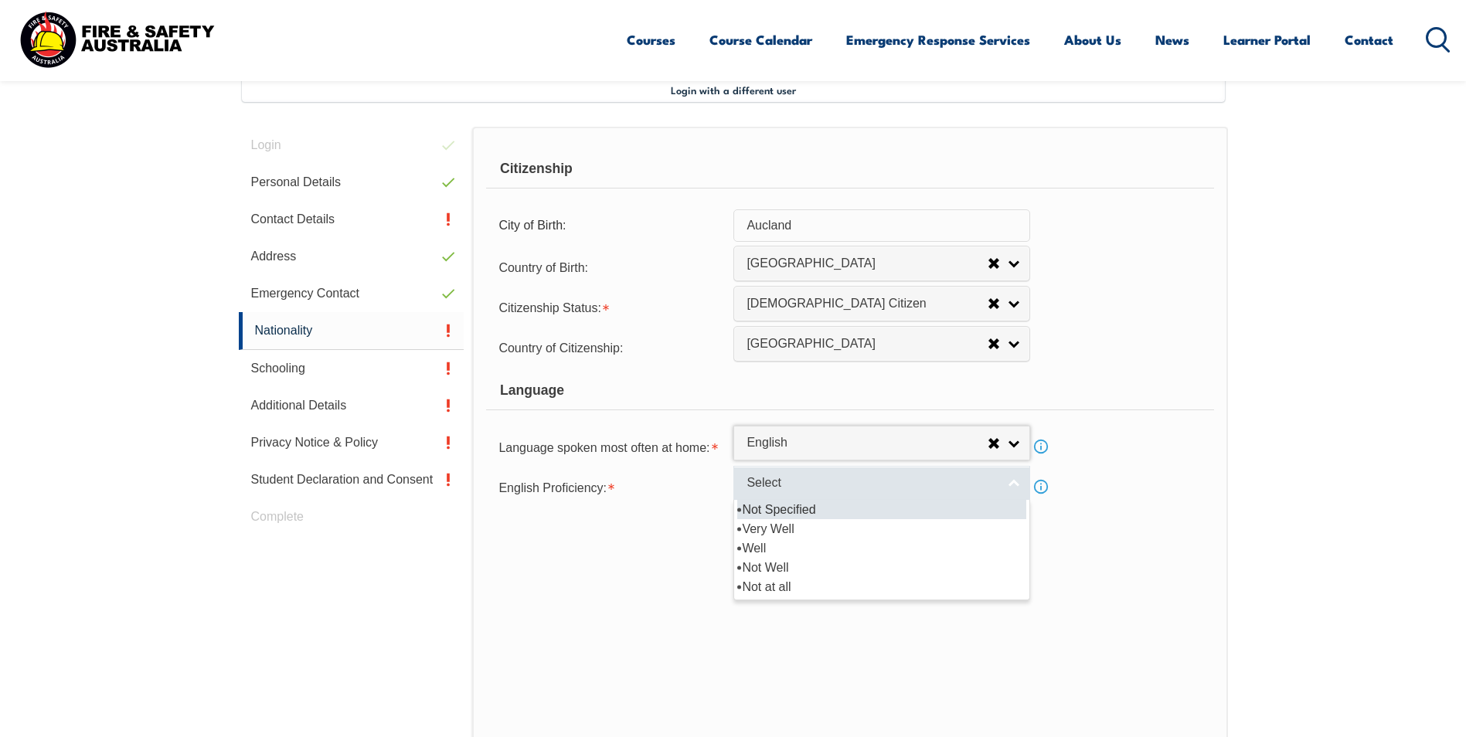
click at [1015, 483] on link "Select" at bounding box center [881, 483] width 297 height 35
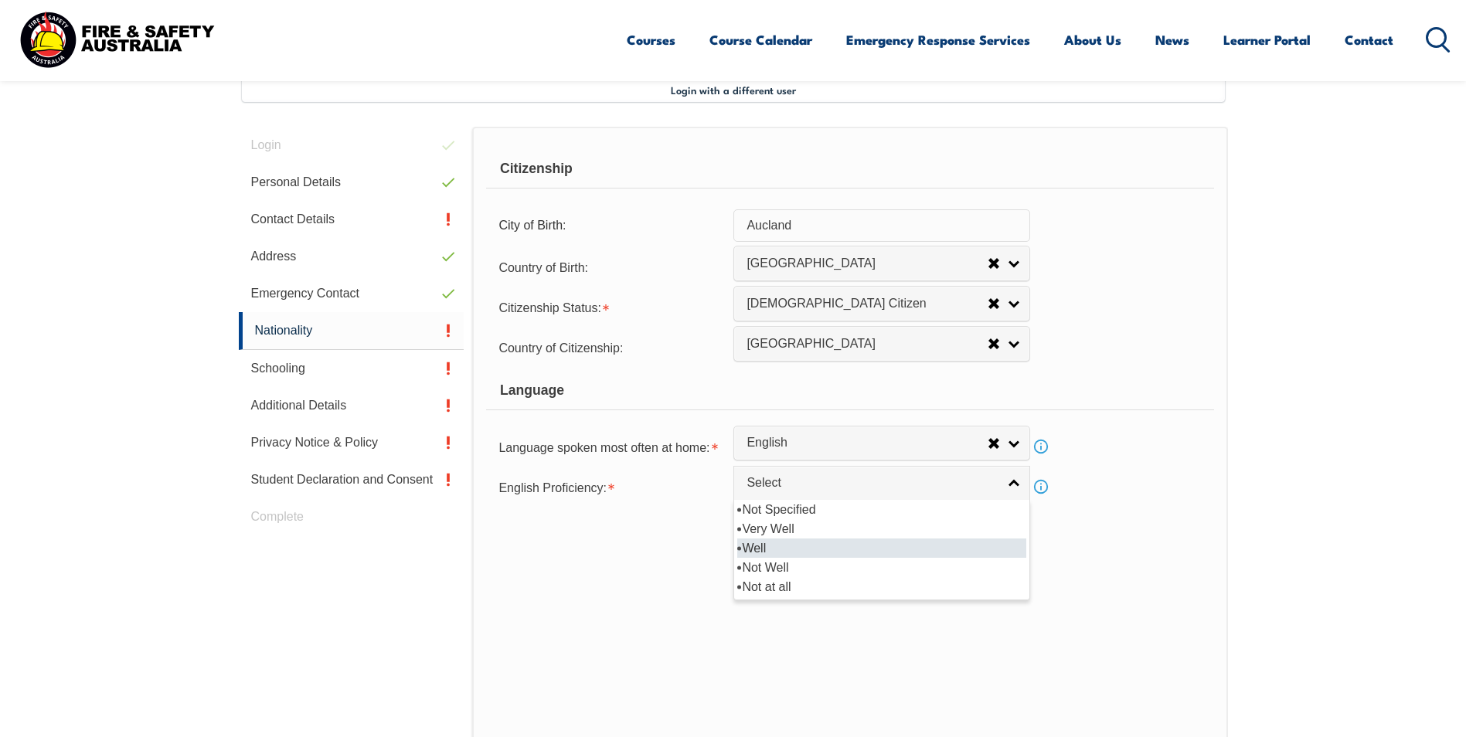
click at [759, 549] on li "Well" at bounding box center [881, 548] width 289 height 19
select select "2"
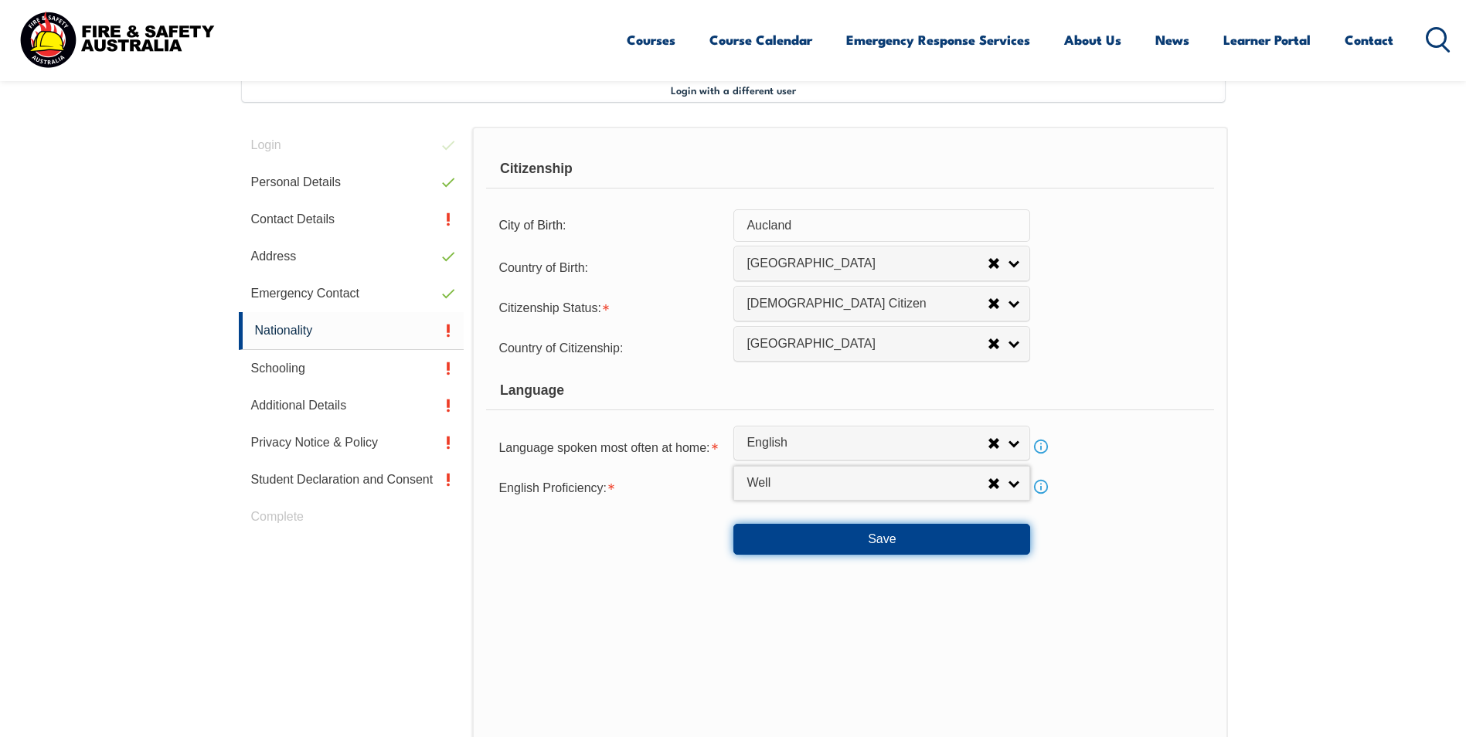
click at [889, 538] on button "Save" at bounding box center [881, 539] width 297 height 31
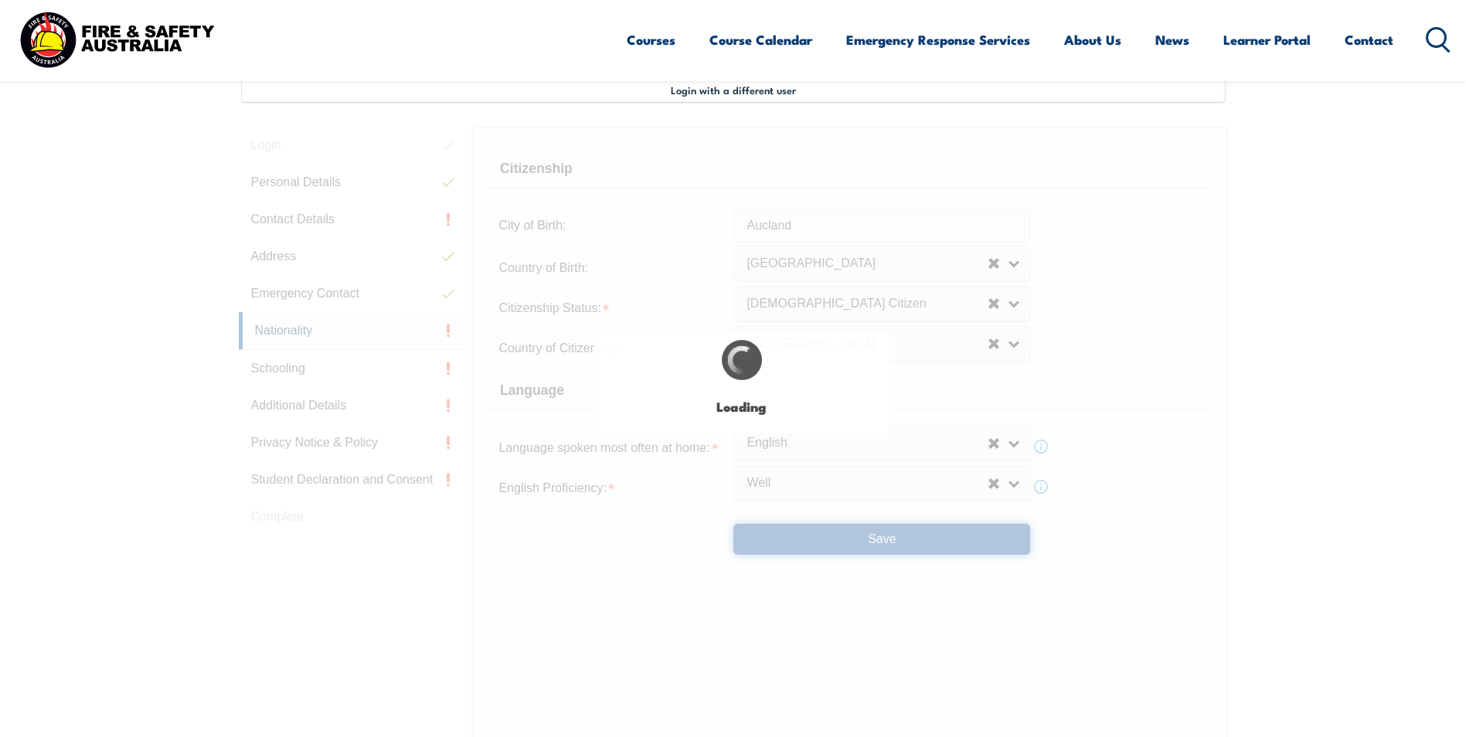
type input "Aucland"
select select "false"
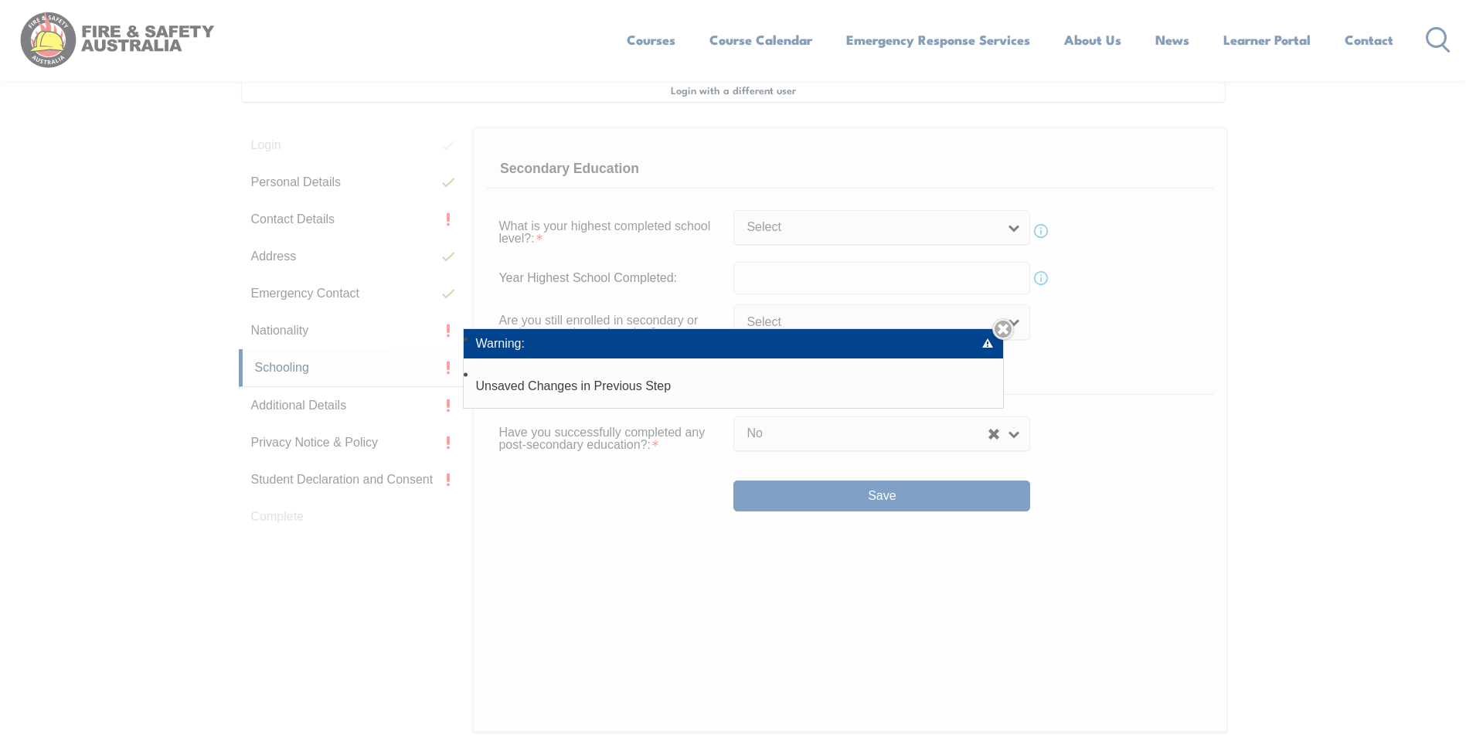
click at [294, 328] on div "Warning: Unsaved Changes in Previous Step Close" at bounding box center [733, 368] width 1466 height 737
click at [1009, 327] on link "Close" at bounding box center [1003, 329] width 22 height 22
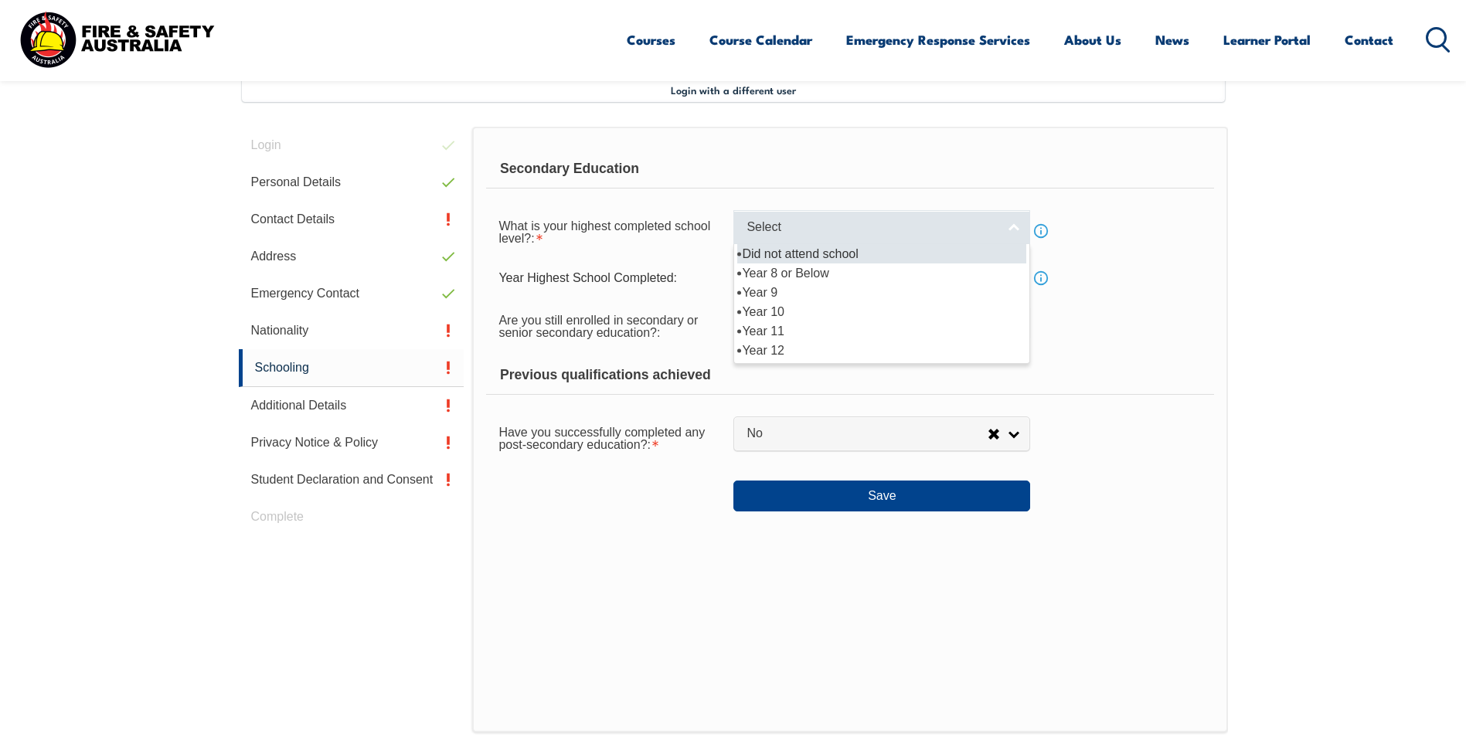
click at [1014, 224] on link "Select" at bounding box center [881, 227] width 297 height 35
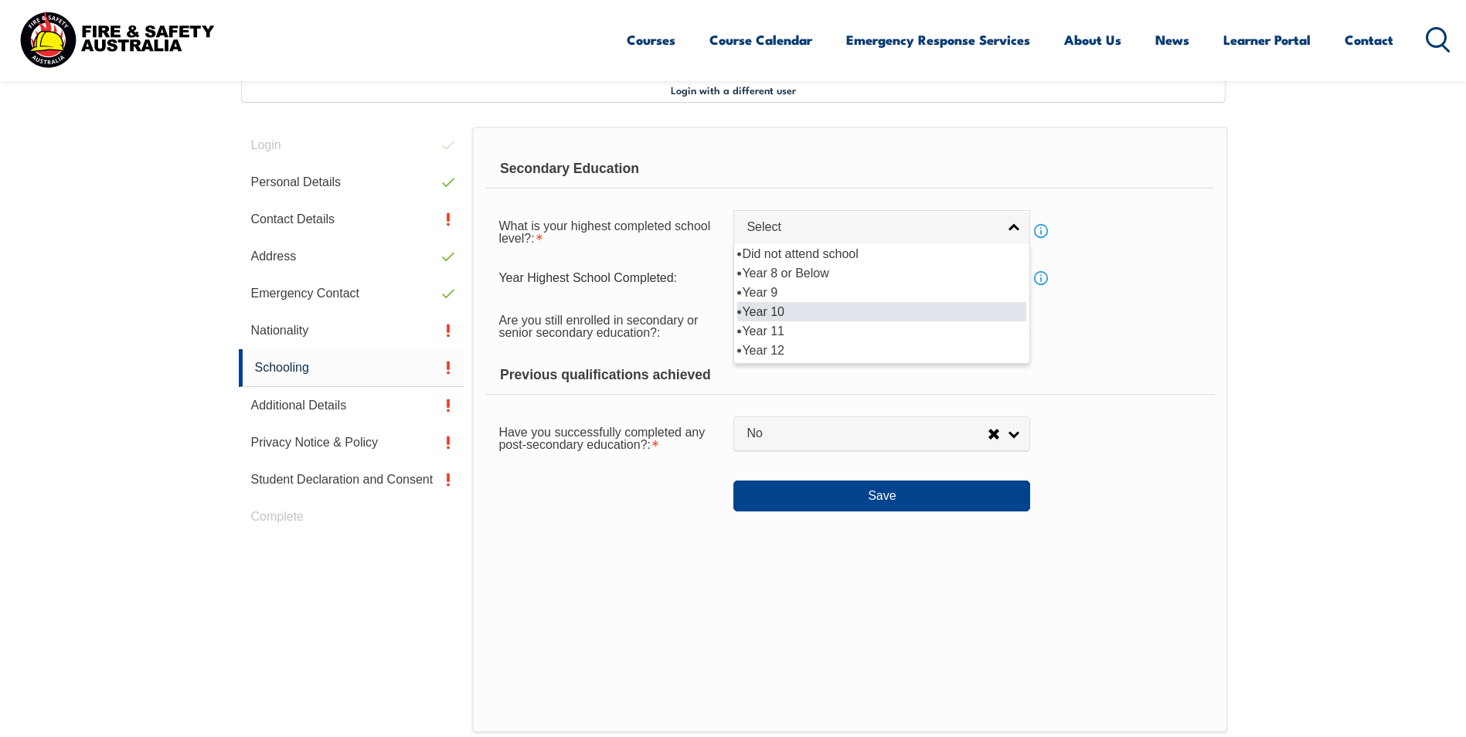
click at [761, 307] on li "Year 10" at bounding box center [881, 311] width 289 height 19
select select "10"
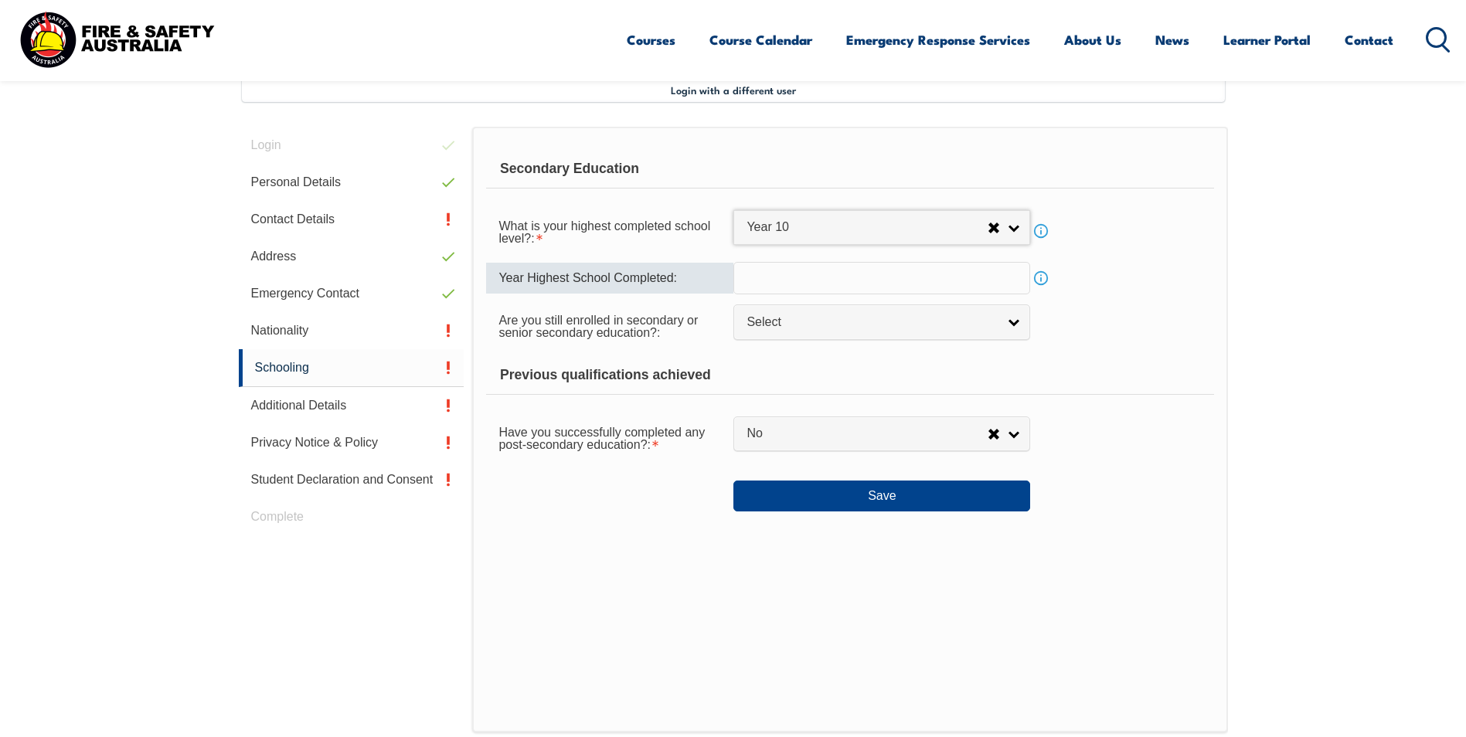
click at [755, 275] on input "text" at bounding box center [881, 278] width 297 height 32
type input "1990"
click at [1012, 319] on link "Select" at bounding box center [881, 322] width 297 height 35
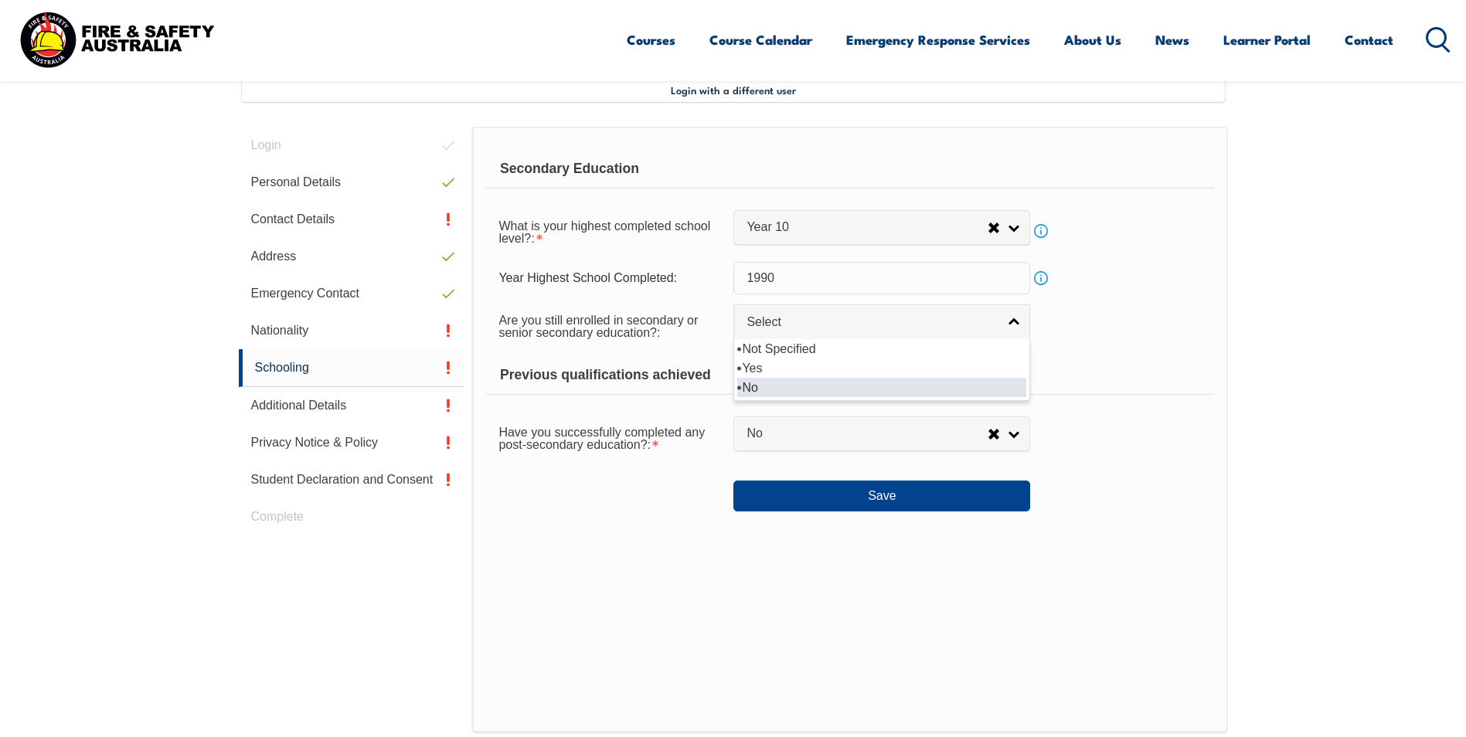
click at [747, 385] on li "No" at bounding box center [881, 387] width 289 height 19
select select "false"
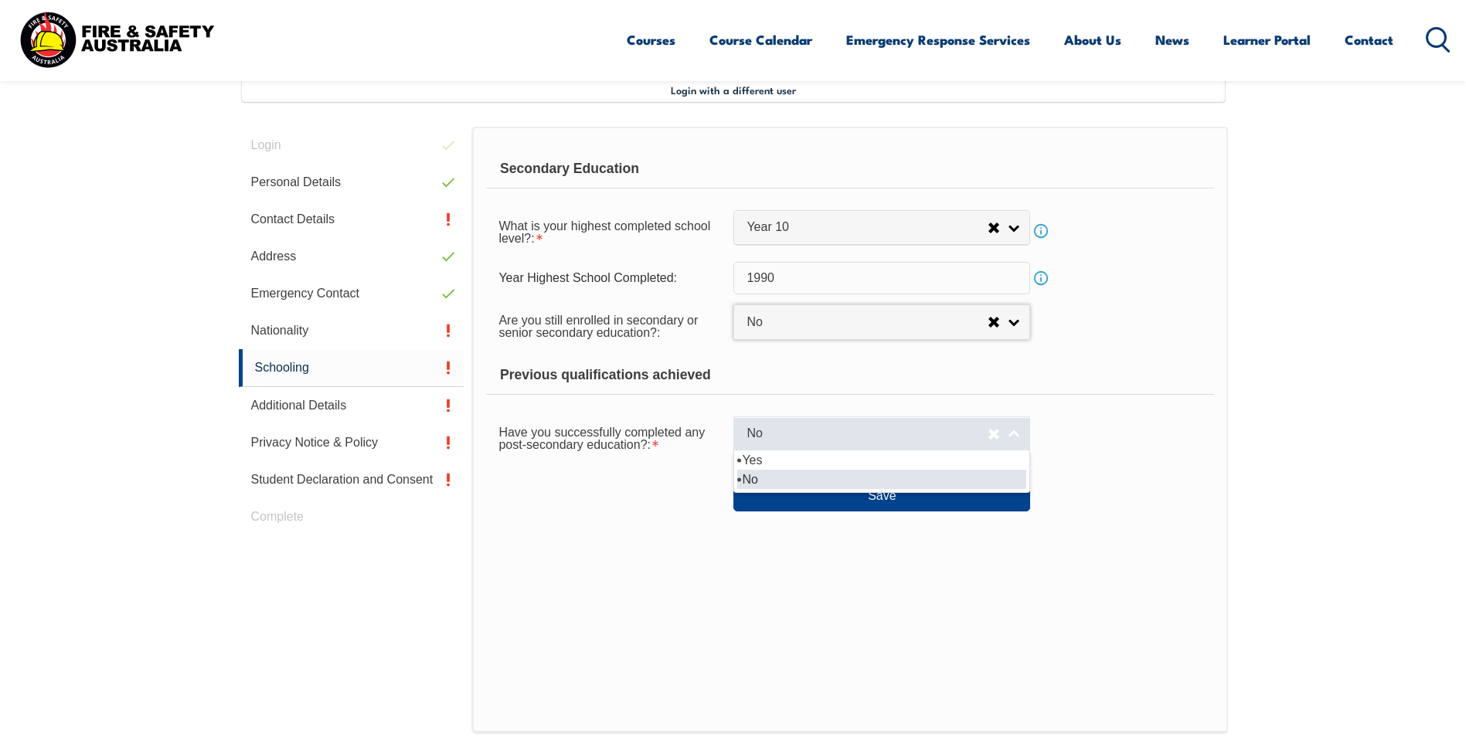
click at [1013, 435] on link "No" at bounding box center [881, 434] width 297 height 35
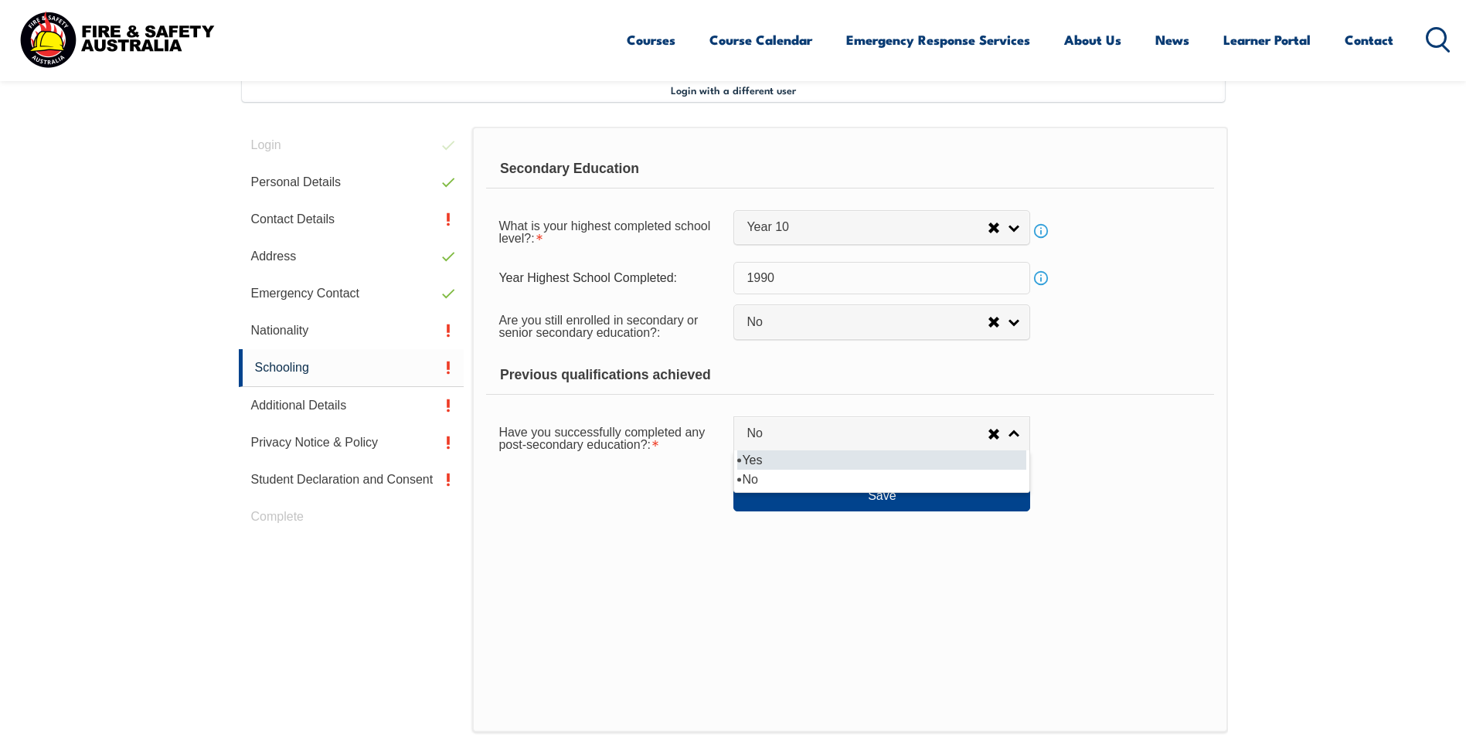
drag, startPoint x: 740, startPoint y: 458, endPoint x: 750, endPoint y: 458, distance: 10.0
click at [744, 458] on li "Yes" at bounding box center [881, 460] width 289 height 19
select select "true"
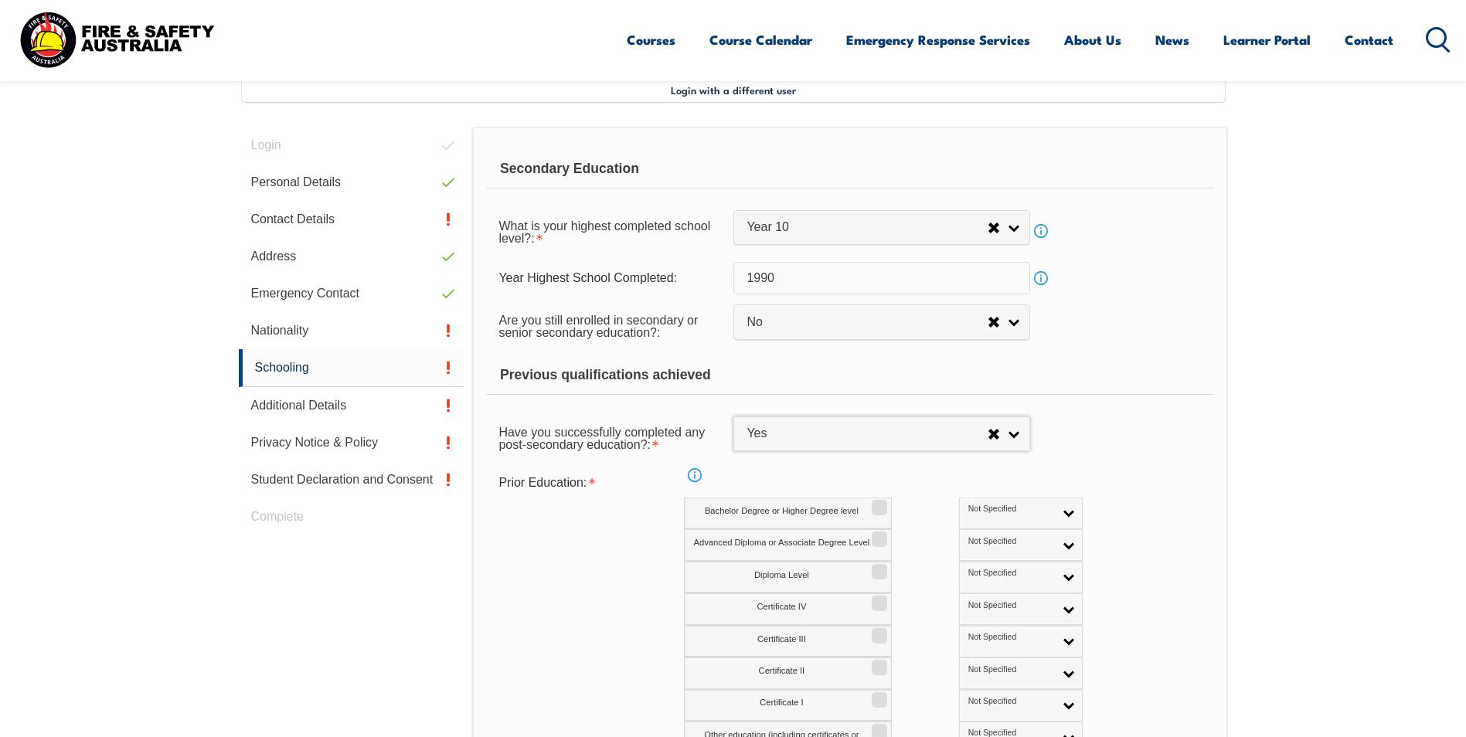
scroll to position [499, 0]
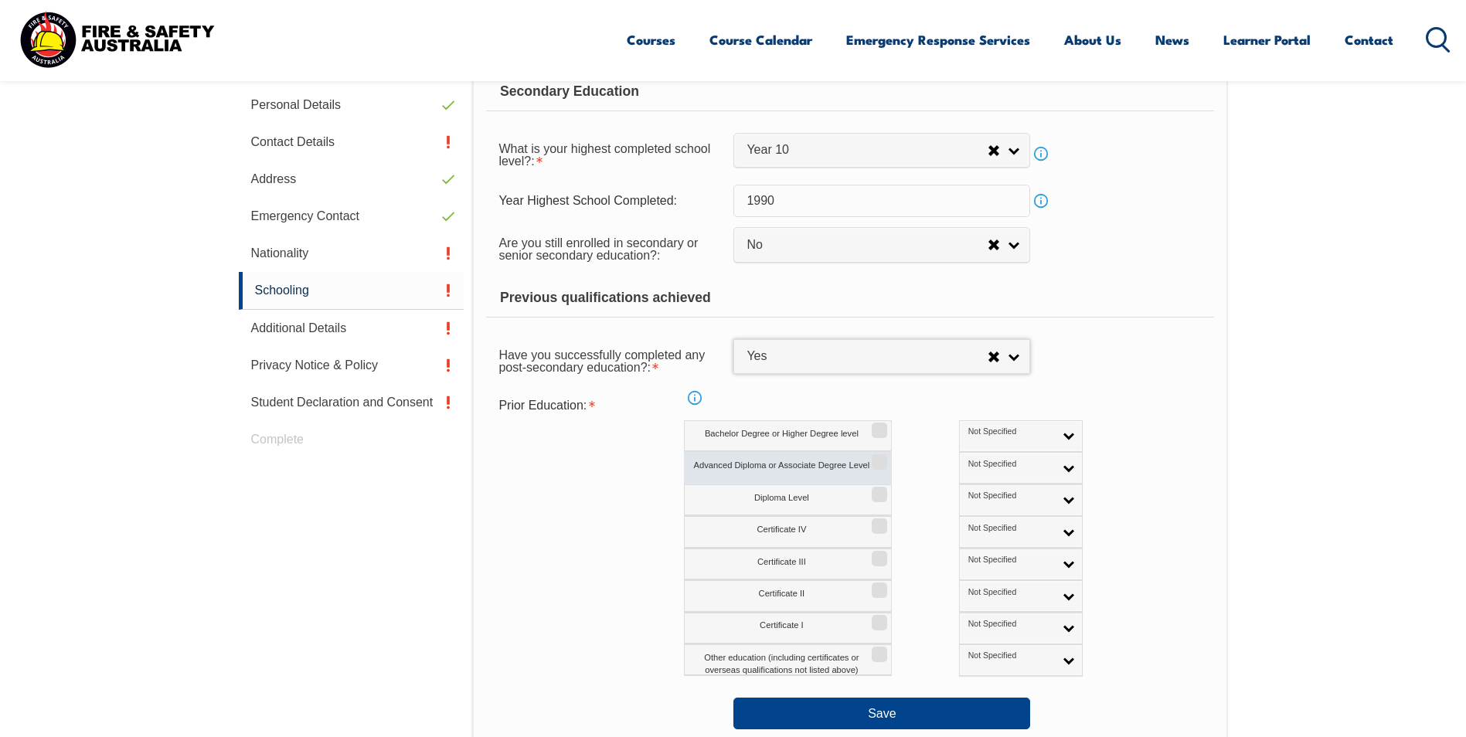
click at [799, 464] on label "Advanced Diploma or Associate Degree Level" at bounding box center [788, 468] width 208 height 32
click at [873, 458] on input "Advanced Diploma or Associate Degree Level" at bounding box center [877, 457] width 9 height 2
checkbox input "true"
click at [878, 522] on input "Certificate IV" at bounding box center [877, 521] width 9 height 2
checkbox input "true"
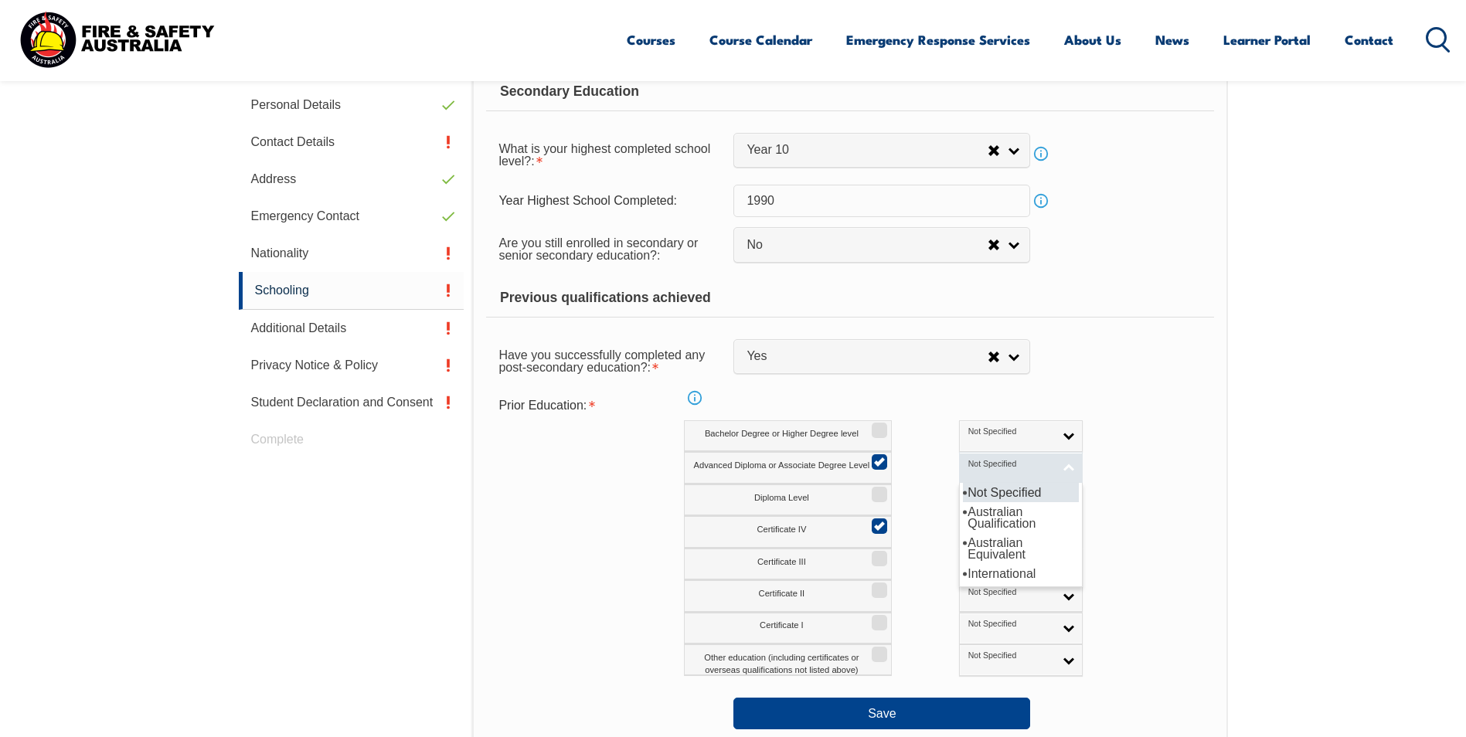
click at [1000, 471] on link "Not Specified" at bounding box center [1021, 468] width 124 height 32
click at [1064, 467] on div "Advanced Diploma or Associate Degree Level Not Specified Australian Qualificati…" at bounding box center [917, 468] width 466 height 32
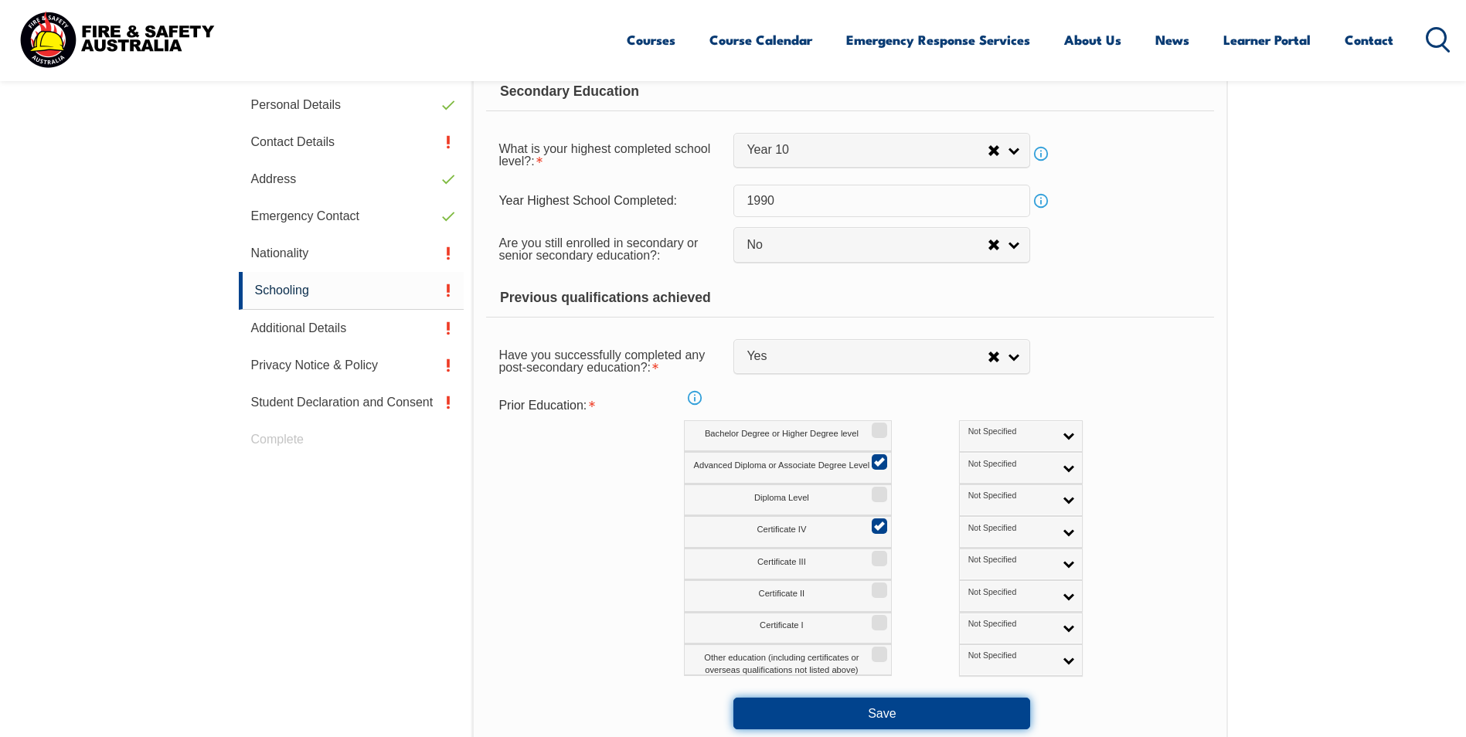
click at [879, 710] on button "Save" at bounding box center [881, 713] width 297 height 31
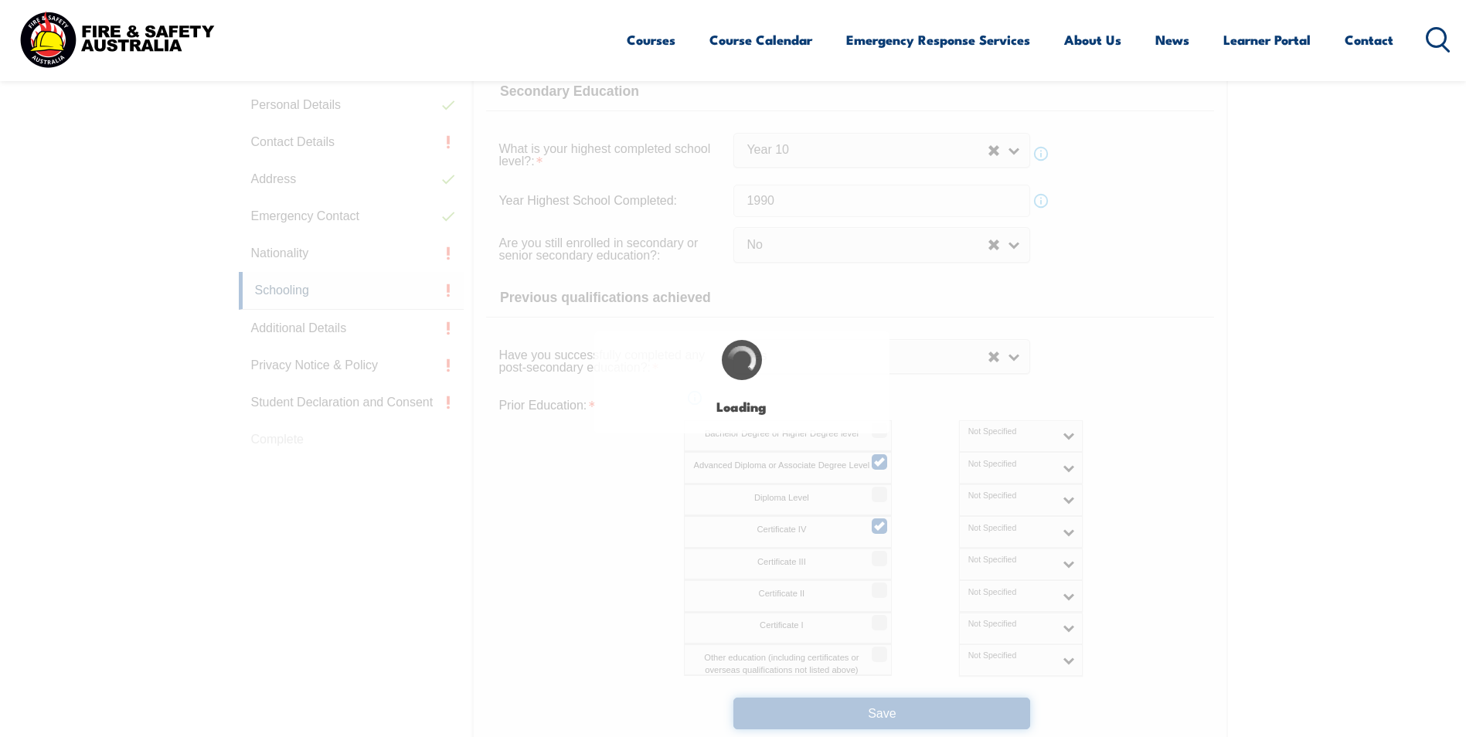
select select
select select "false"
select select "true"
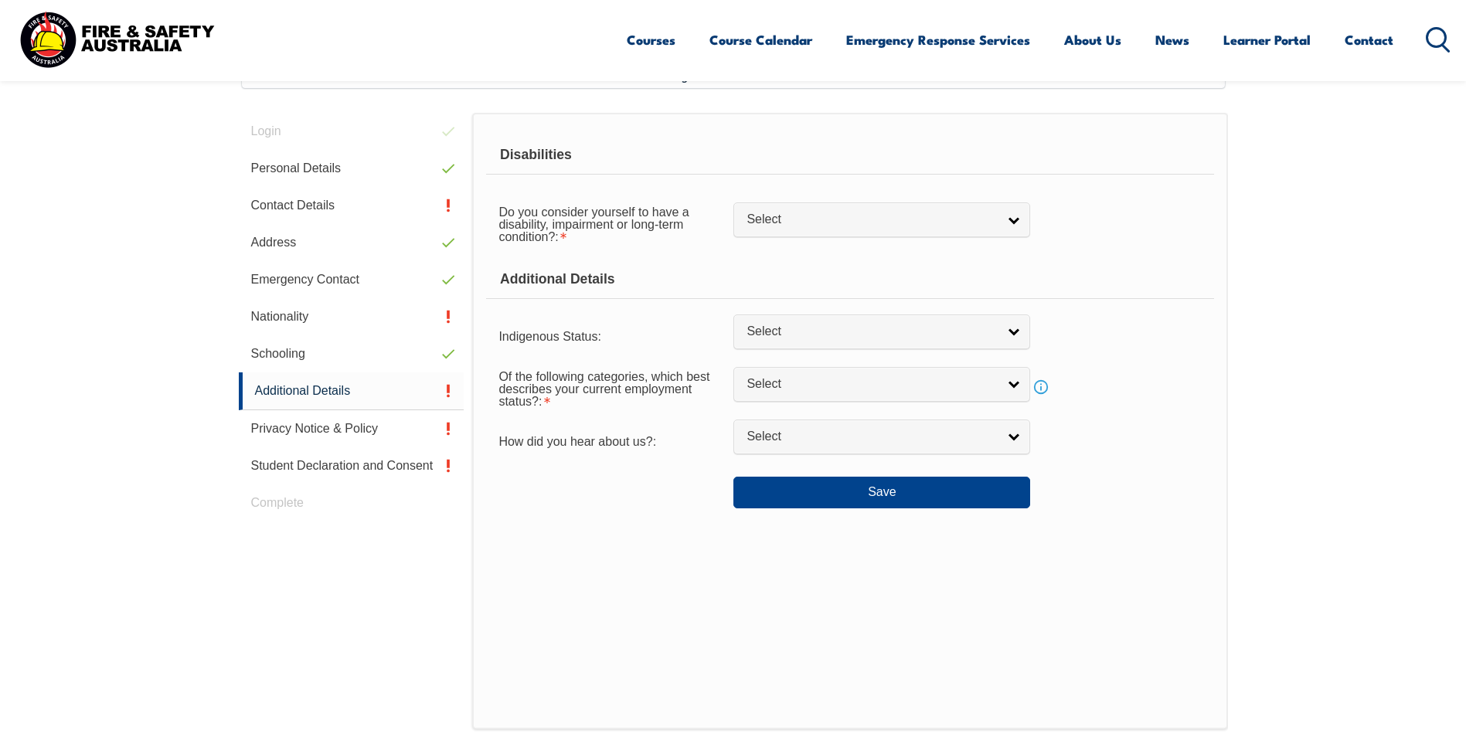
scroll to position [421, 0]
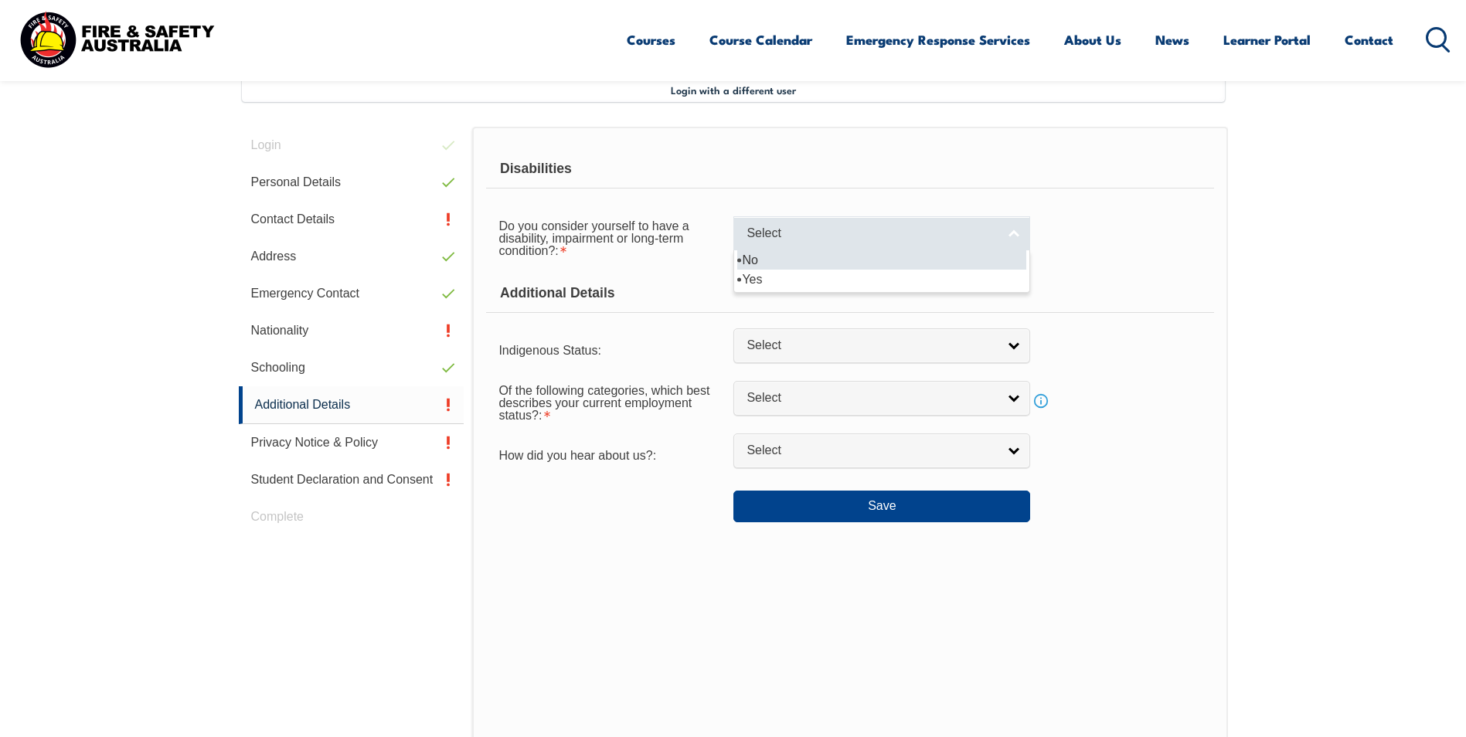
click at [1018, 233] on link "Select" at bounding box center [881, 233] width 297 height 35
click at [754, 256] on li "No" at bounding box center [881, 259] width 289 height 19
select select "false"
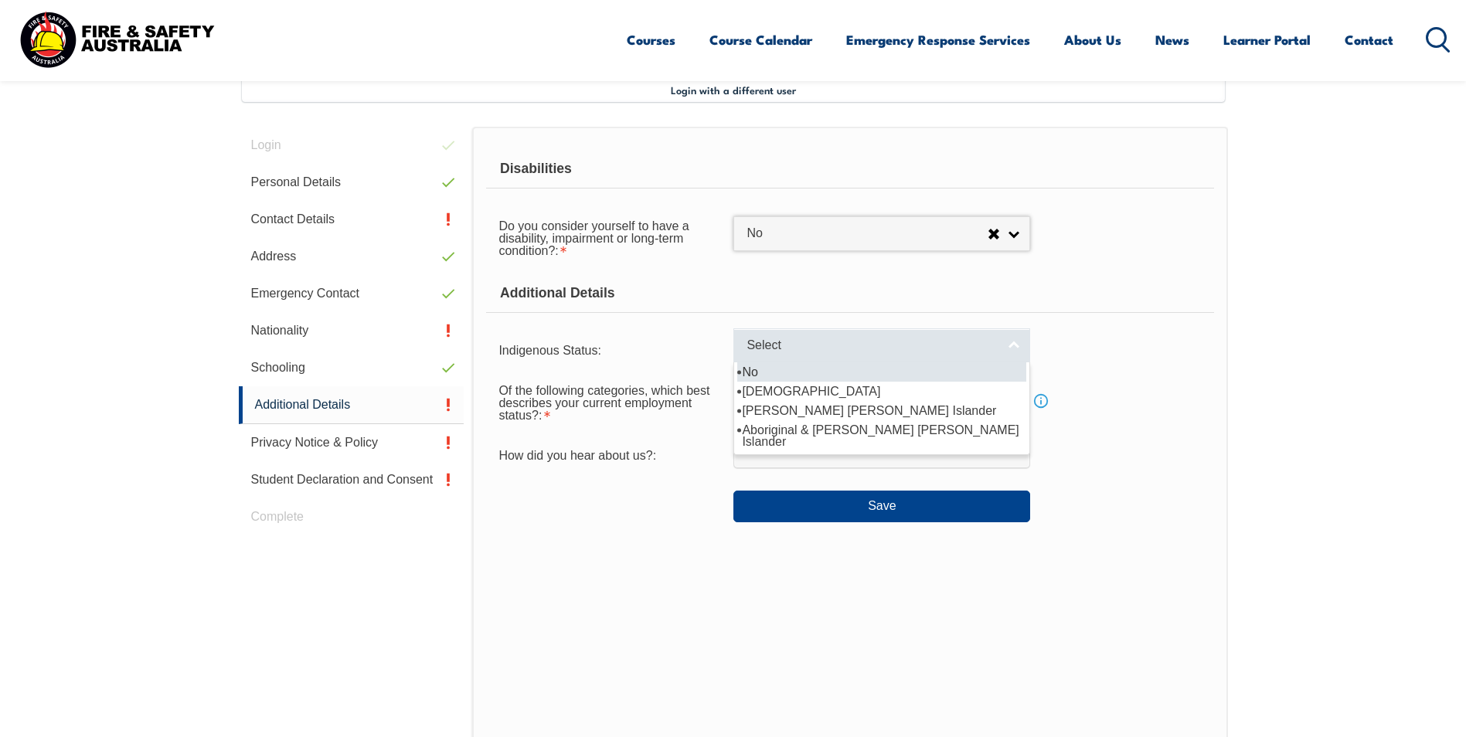
click at [1014, 344] on link "Select" at bounding box center [881, 345] width 297 height 35
click at [750, 374] on li "No" at bounding box center [881, 371] width 289 height 19
select select "4"
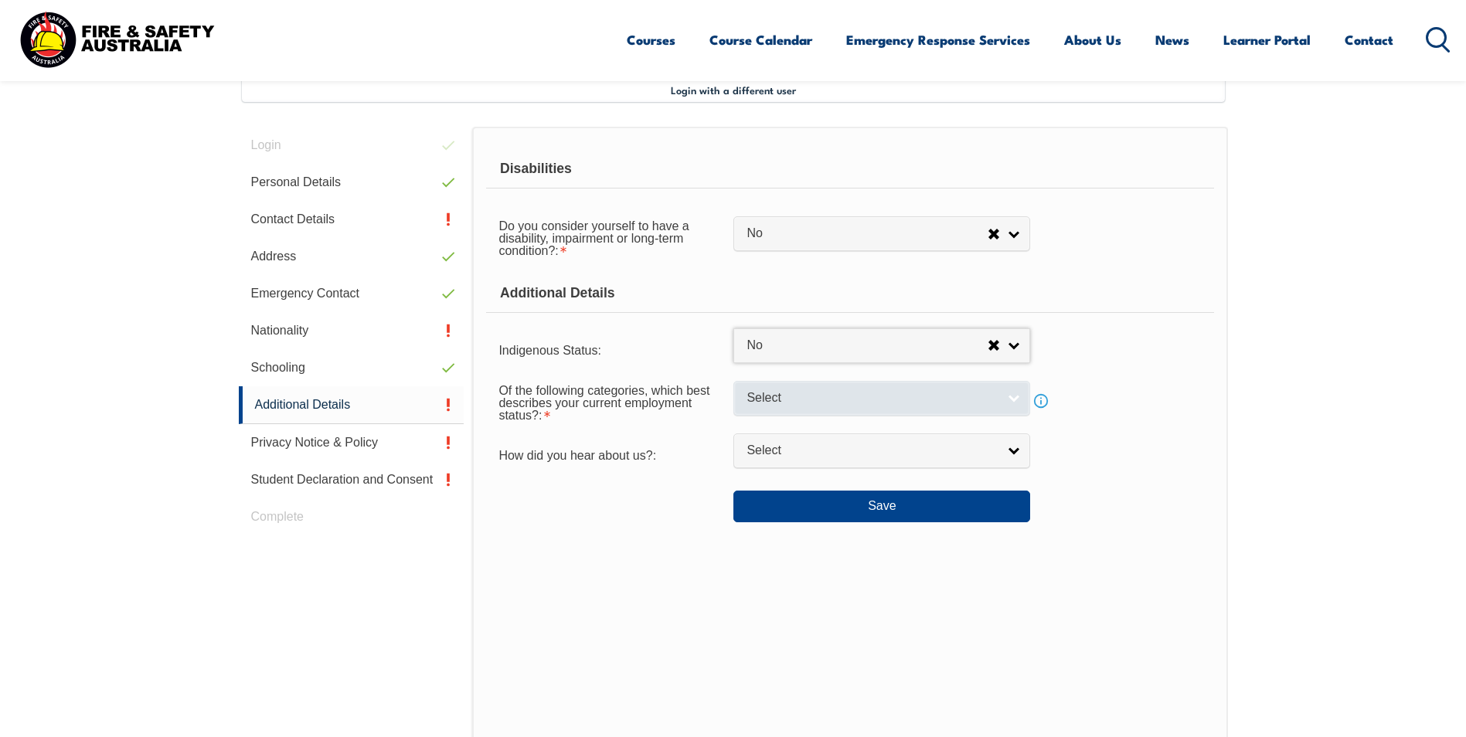
click at [1016, 396] on link "Select" at bounding box center [881, 398] width 297 height 35
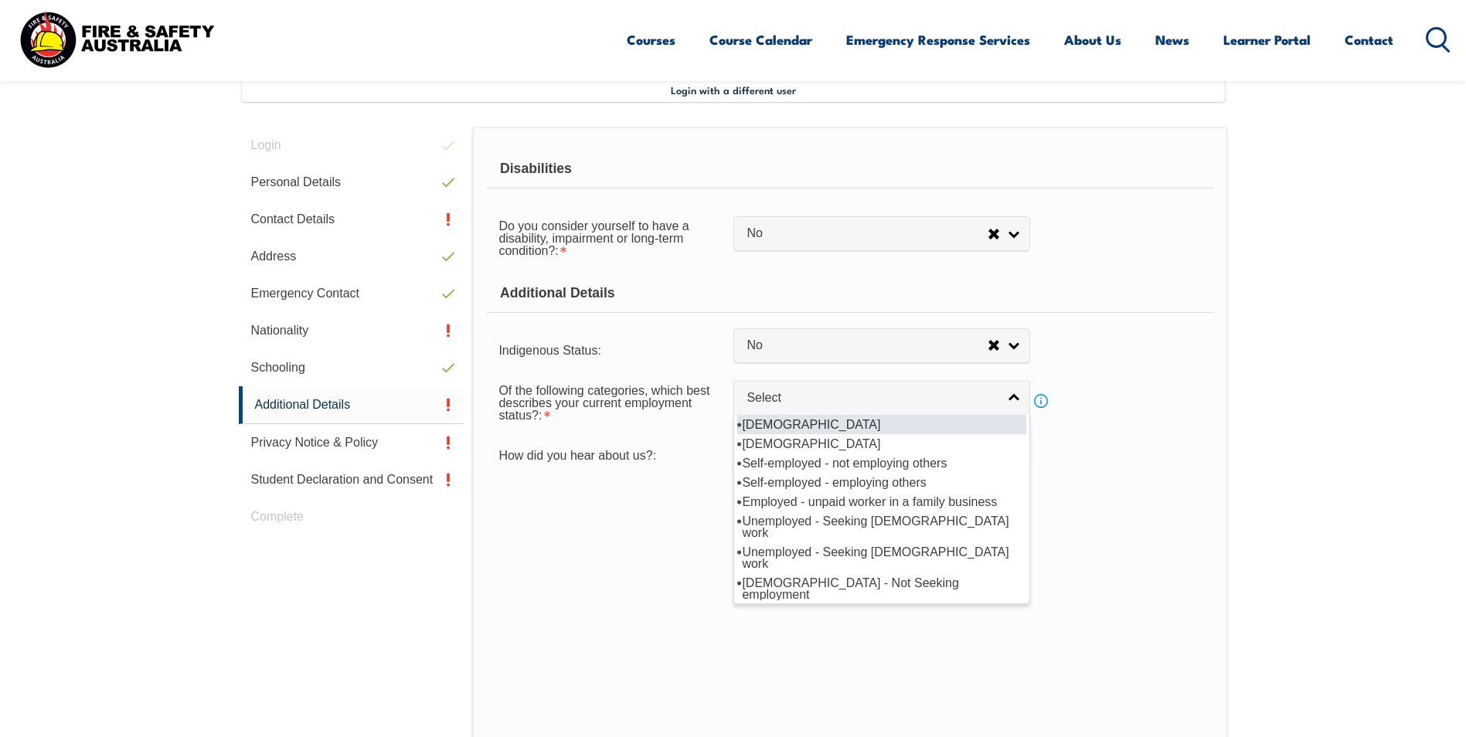
click at [772, 426] on li "[DEMOGRAPHIC_DATA]" at bounding box center [881, 424] width 289 height 19
select select "1"
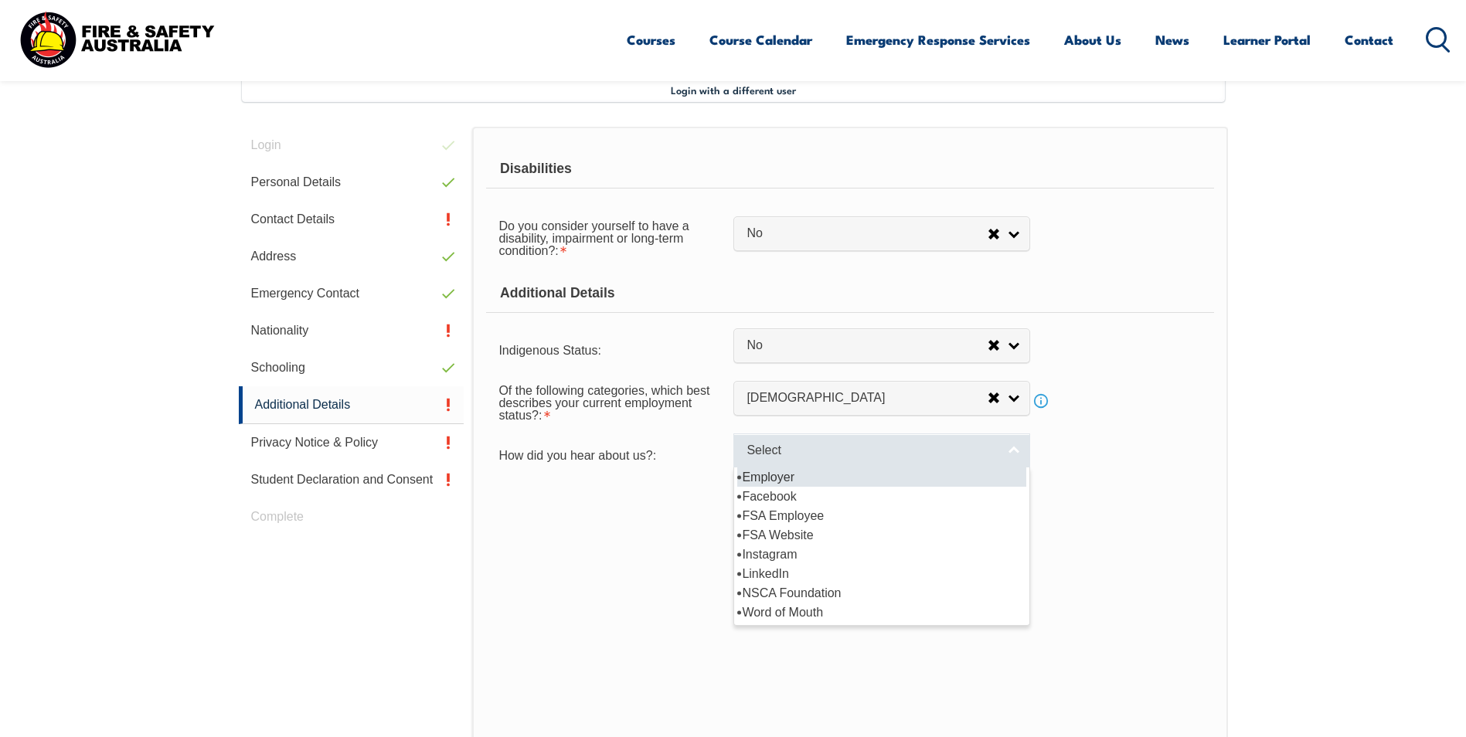
click at [1022, 451] on link "Select" at bounding box center [881, 451] width 297 height 35
click at [778, 473] on li "Employer" at bounding box center [881, 477] width 289 height 19
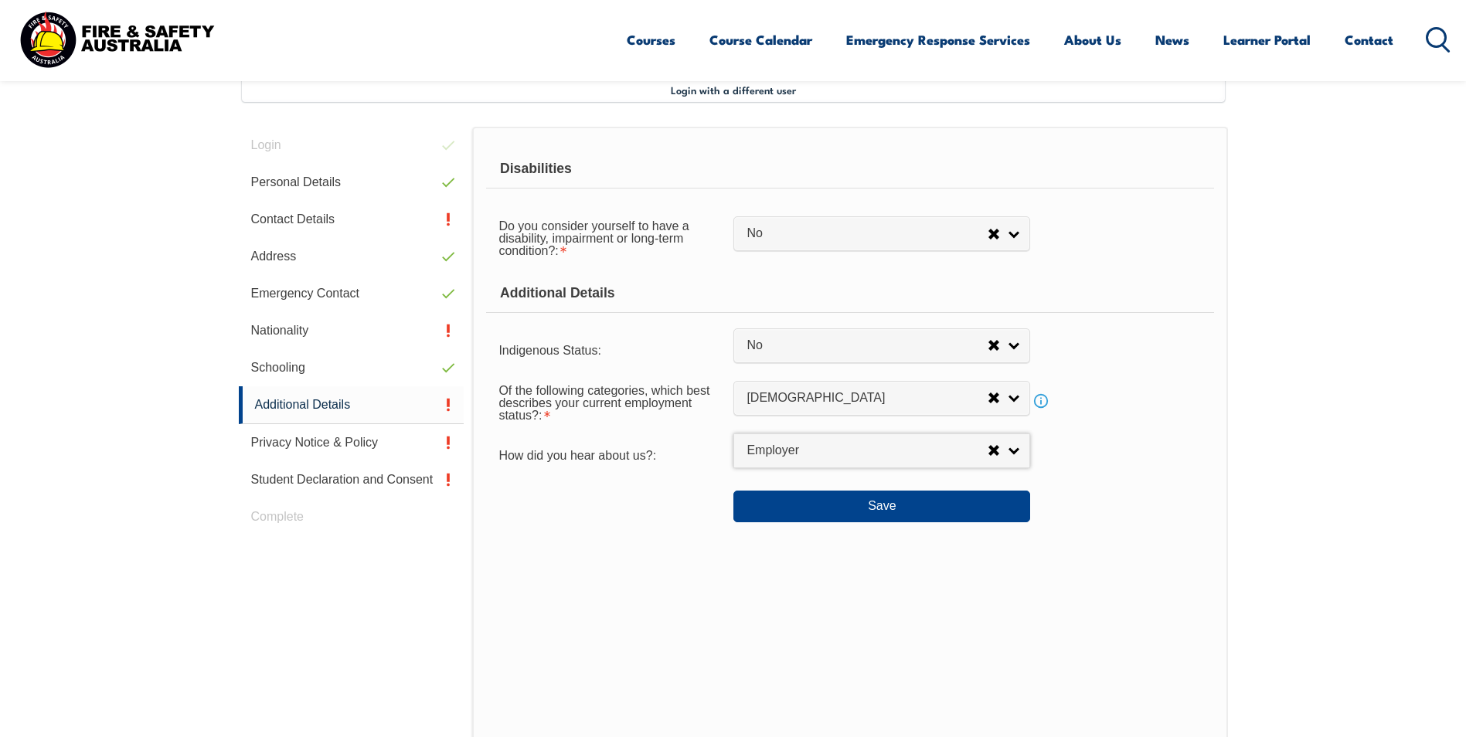
select select "8019"
click at [883, 507] on button "Save" at bounding box center [881, 506] width 297 height 31
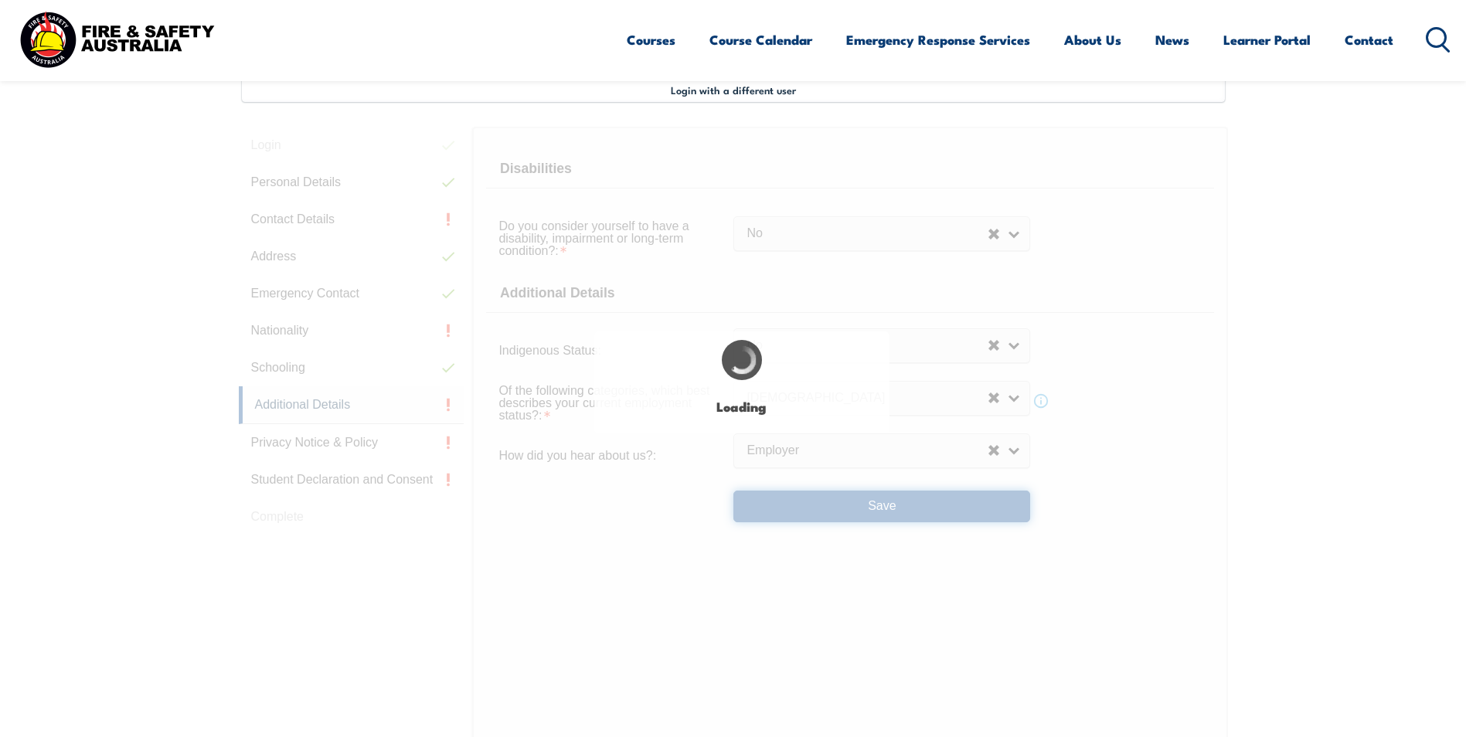
select select "false"
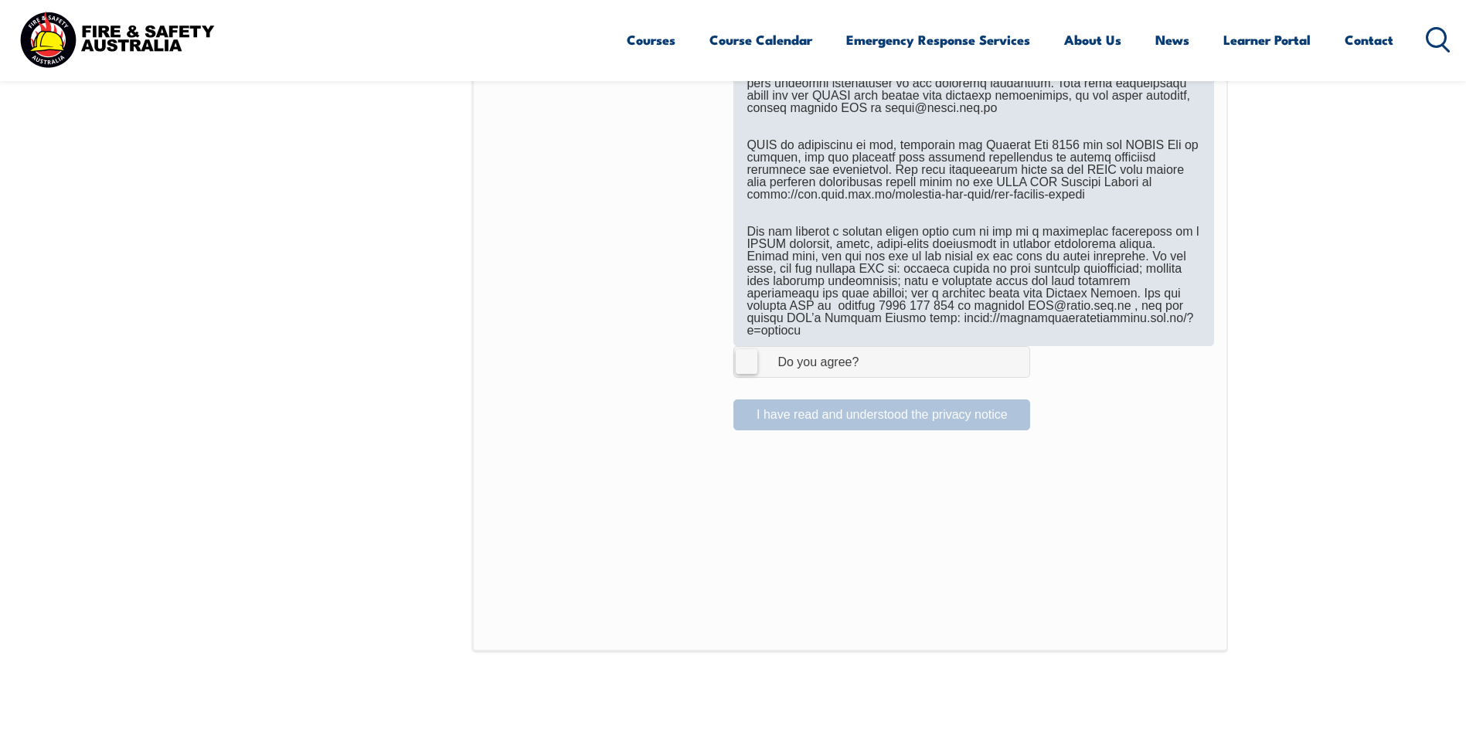
scroll to position [962, 0]
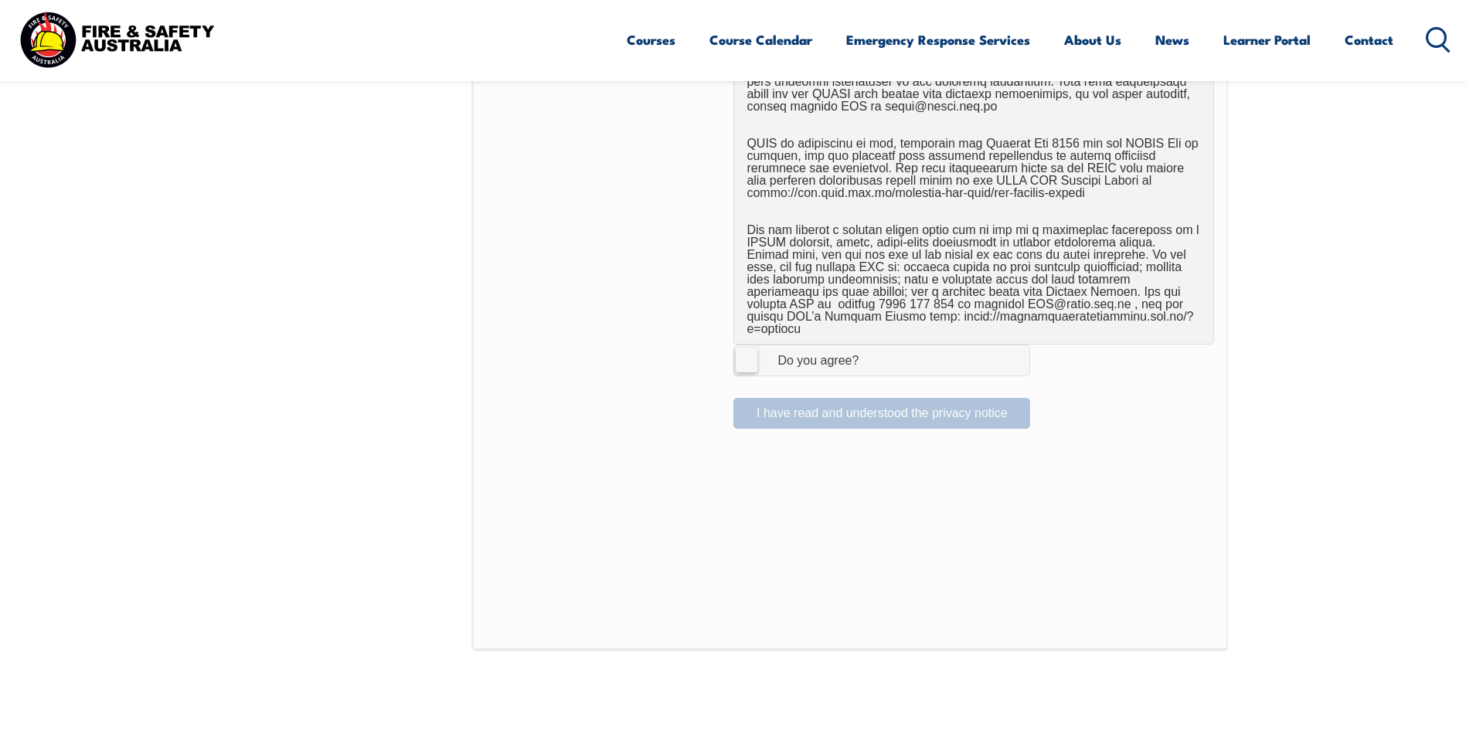
click at [750, 350] on label "I Agree Do you agree?" at bounding box center [881, 360] width 297 height 31
click at [871, 350] on input "I Agree Do you agree?" at bounding box center [884, 359] width 26 height 29
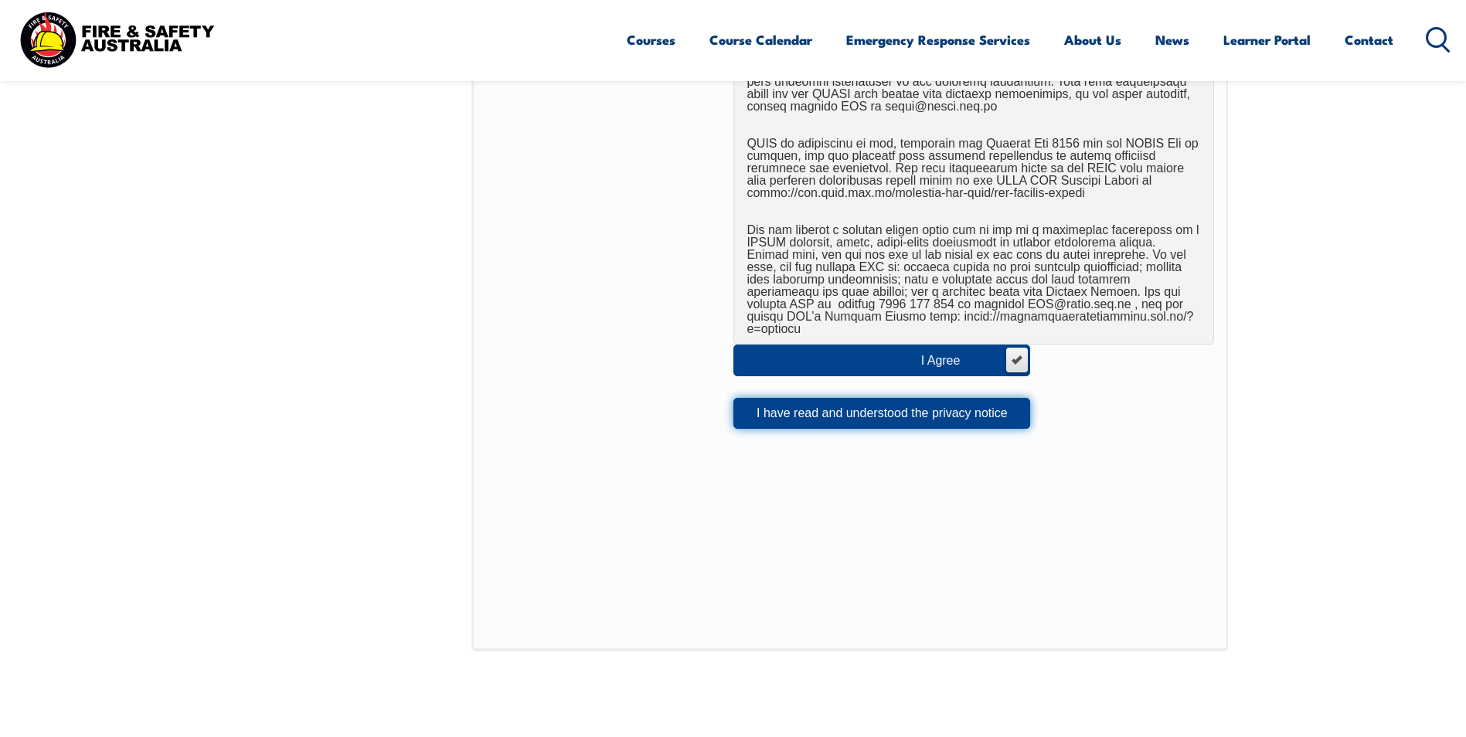
click at [839, 404] on button "I have read and understood the privacy notice" at bounding box center [881, 413] width 297 height 31
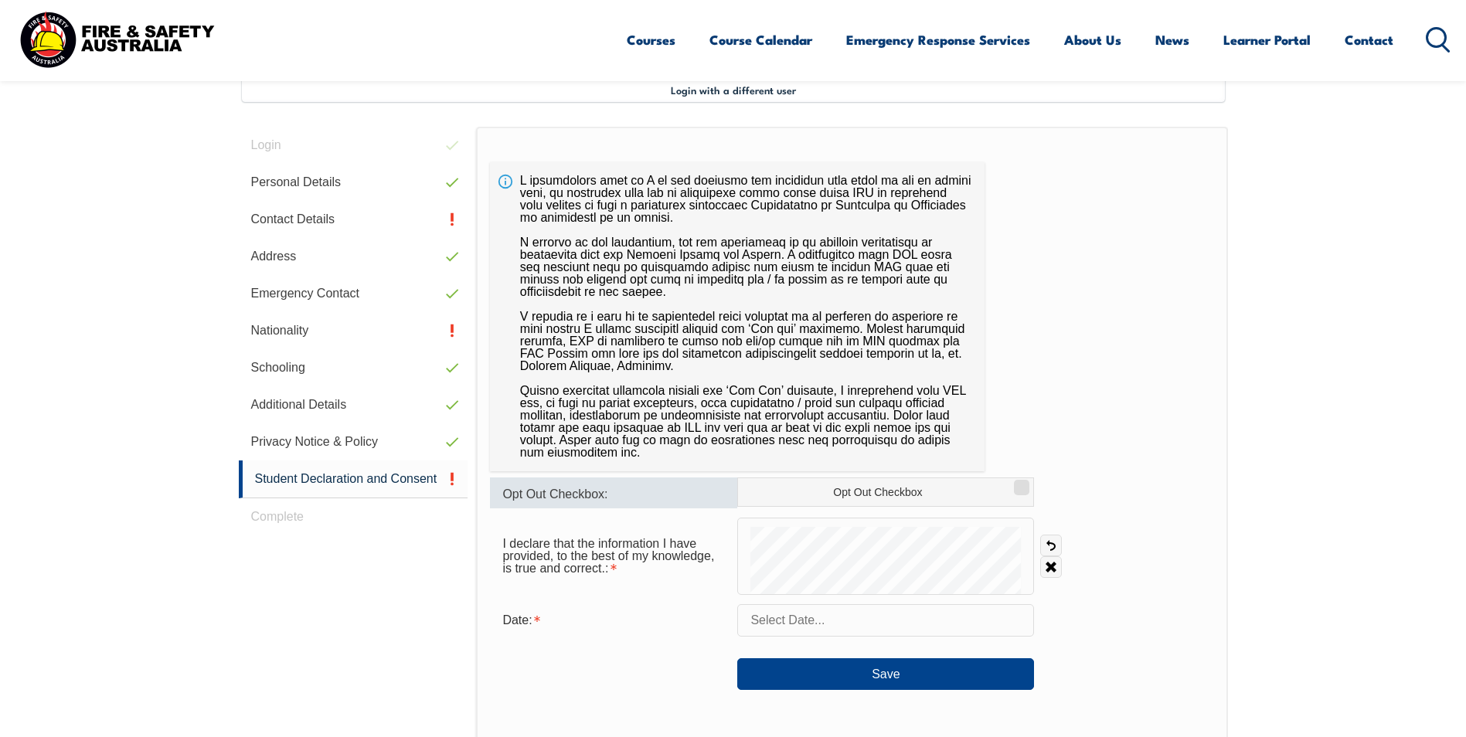
scroll to position [499, 0]
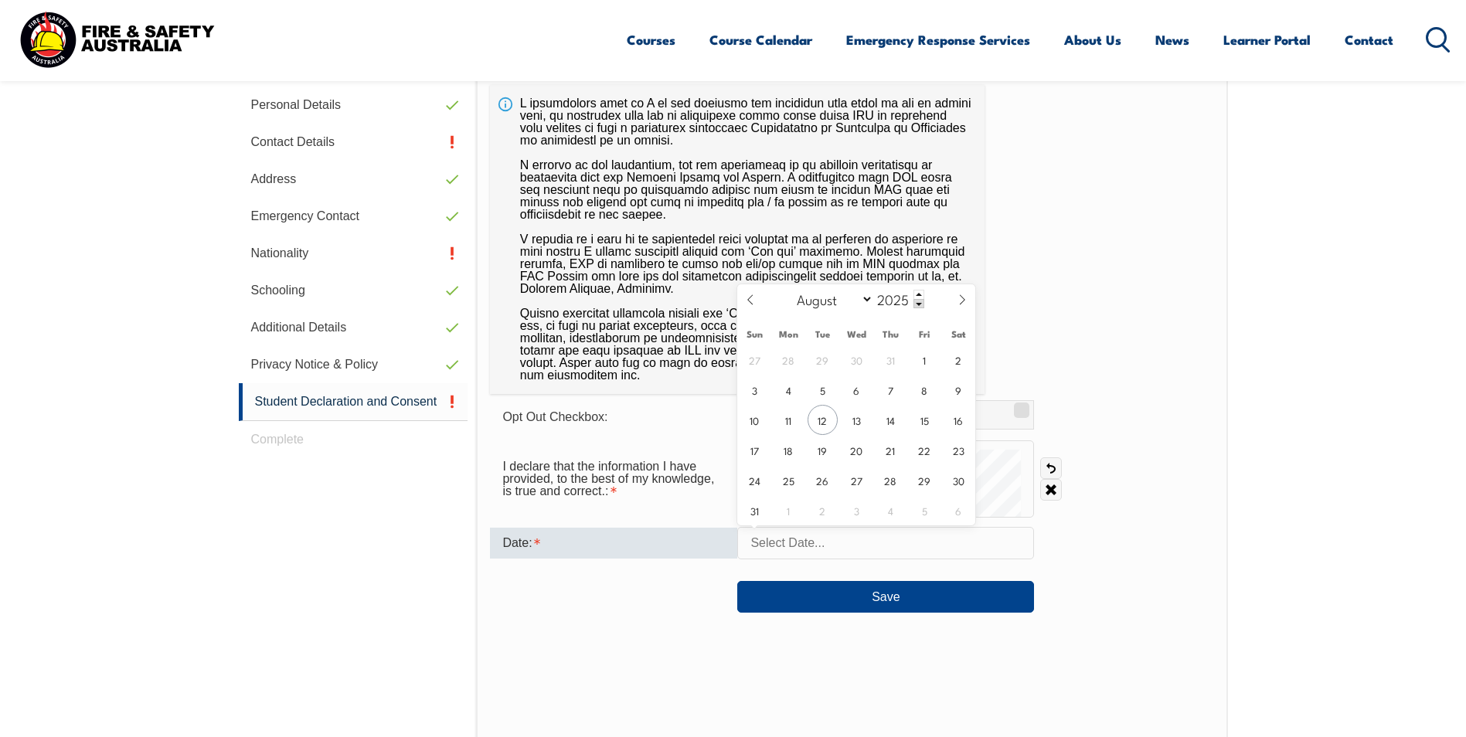
click at [784, 546] on input "text" at bounding box center [885, 543] width 297 height 32
click at [820, 419] on span "12" at bounding box center [823, 420] width 30 height 30
type input "August 12, 2025"
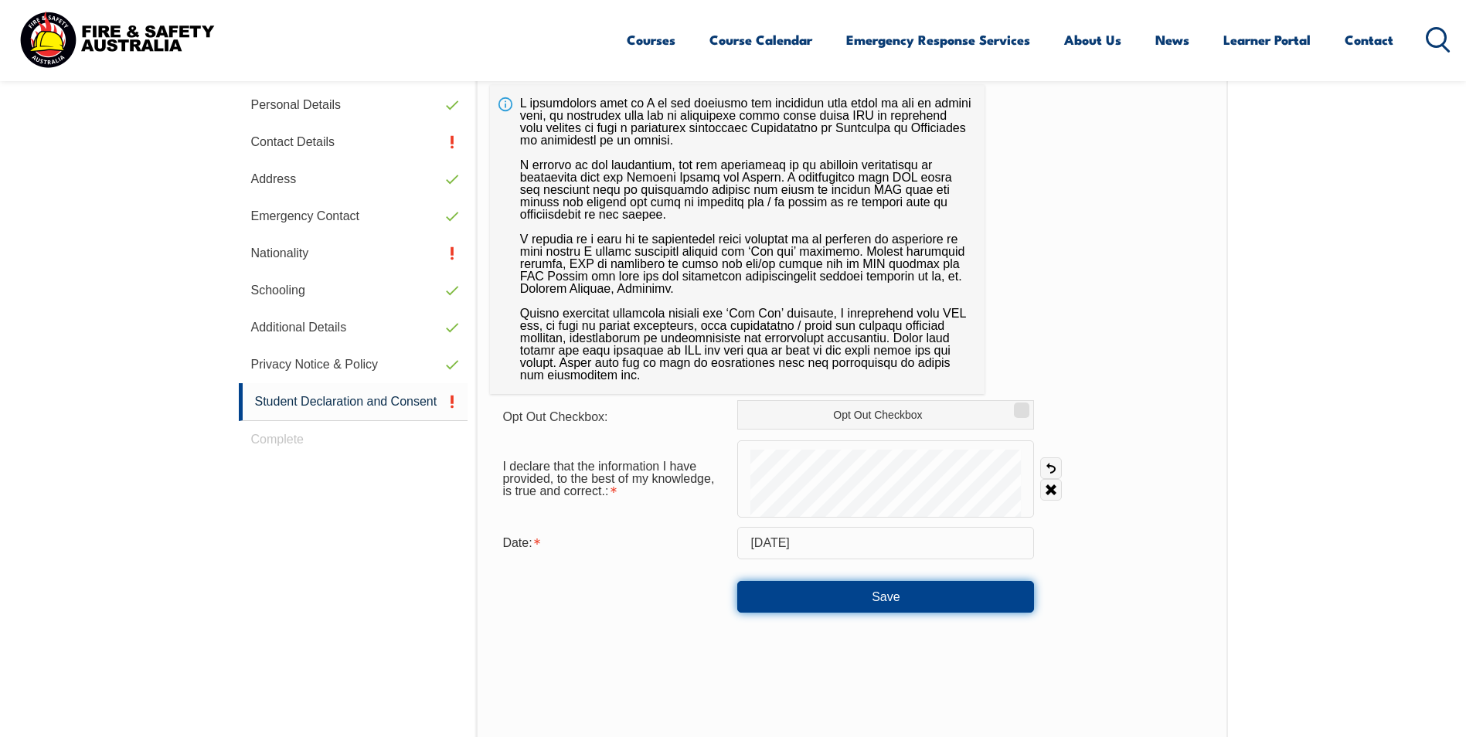
click at [885, 595] on button "Save" at bounding box center [885, 596] width 297 height 31
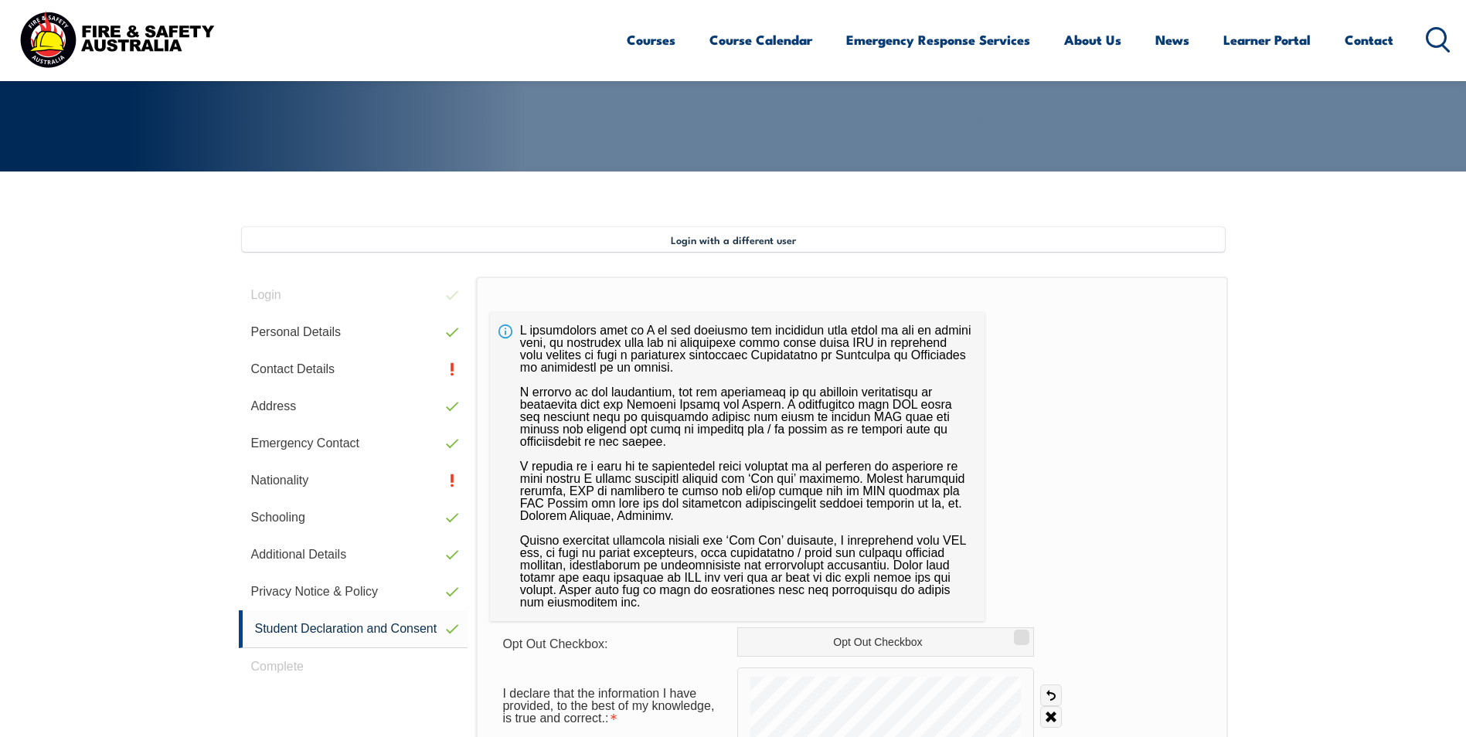
scroll to position [267, 0]
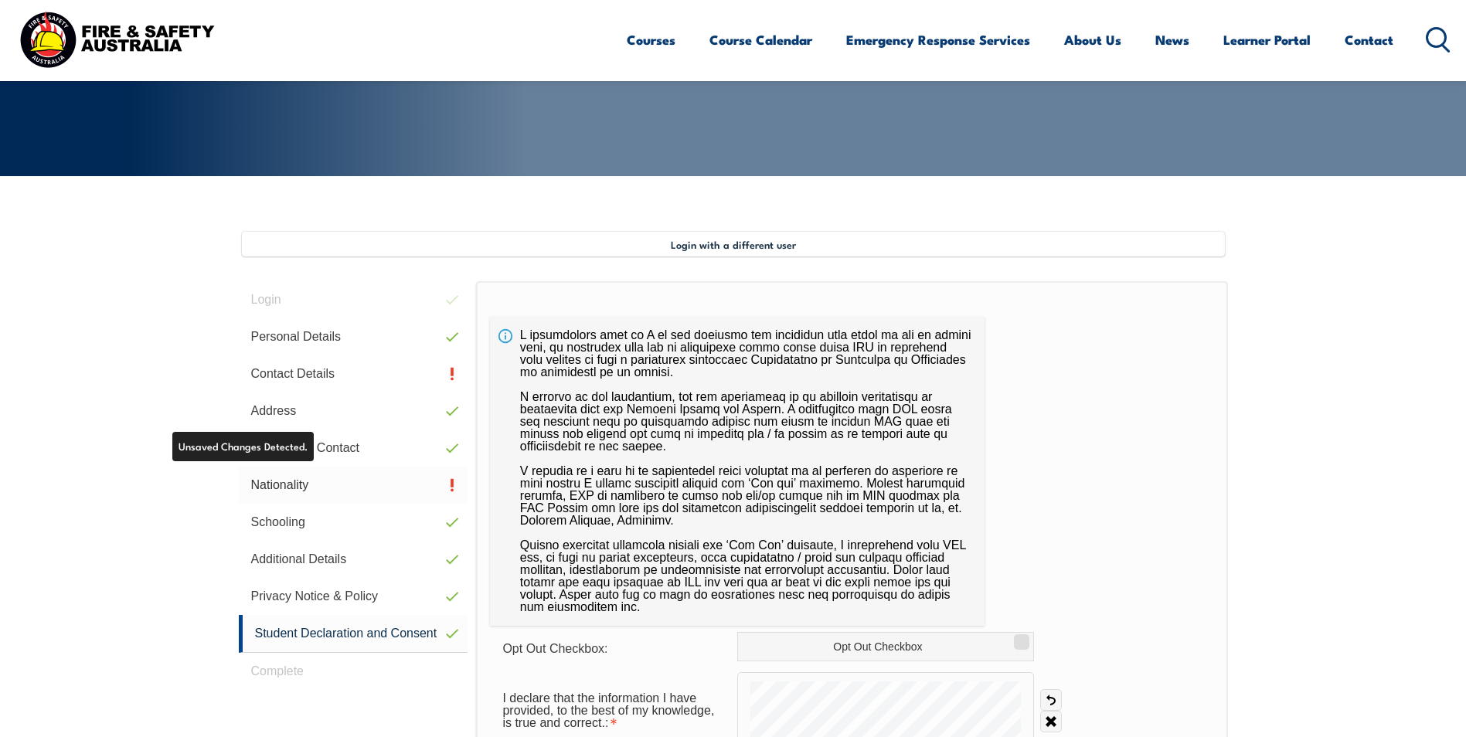
click at [284, 483] on link "Nationality" at bounding box center [354, 485] width 230 height 37
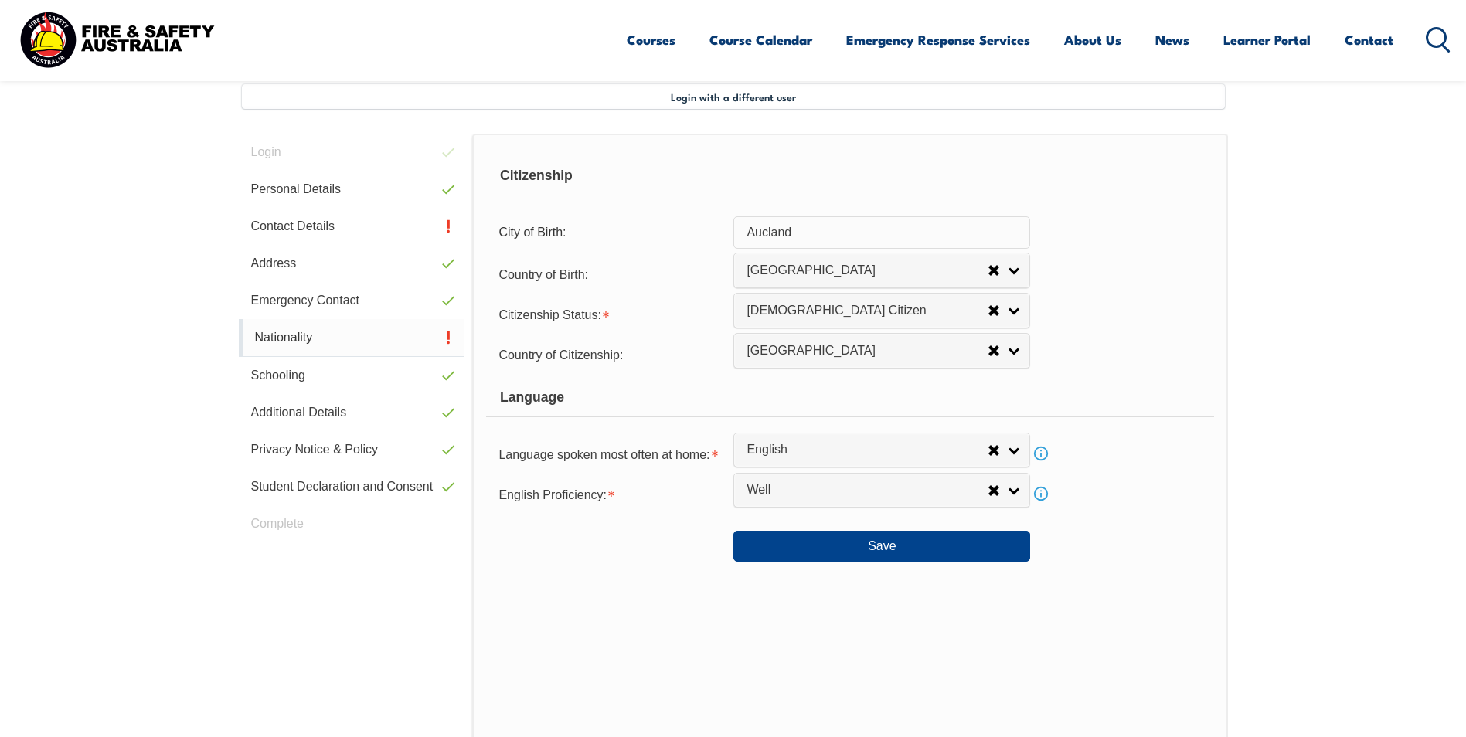
scroll to position [421, 0]
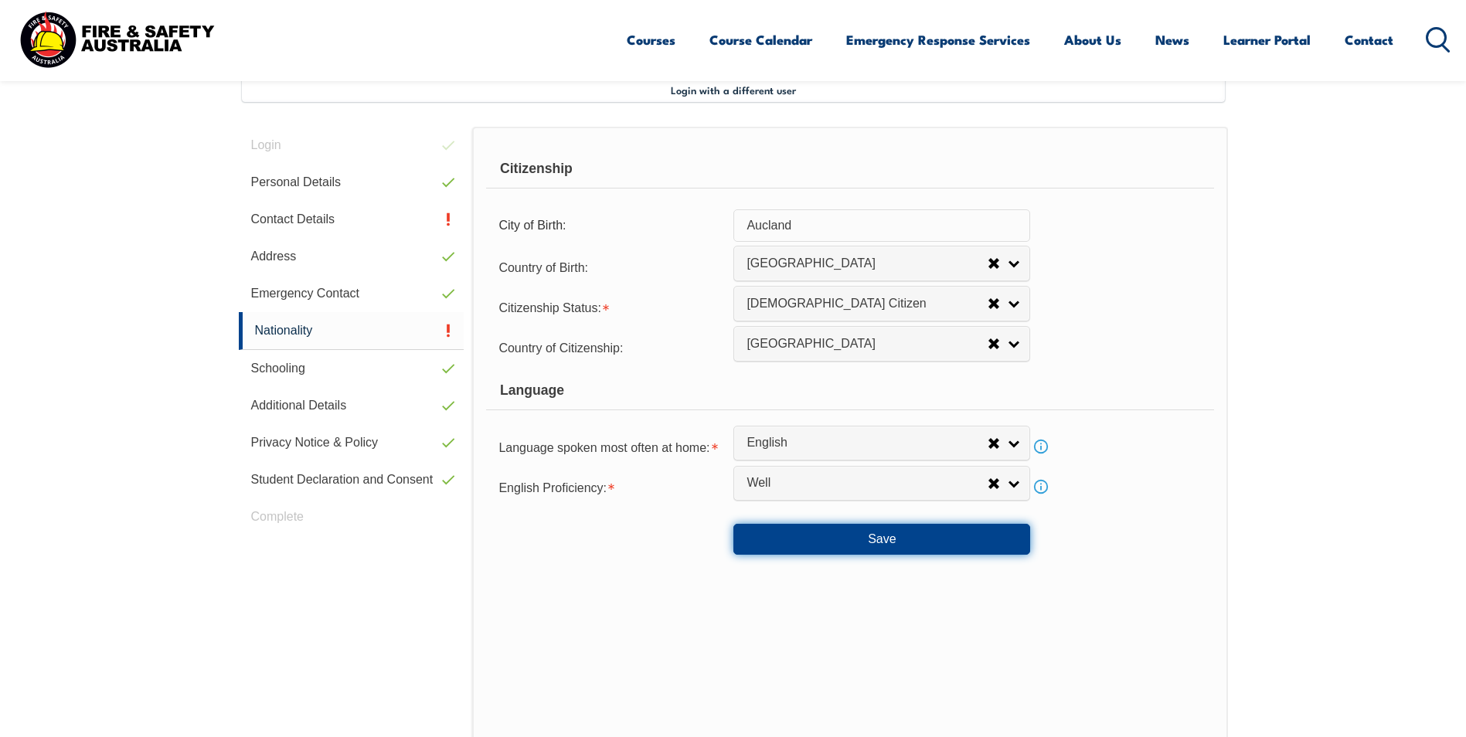
click at [880, 543] on button "Save" at bounding box center [881, 539] width 297 height 31
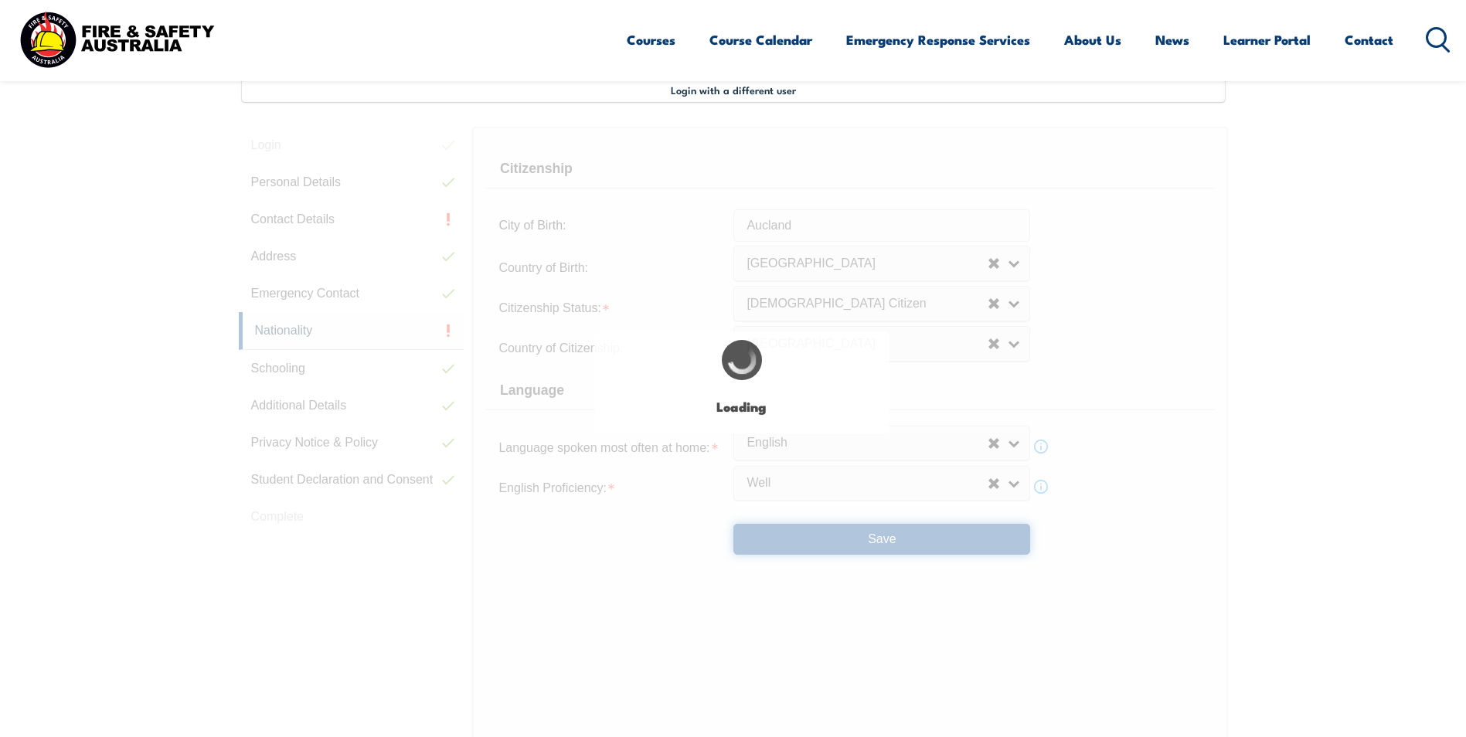
select select "false"
select select "true"
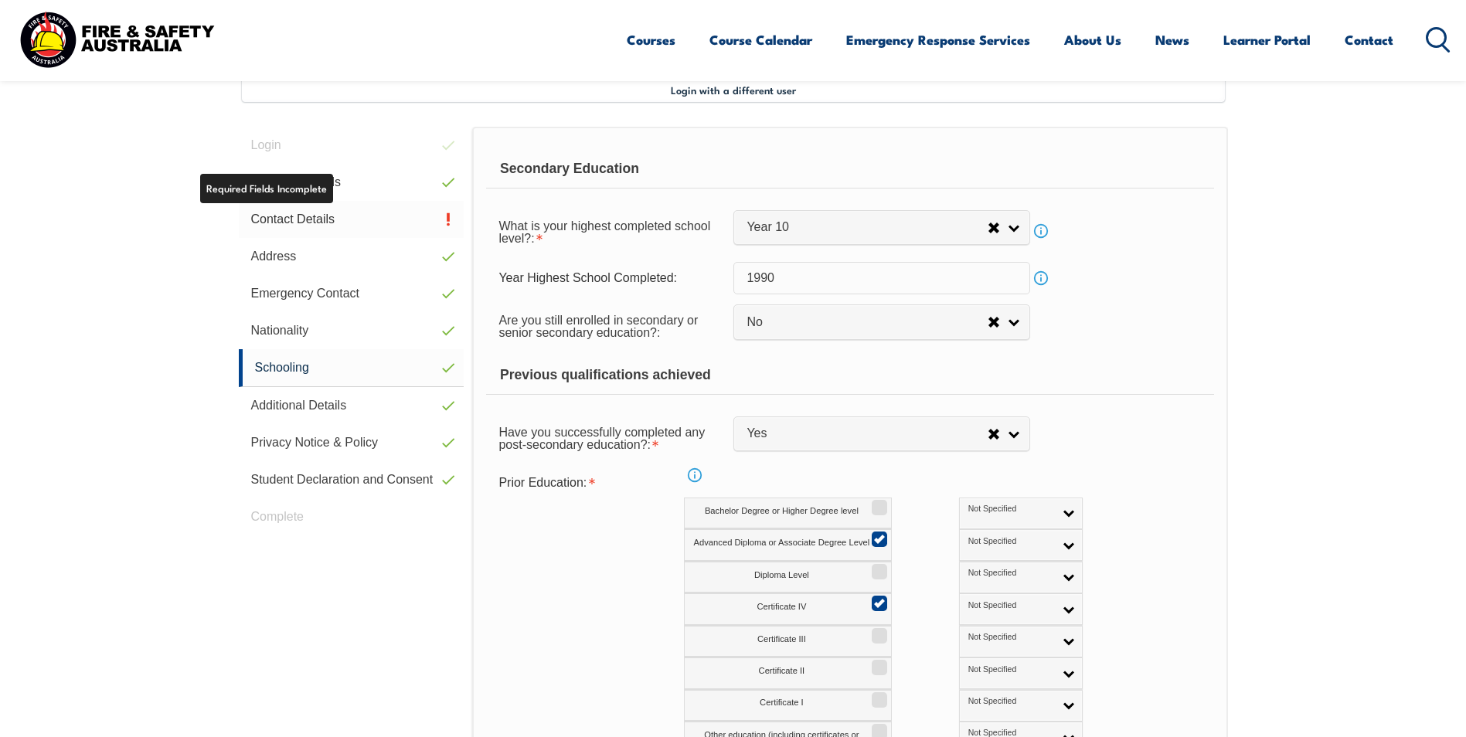
click at [277, 218] on link "Contact Details" at bounding box center [352, 219] width 226 height 37
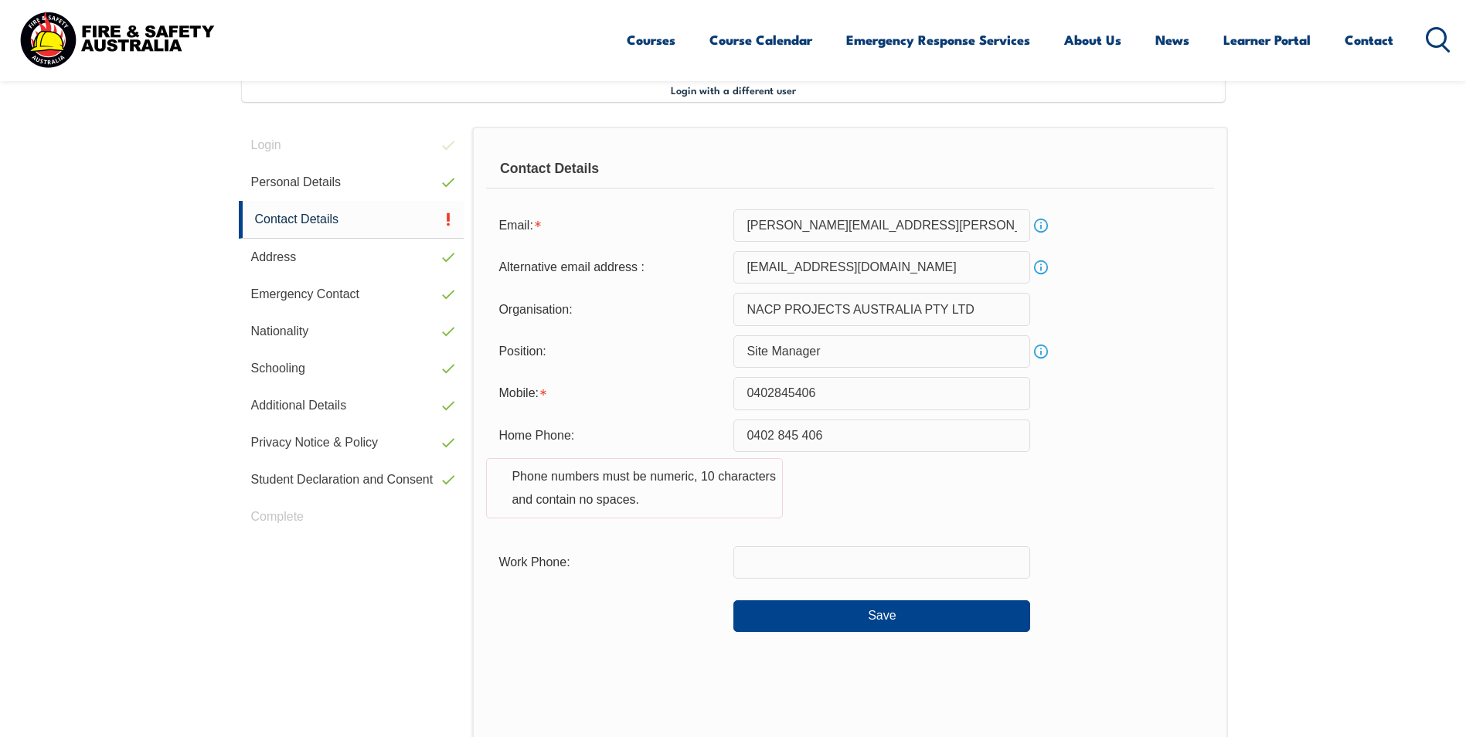
click at [831, 441] on input "0402 845 406" at bounding box center [881, 436] width 297 height 32
type input "0"
click at [887, 619] on button "Save" at bounding box center [881, 616] width 297 height 31
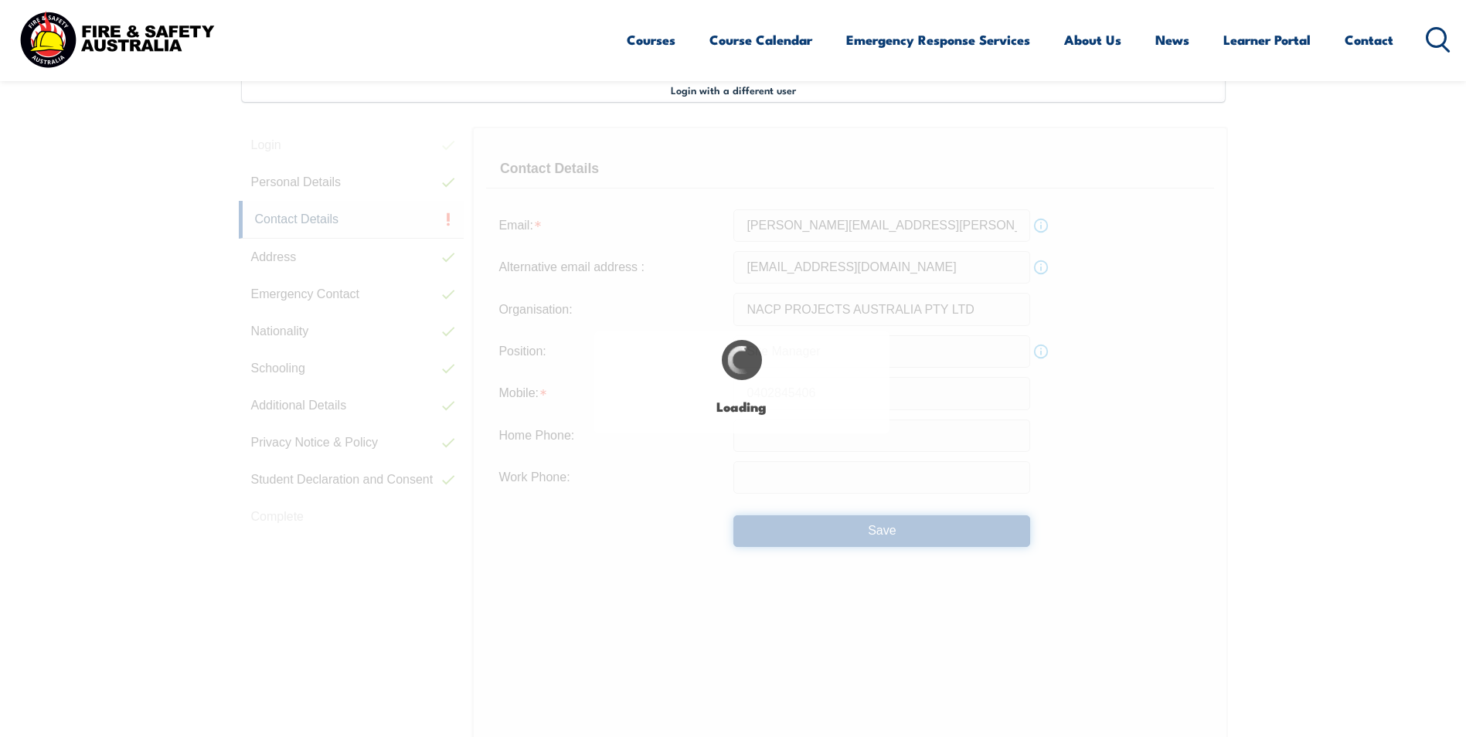
type input "0402 845 406"
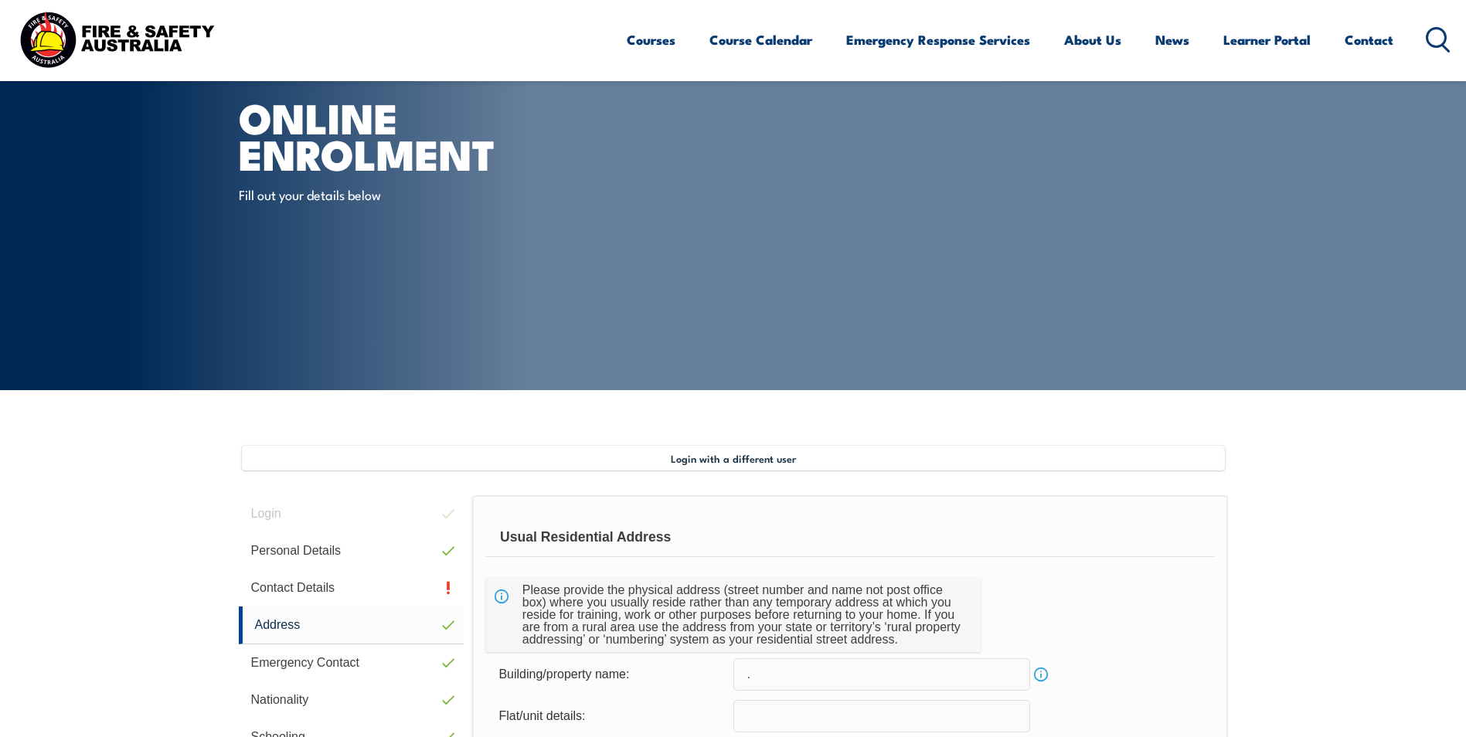
scroll to position [0, 0]
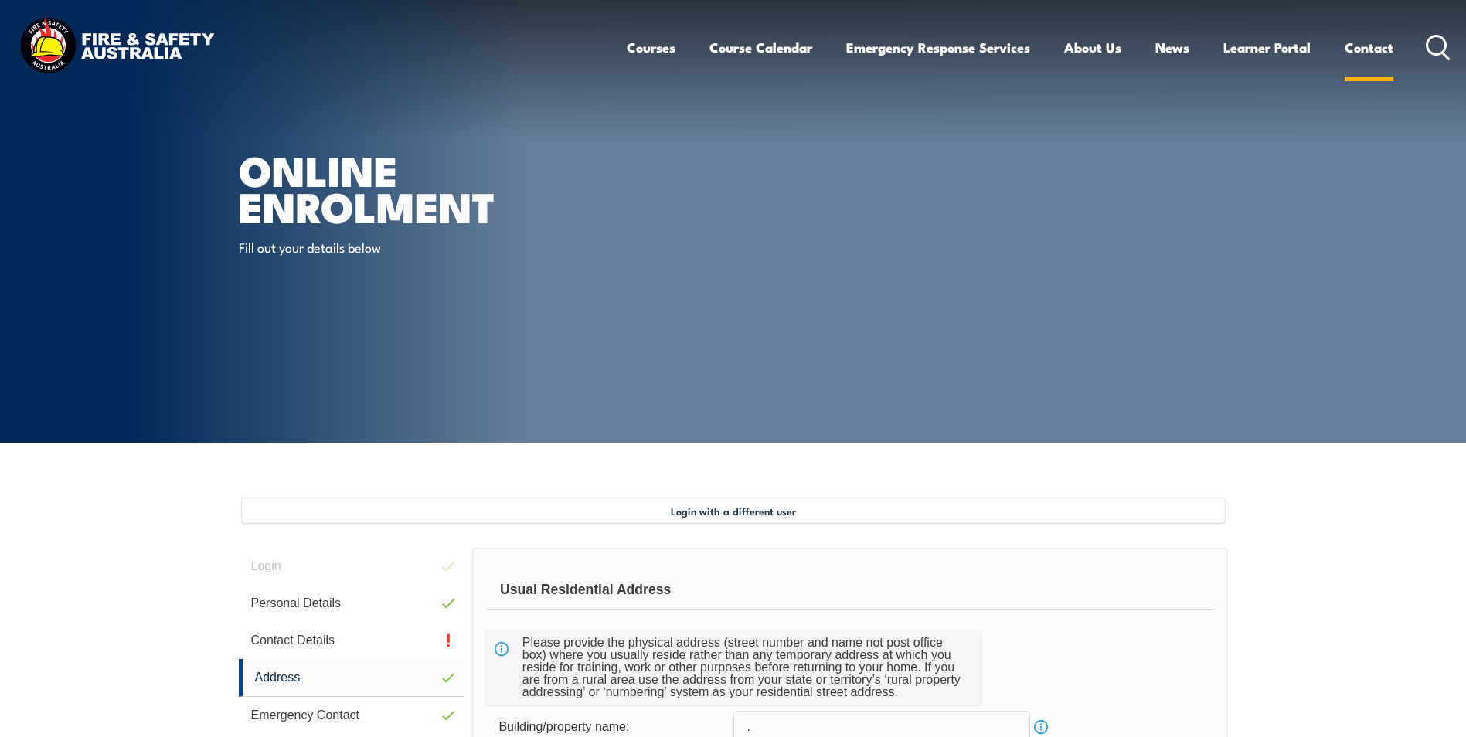
click at [1373, 45] on link "Contact" at bounding box center [1369, 47] width 49 height 41
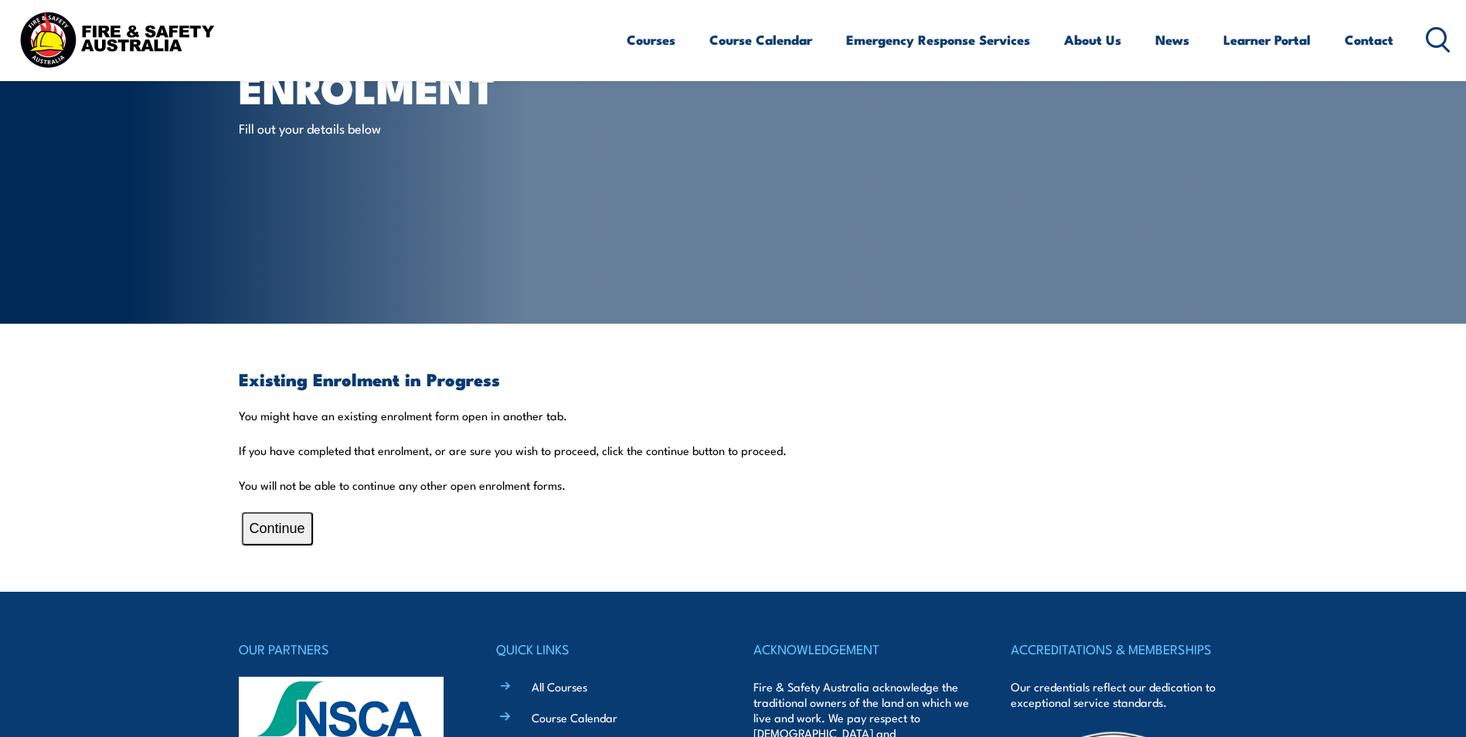
scroll to position [232, 0]
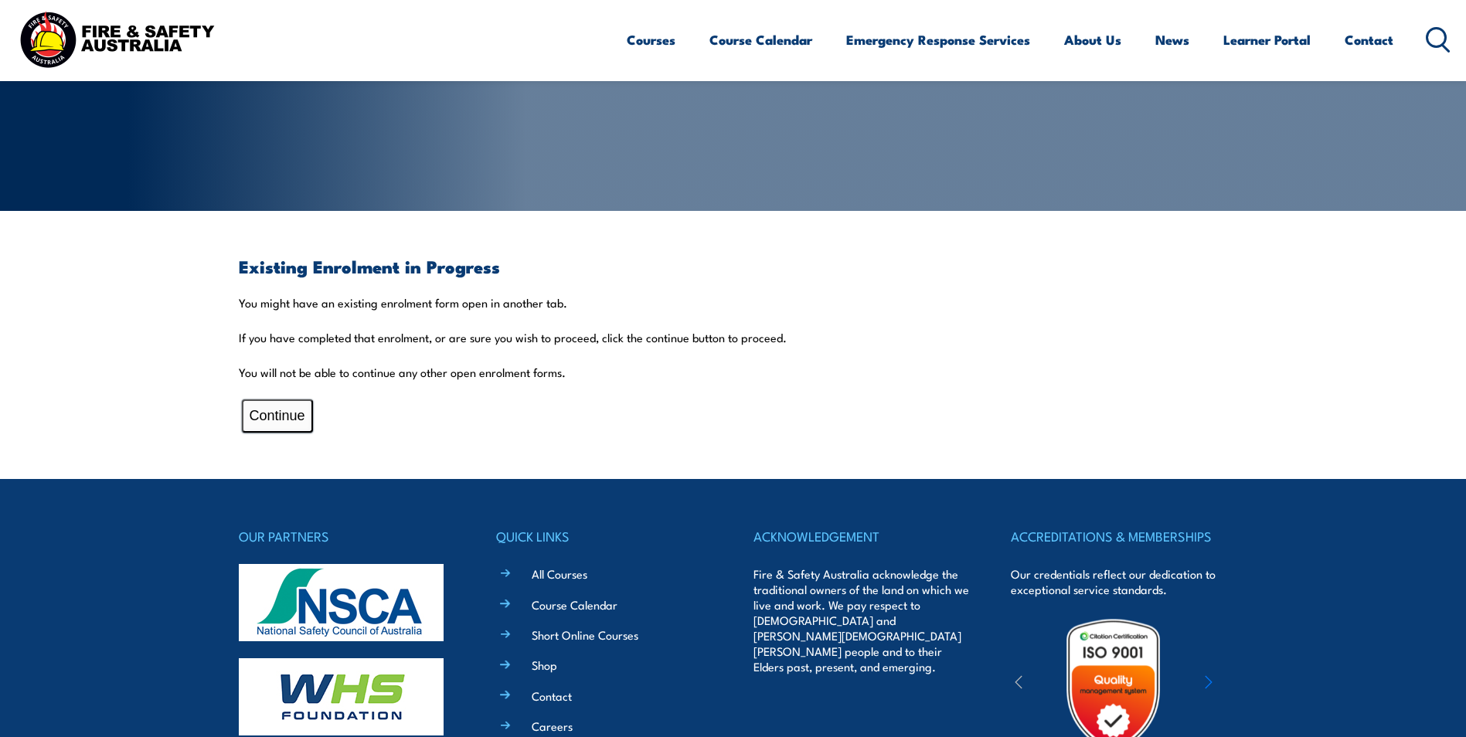
click at [282, 417] on button "Continue" at bounding box center [277, 416] width 71 height 33
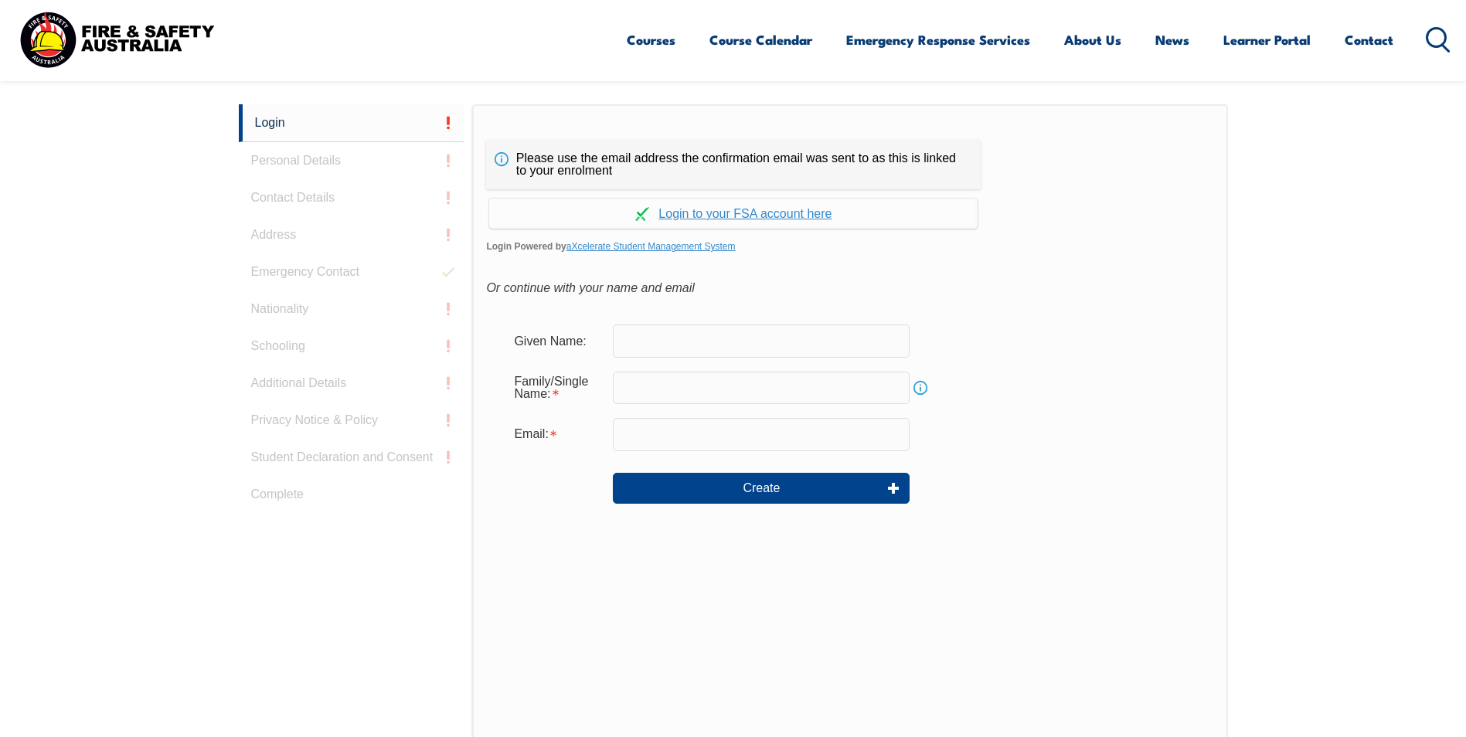
scroll to position [412, 0]
click at [298, 187] on div "Login Personal Details Contact Details Address Emergency Contact Nationality Sc…" at bounding box center [356, 488] width 234 height 772
click at [754, 488] on button "Create" at bounding box center [761, 486] width 297 height 31
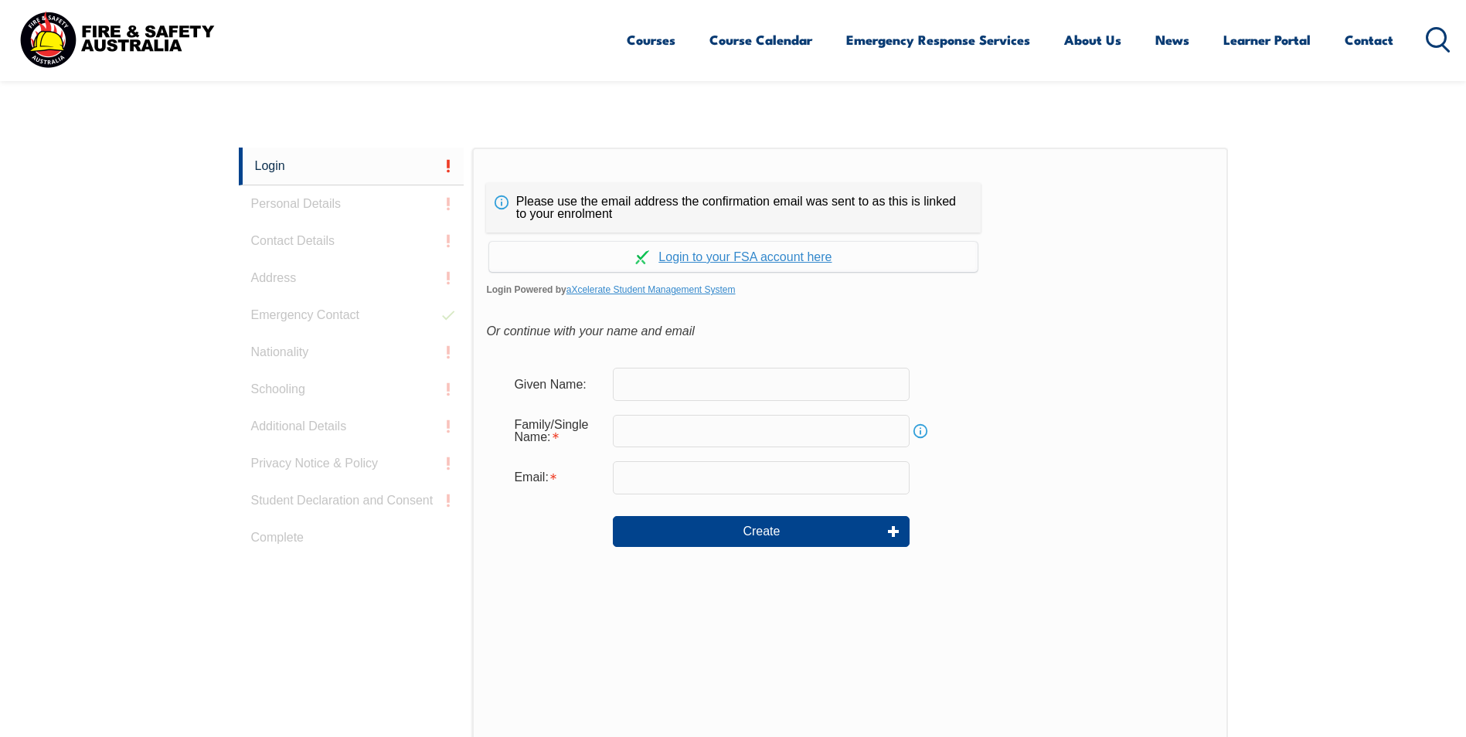
scroll to position [412, 0]
